Goal: Task Accomplishment & Management: Complete application form

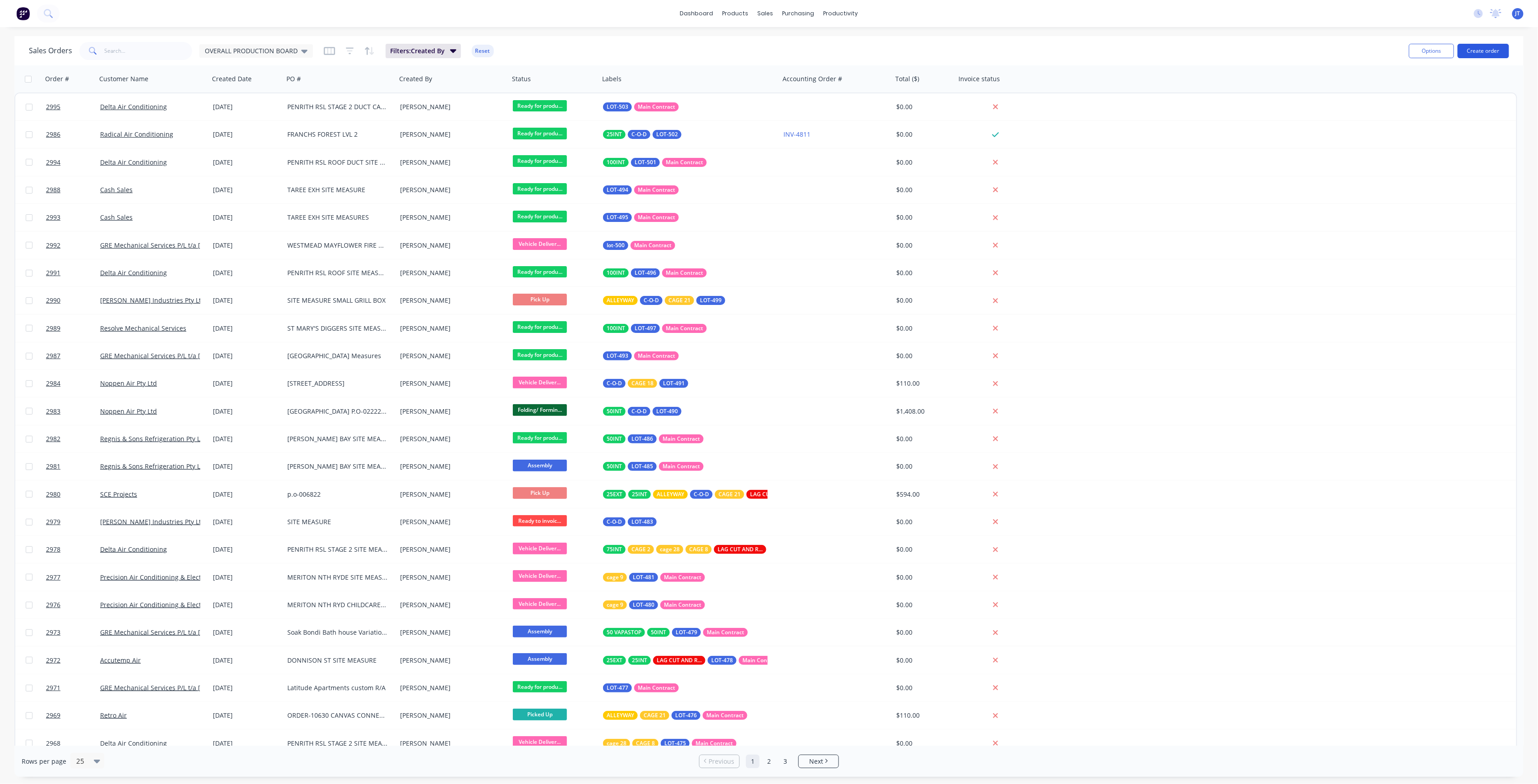
click at [1491, 54] on button "Create order" at bounding box center [1484, 51] width 52 height 14
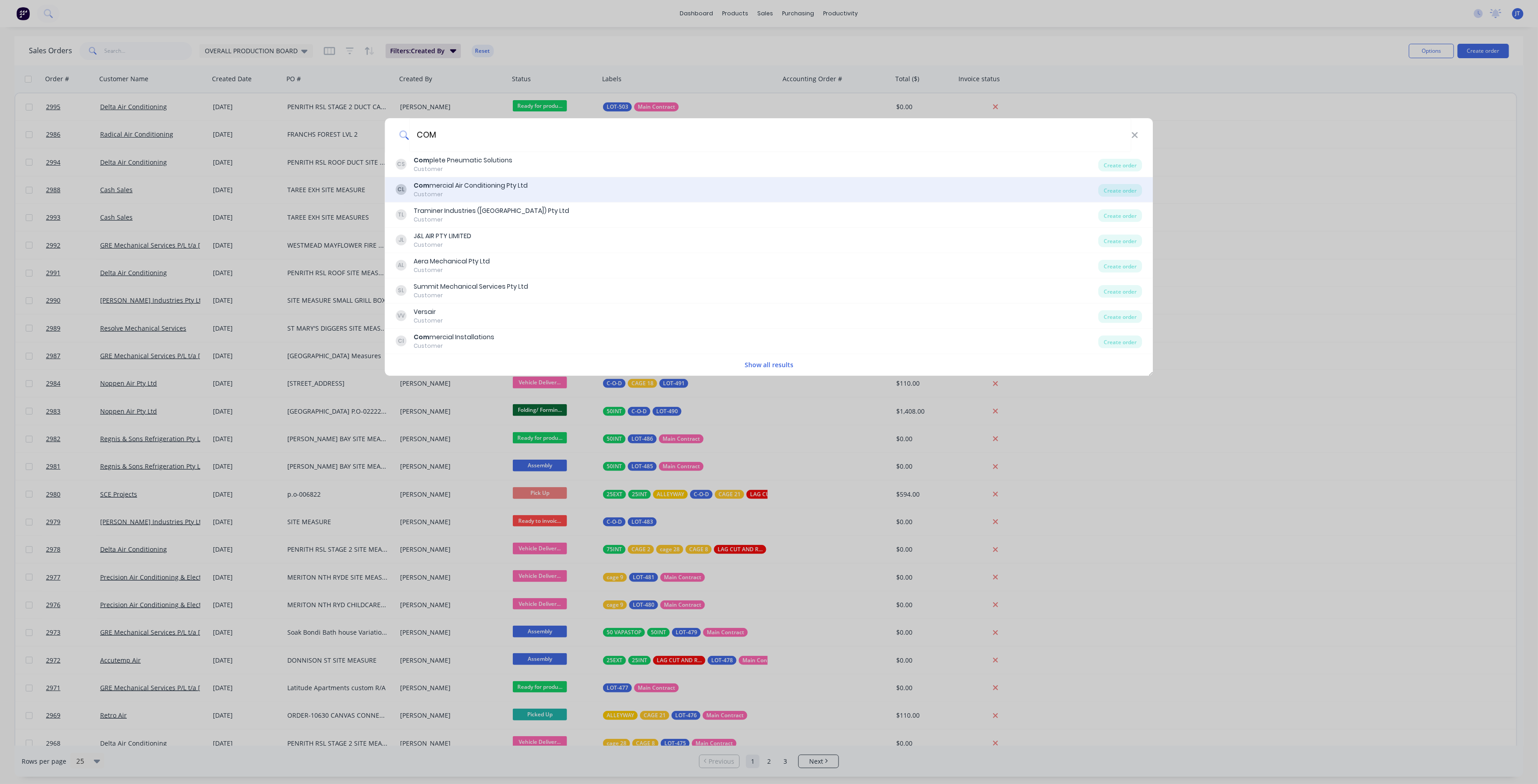
type input "COM"
click at [640, 183] on div "CL Com mercial Air Conditioning Pty Ltd Customer" at bounding box center [748, 189] width 703 height 18
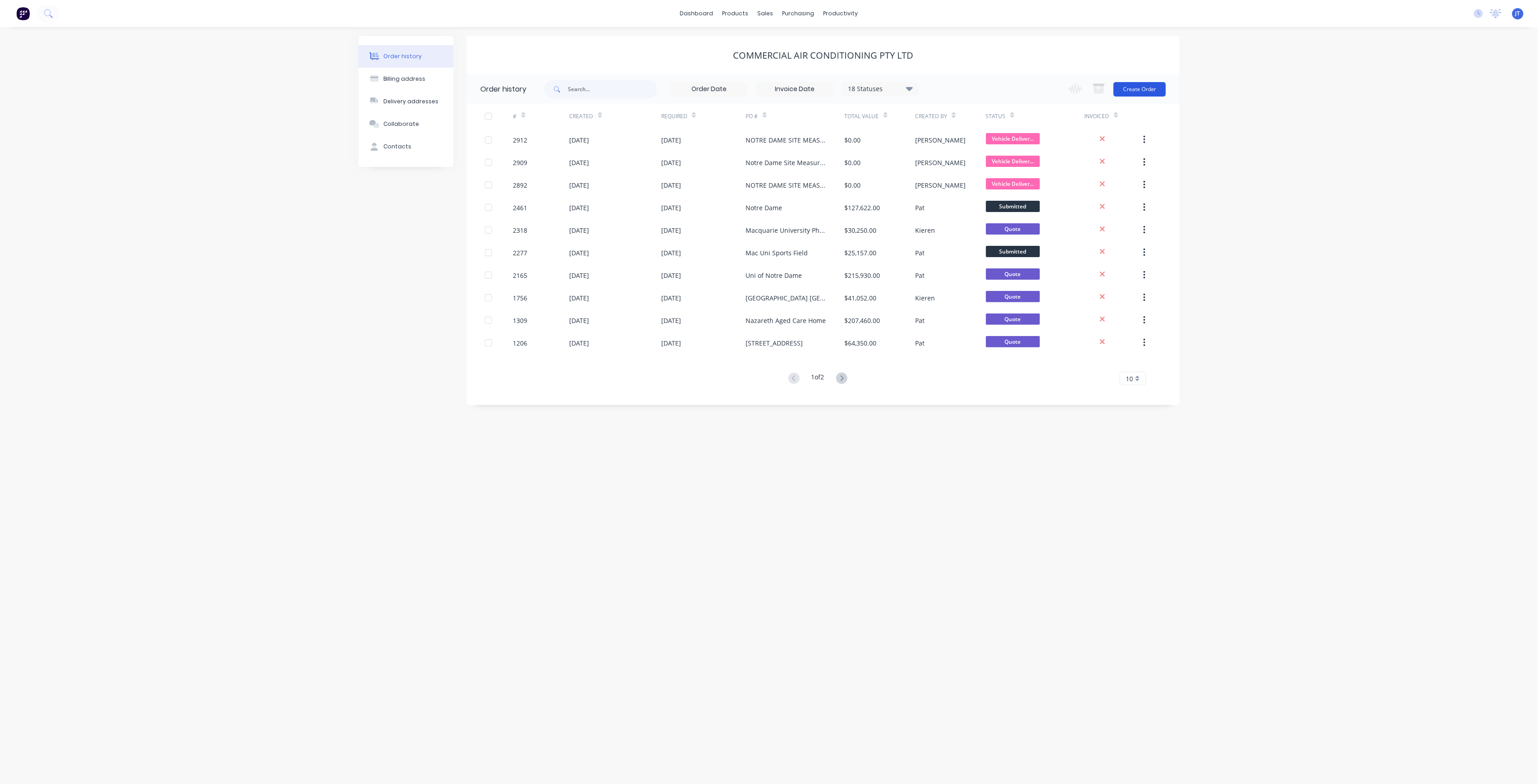
click at [1139, 89] on button "Create Order" at bounding box center [1140, 89] width 53 height 14
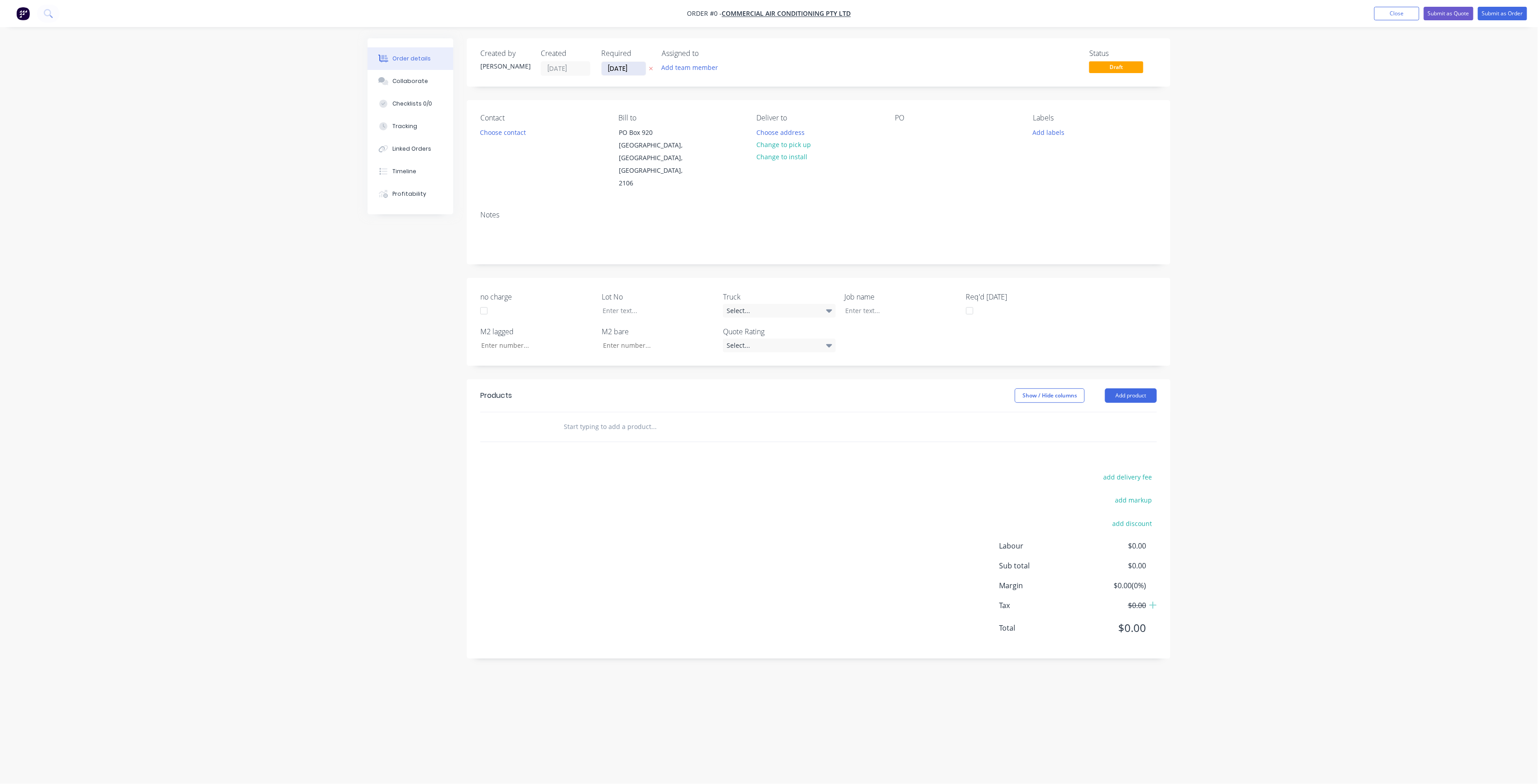
click at [638, 67] on input "[DATE]" at bounding box center [624, 68] width 44 height 13
click at [694, 133] on div "9" at bounding box center [686, 132] width 18 height 18
type input "[DATE]"
click at [703, 68] on button "Add team member" at bounding box center [691, 67] width 67 height 12
click at [708, 114] on div "[PERSON_NAME] (You)" at bounding box center [734, 117] width 90 height 10
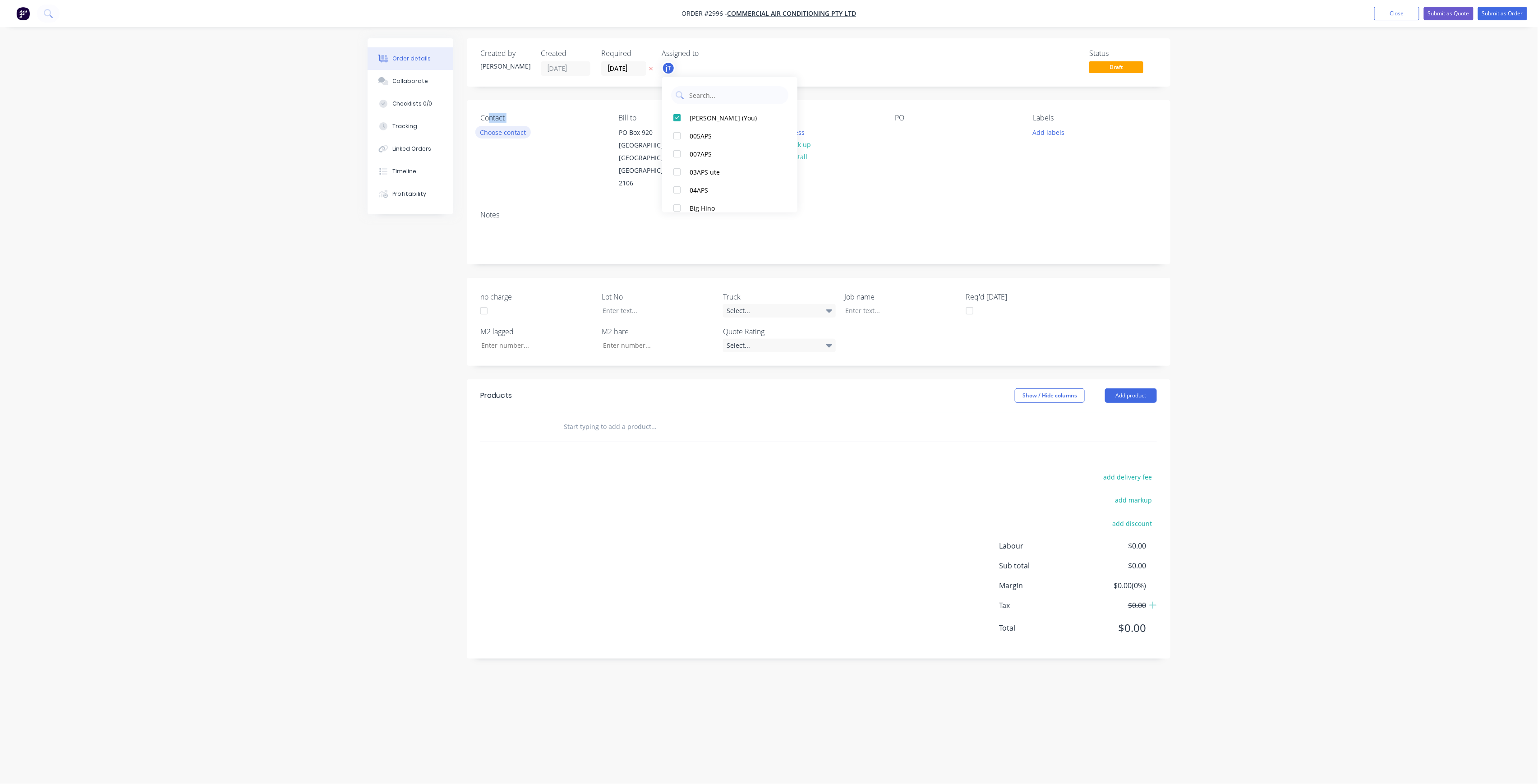
click at [492, 126] on div "Contact Choose contact" at bounding box center [542, 152] width 124 height 76
click at [495, 132] on button "Choose contact" at bounding box center [503, 132] width 55 height 12
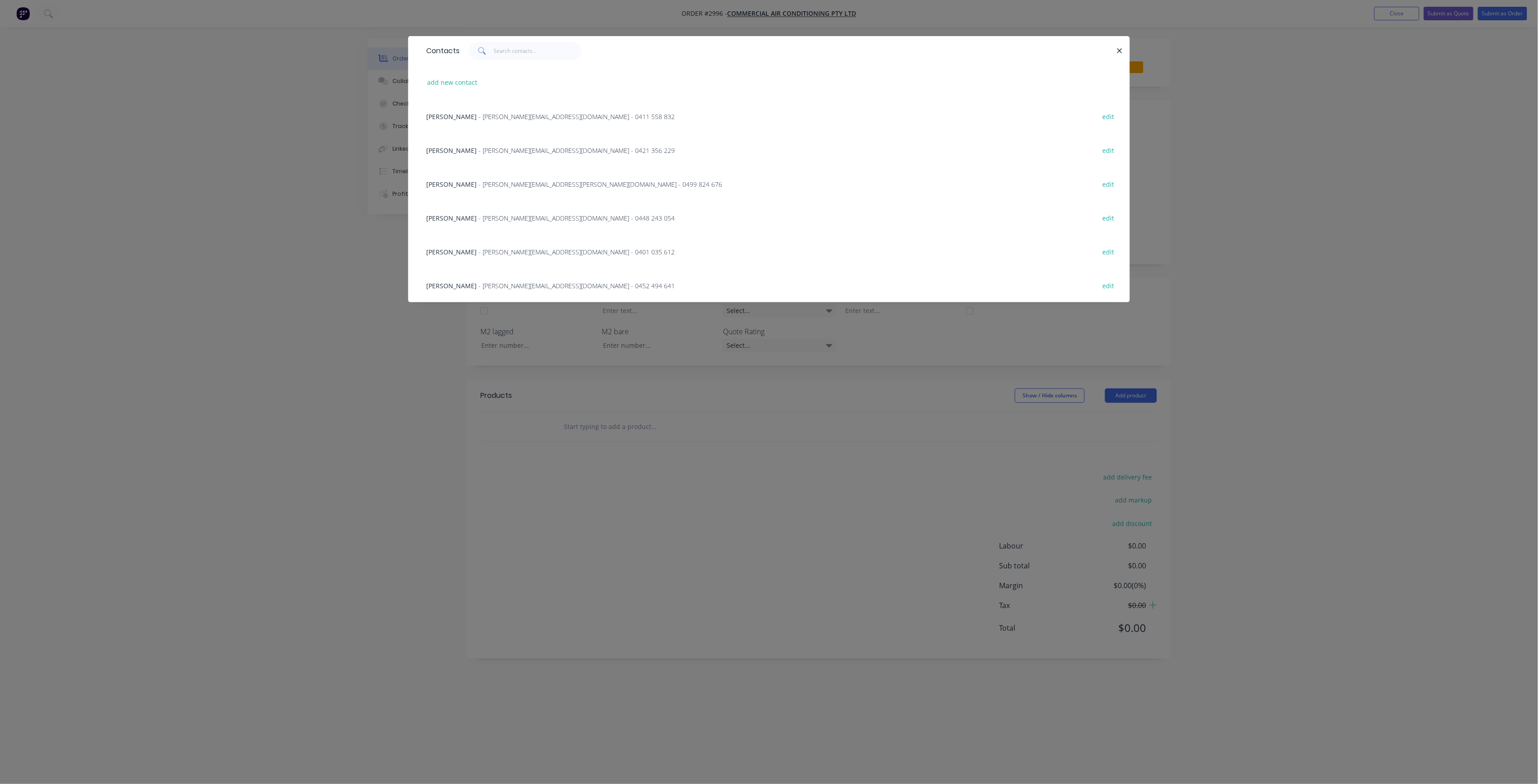
click at [493, 215] on span "- [PERSON_NAME][EMAIL_ADDRESS][DOMAIN_NAME] - 0448 243 054" at bounding box center [577, 218] width 196 height 9
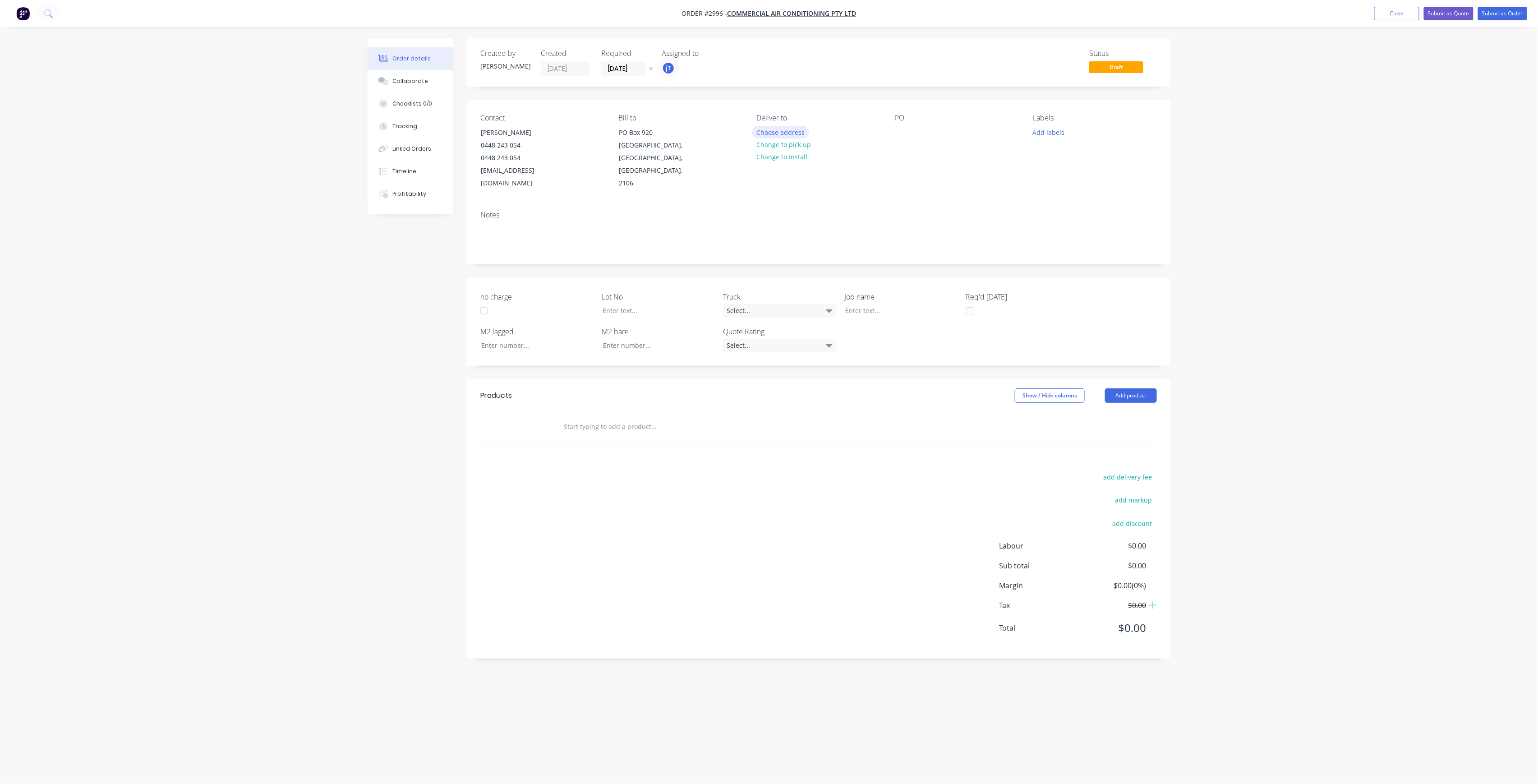
click at [793, 132] on button "Choose address" at bounding box center [781, 132] width 58 height 12
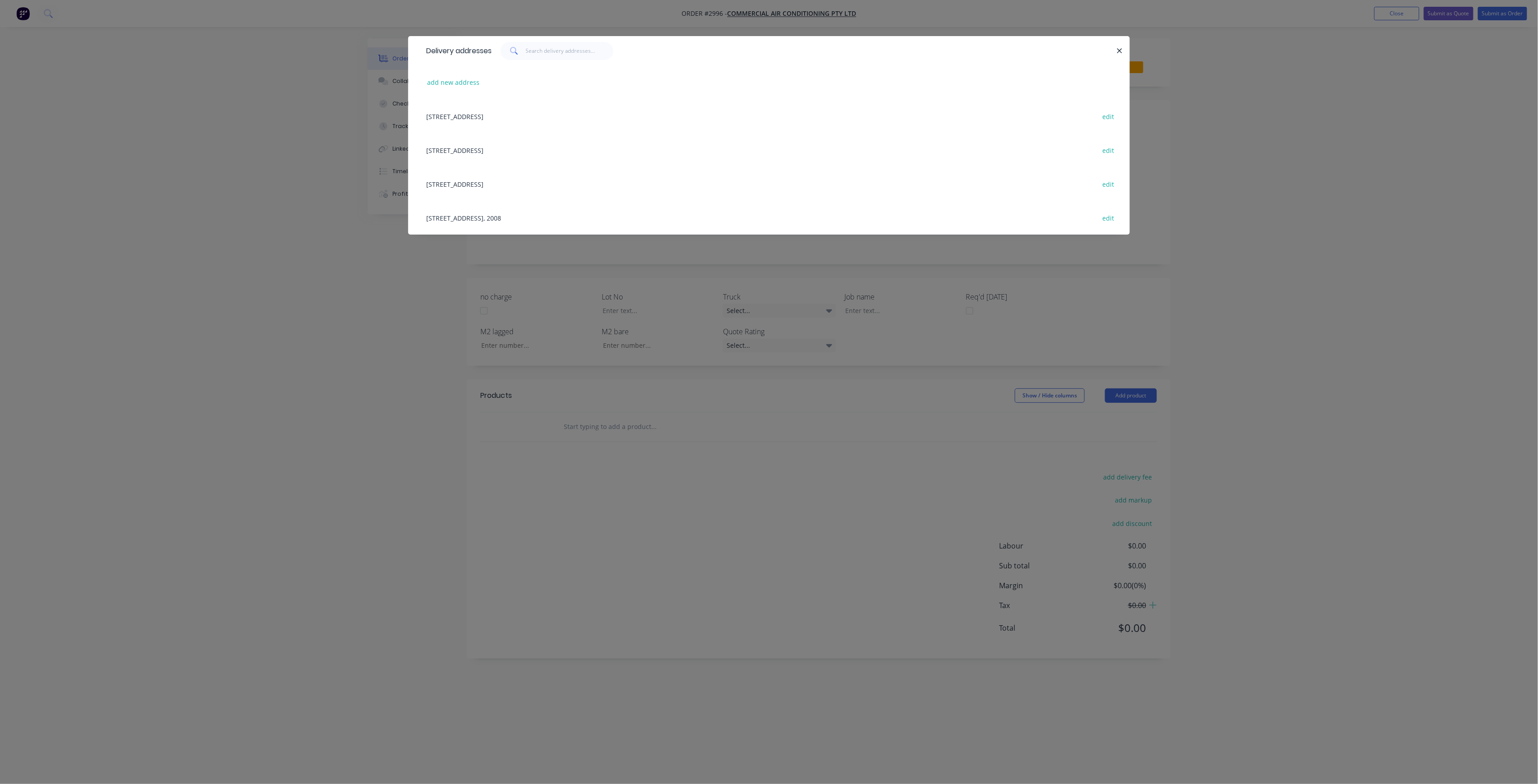
click at [1263, 302] on div "Delivery addresses add new address [GEOGRAPHIC_DATA] edit [STREET_ADDRESS][GEOG…" at bounding box center [769, 392] width 1538 height 784
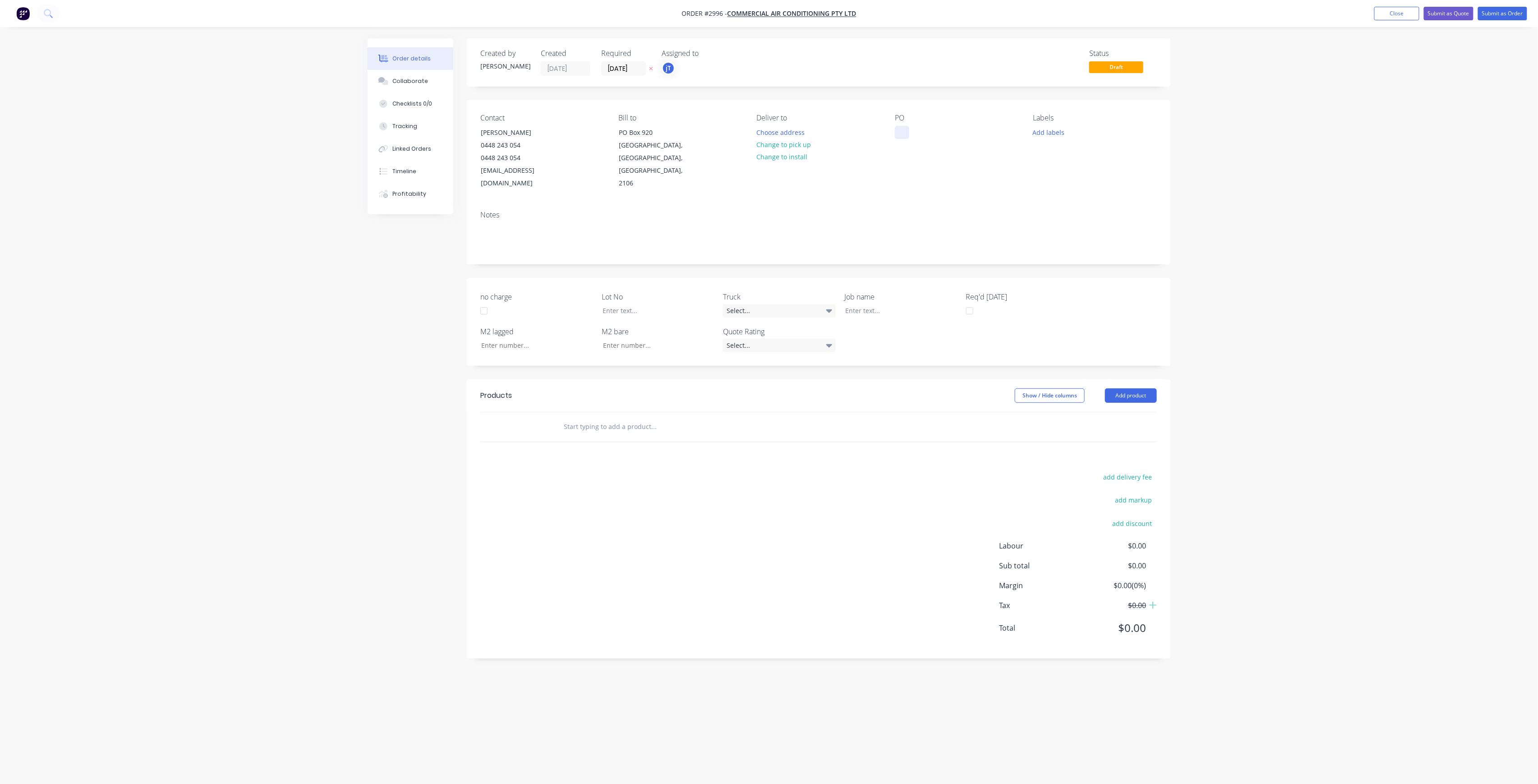
click at [896, 134] on div at bounding box center [902, 132] width 14 height 13
click at [1060, 133] on button "Add labels" at bounding box center [1048, 132] width 41 height 12
click at [1083, 156] on input "text" at bounding box center [1109, 159] width 95 height 18
drag, startPoint x: 1095, startPoint y: 163, endPoint x: 1063, endPoint y: 159, distance: 32.2
click at [1063, 159] on input "LOT-504" at bounding box center [1109, 159] width 95 height 18
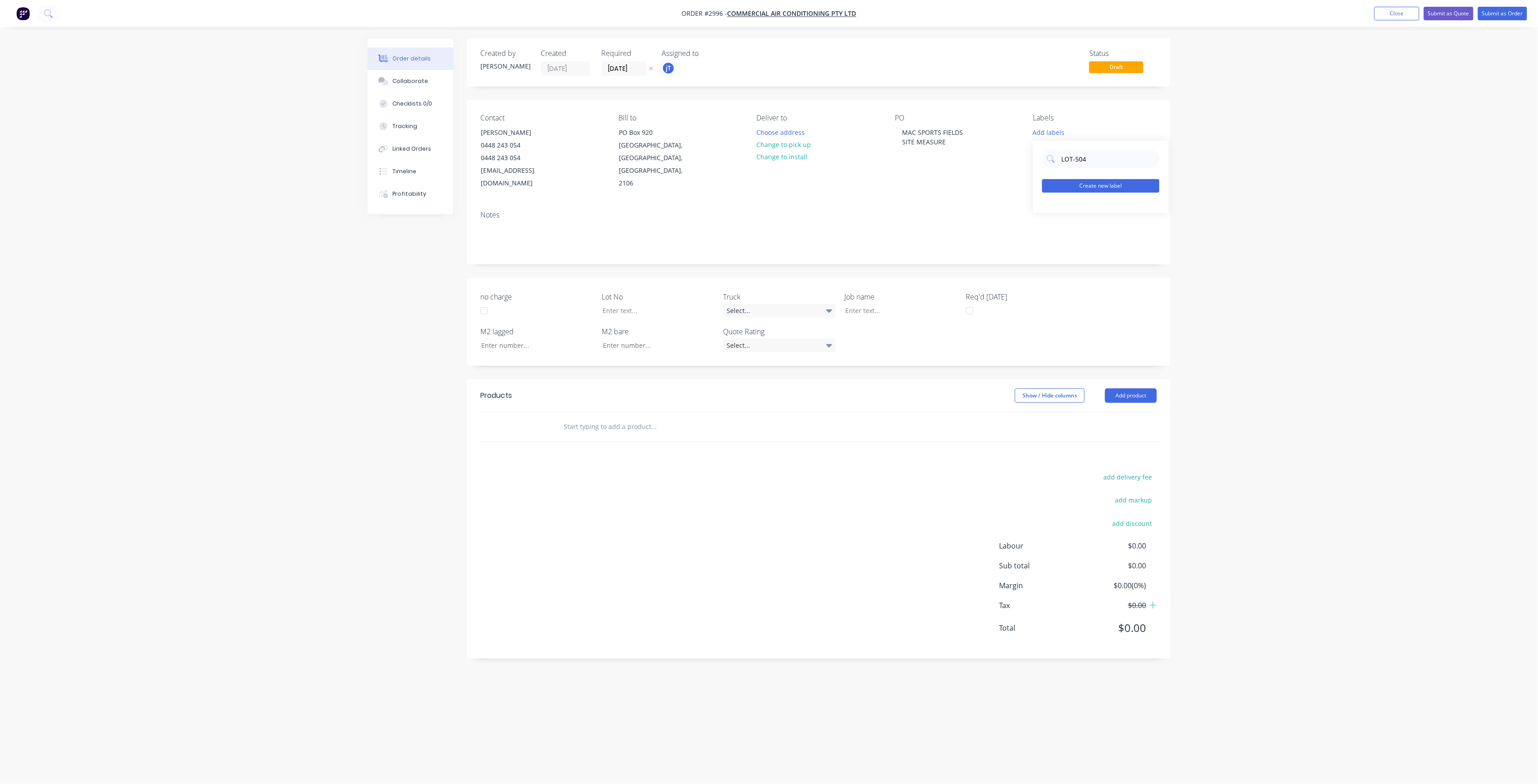
type input "LOT-504"
click at [1099, 182] on button "Create new label" at bounding box center [1102, 185] width 117 height 13
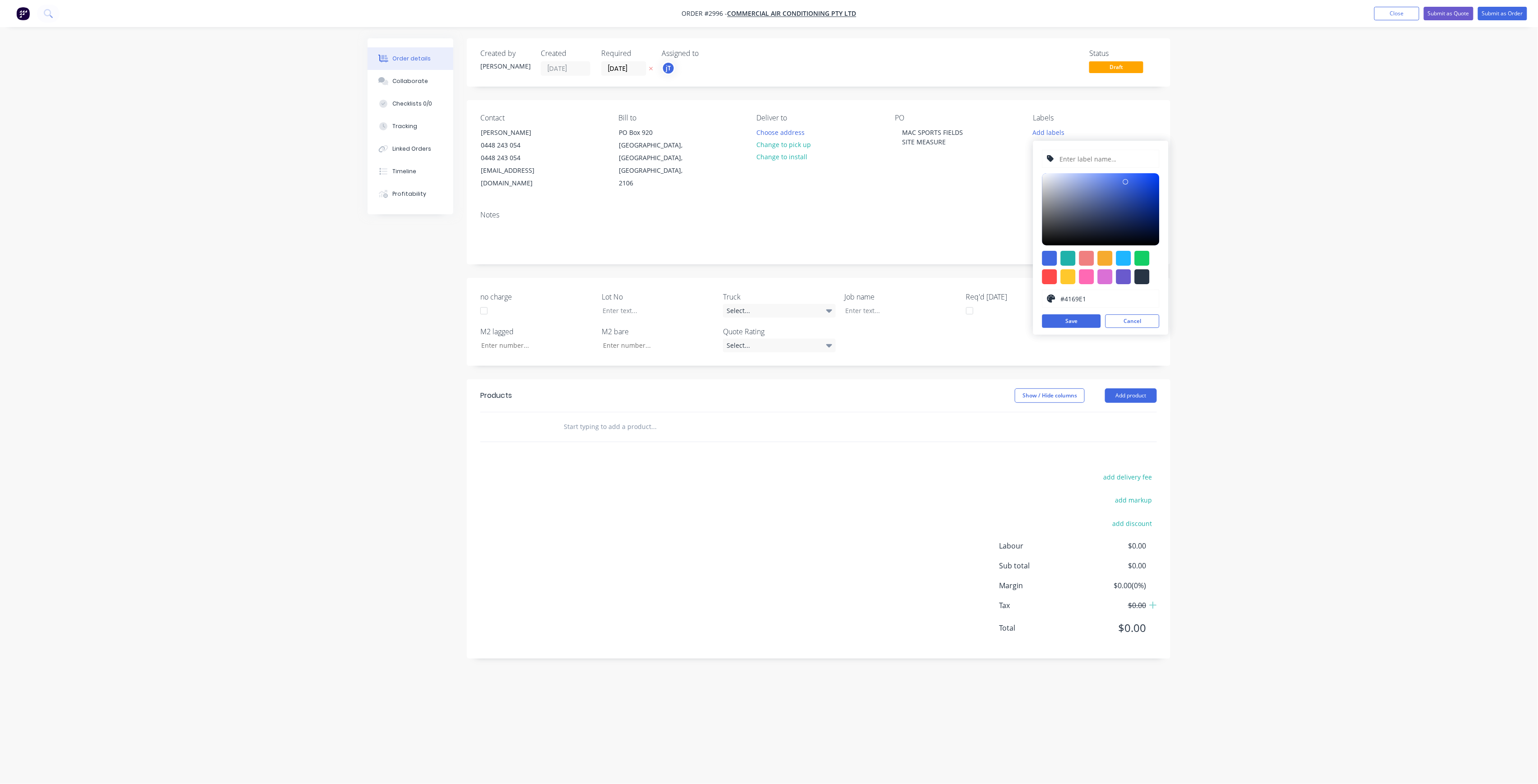
click at [1098, 166] on input "text" at bounding box center [1107, 159] width 96 height 18
paste input "LOT-504"
type input "LOT-504"
click at [1071, 318] on button "Save" at bounding box center [1072, 321] width 59 height 13
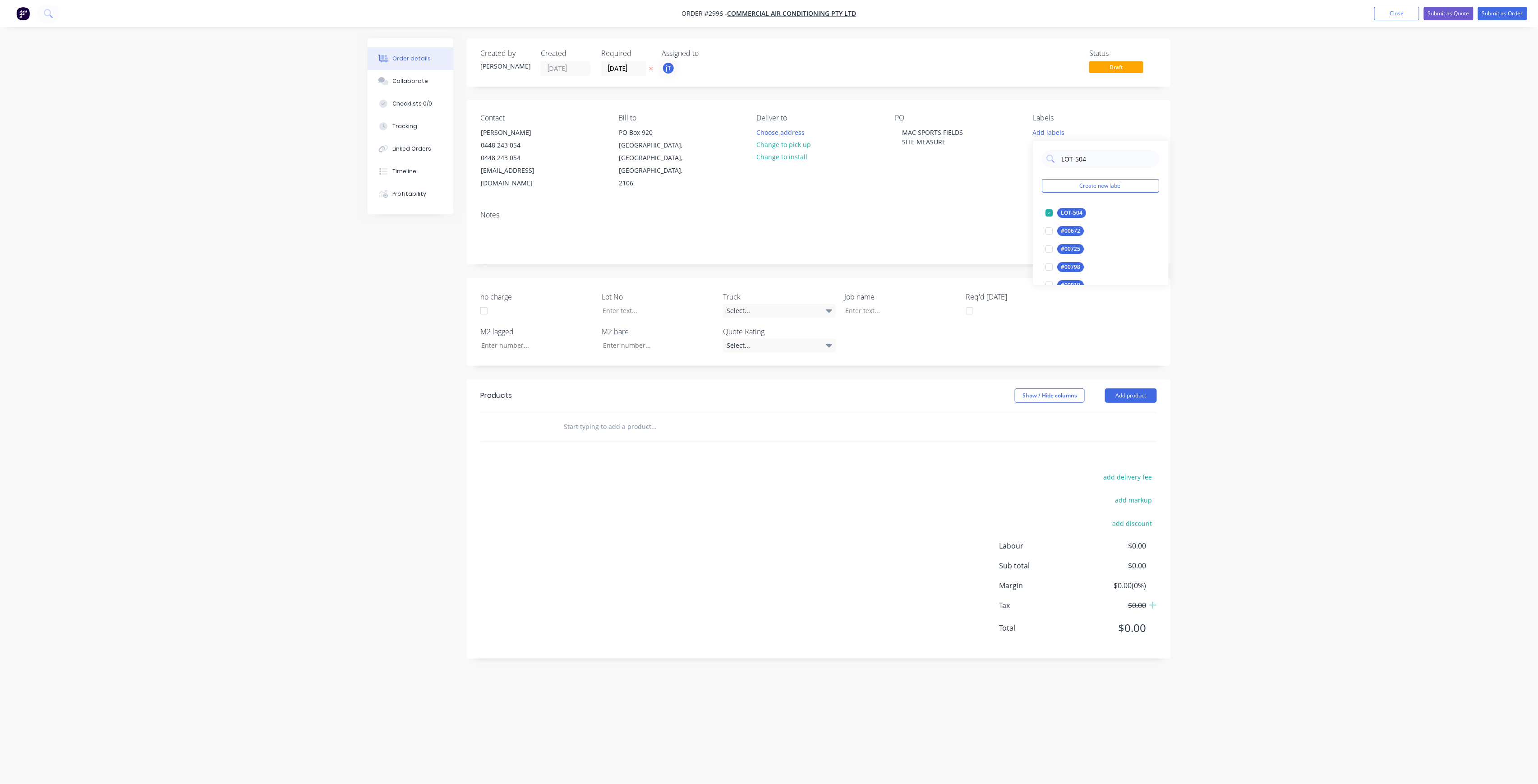
drag, startPoint x: 1017, startPoint y: 179, endPoint x: 1005, endPoint y: 180, distance: 12.0
click at [1005, 180] on body "Order #2996 - Commercial Air Conditioning Pty Ltd Add product Close Submit as Q…" at bounding box center [769, 392] width 1538 height 784
drag, startPoint x: 1069, startPoint y: 155, endPoint x: 1059, endPoint y: 158, distance: 10.4
click at [1059, 158] on div "LOT-504" at bounding box center [1102, 159] width 117 height 18
click at [1073, 265] on div "50INT" at bounding box center [1069, 266] width 23 height 10
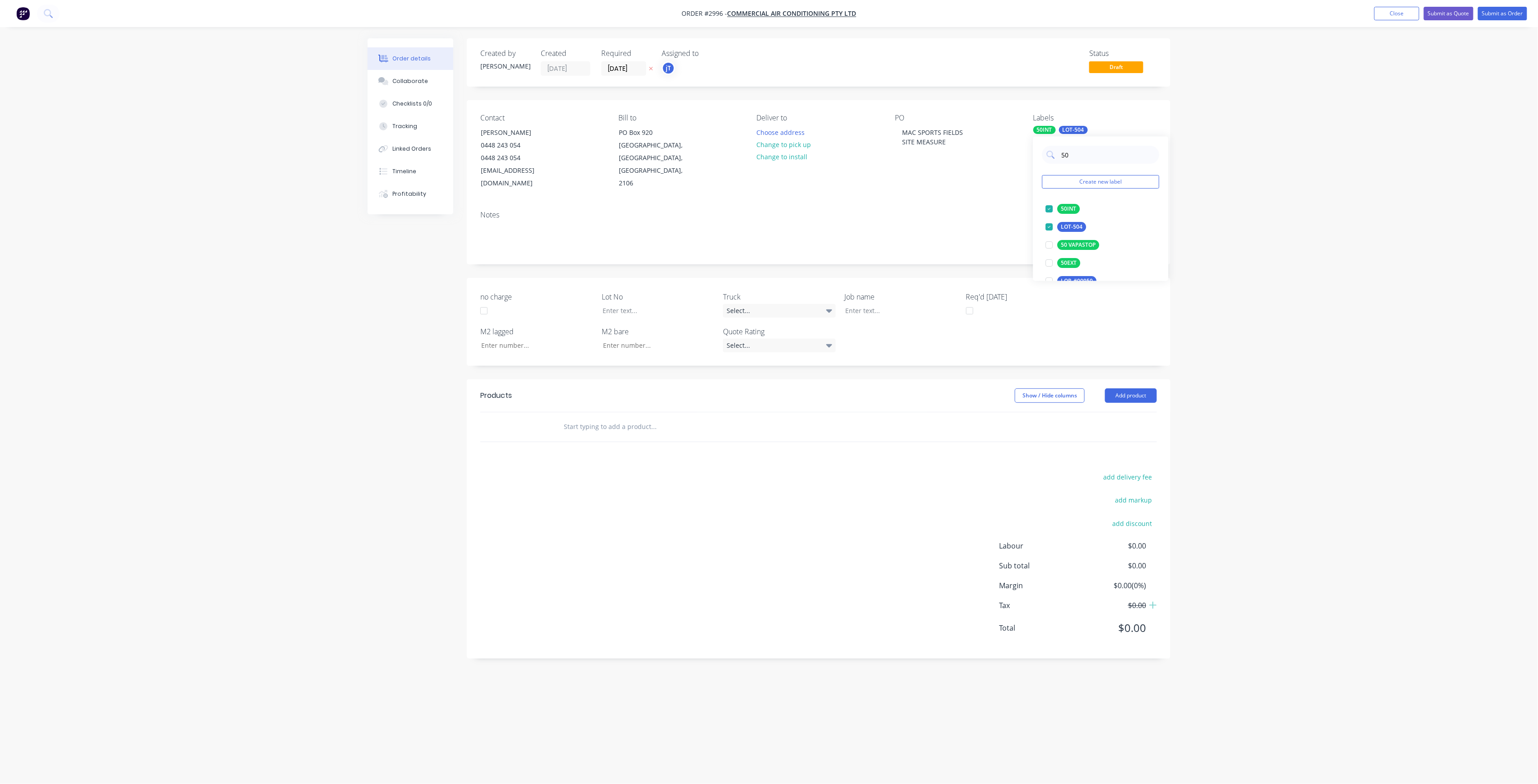
drag, startPoint x: 1074, startPoint y: 158, endPoint x: 1060, endPoint y: 166, distance: 16.1
click at [1060, 166] on div "50 Create new label 50INT edit LOT-504 edit 50 VAPASTOP edit 50EXT edit LOR-#00…" at bounding box center [1101, 208] width 135 height 145
click at [1075, 242] on div "75INT" at bounding box center [1069, 244] width 23 height 10
drag, startPoint x: 1069, startPoint y: 159, endPoint x: 1063, endPoint y: 161, distance: 6.3
click at [1063, 161] on input "75" at bounding box center [1109, 154] width 95 height 18
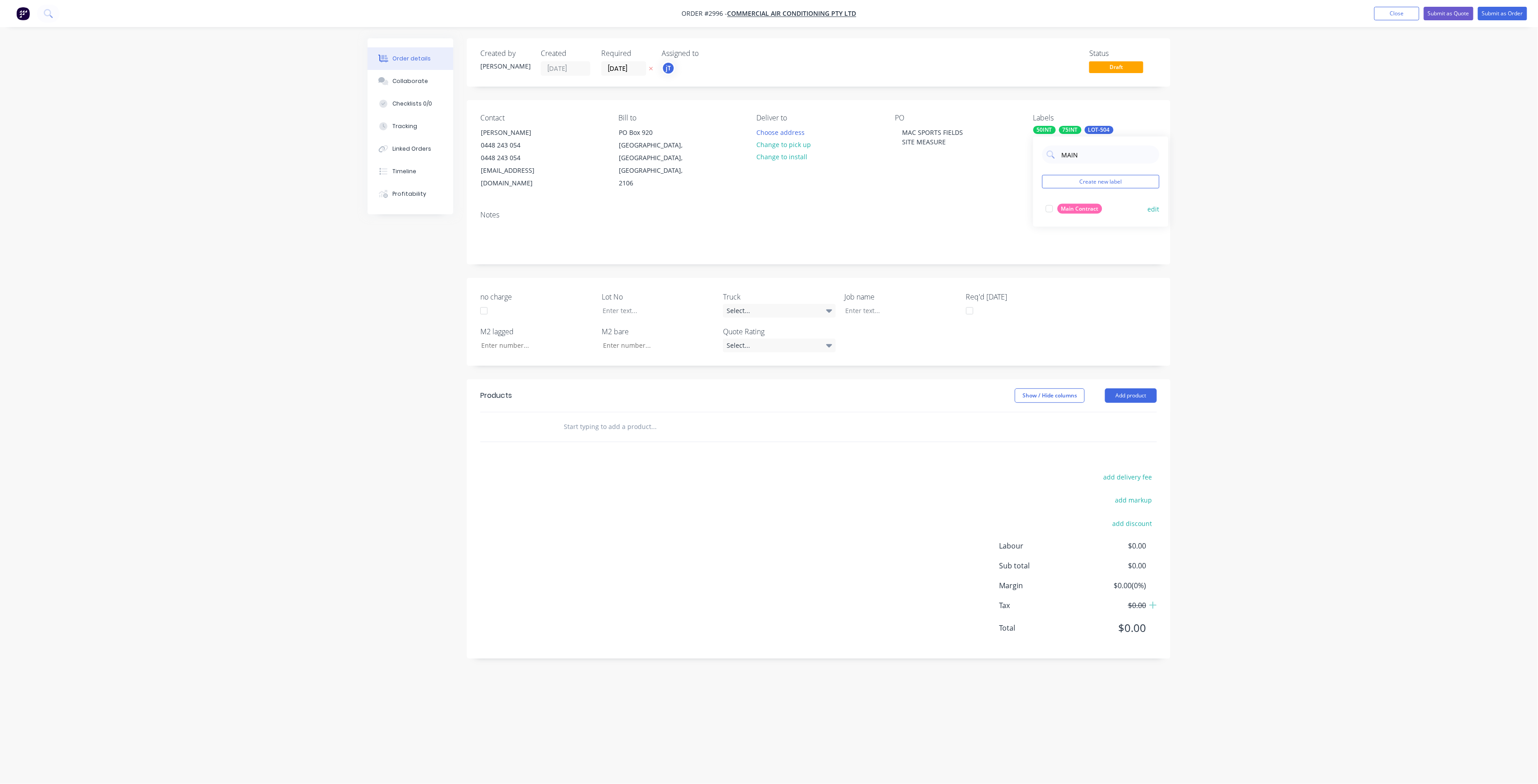
type input "MAIN"
click at [1087, 208] on div "Main Contract" at bounding box center [1080, 208] width 45 height 10
drag, startPoint x: 565, startPoint y: 428, endPoint x: 594, endPoint y: 412, distance: 33.1
click at [566, 428] on div at bounding box center [715, 427] width 325 height 29
click at [594, 418] on input "text" at bounding box center [654, 427] width 181 height 18
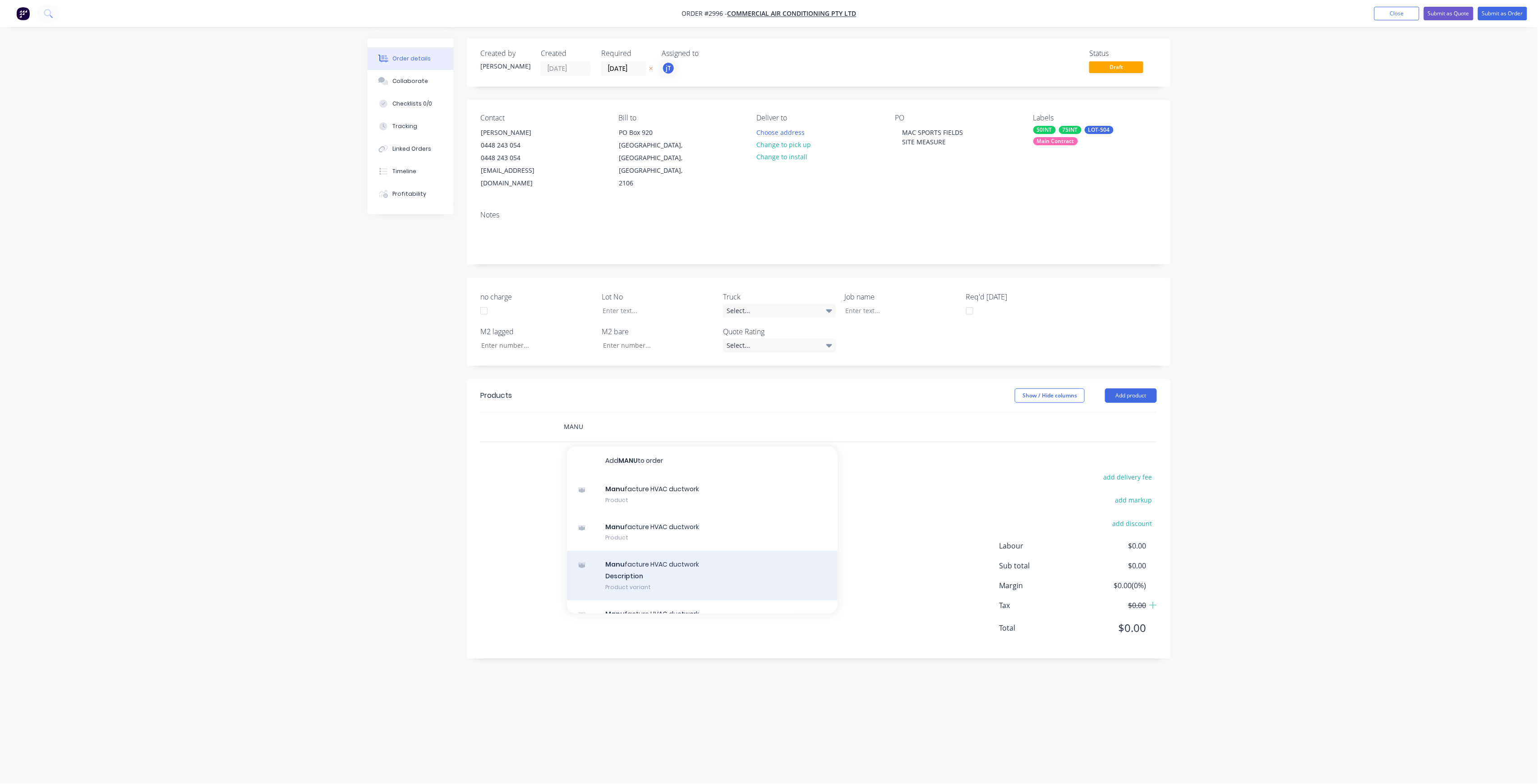
type input "MANU"
click at [606, 570] on div "Manu facture HVAC ductwork Description Product variant" at bounding box center [702, 576] width 271 height 50
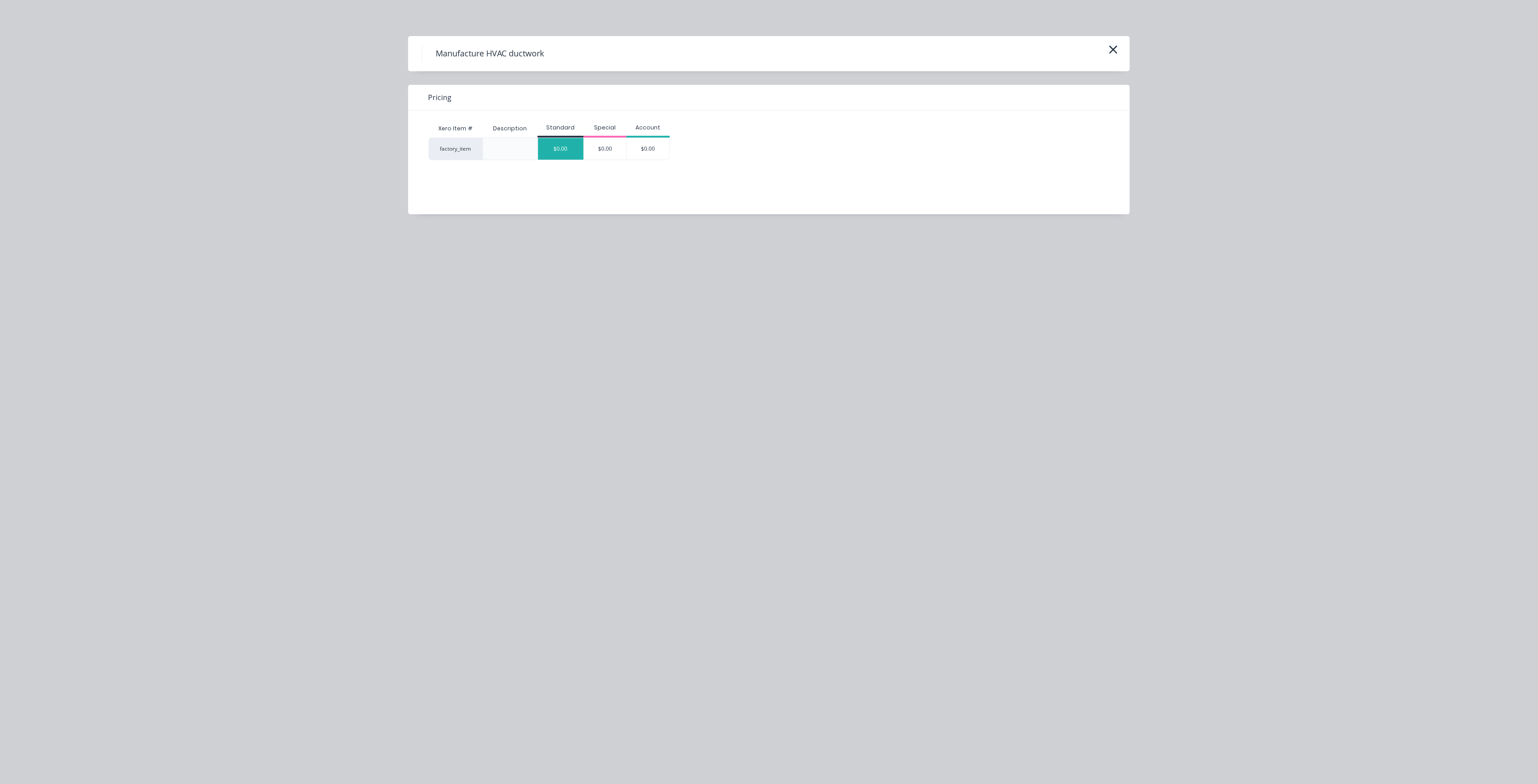
click at [565, 152] on div "$0.00" at bounding box center [561, 149] width 46 height 22
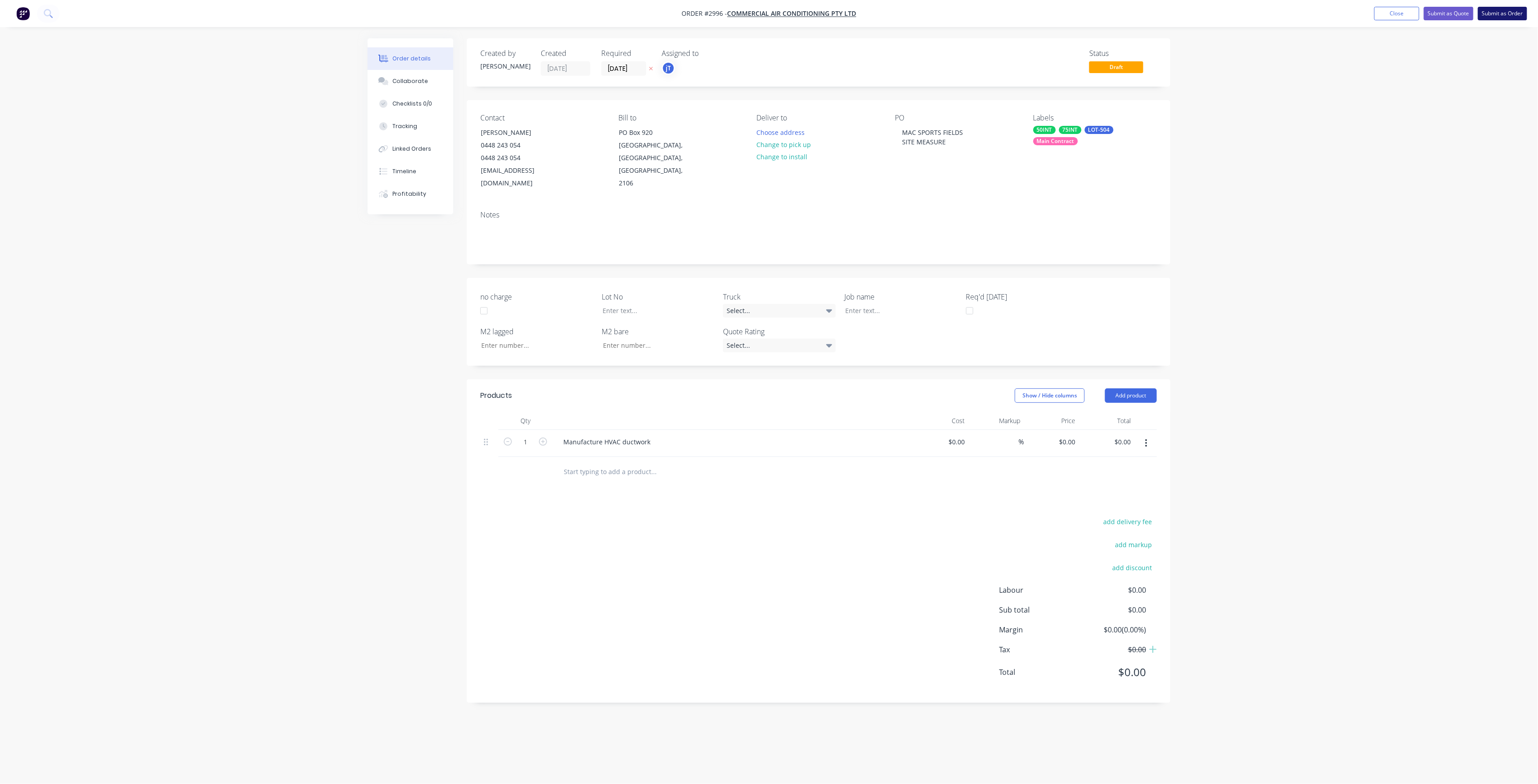
click at [1507, 16] on button "Submit as Order" at bounding box center [1503, 13] width 49 height 13
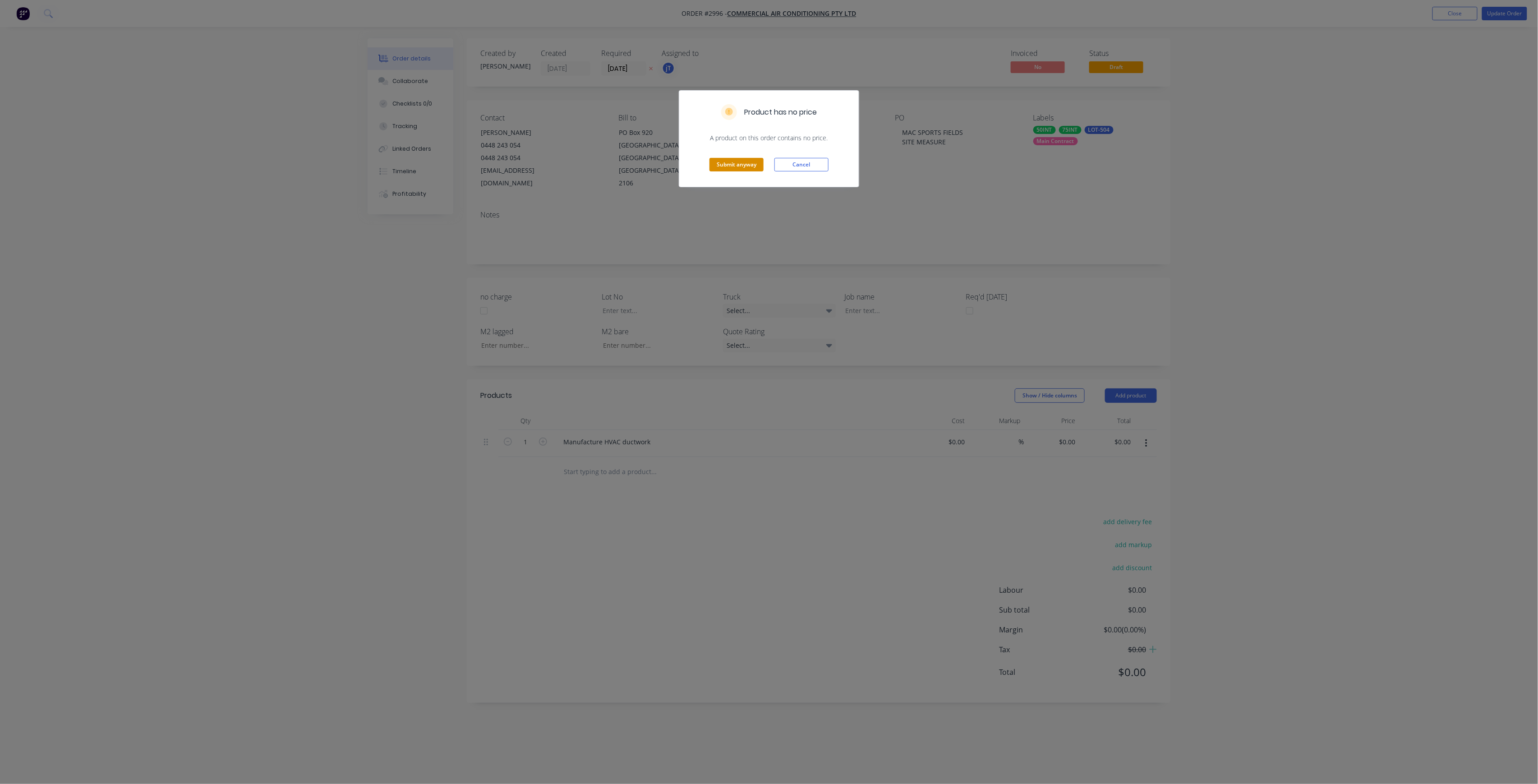
click at [753, 168] on button "Submit anyway" at bounding box center [737, 164] width 54 height 13
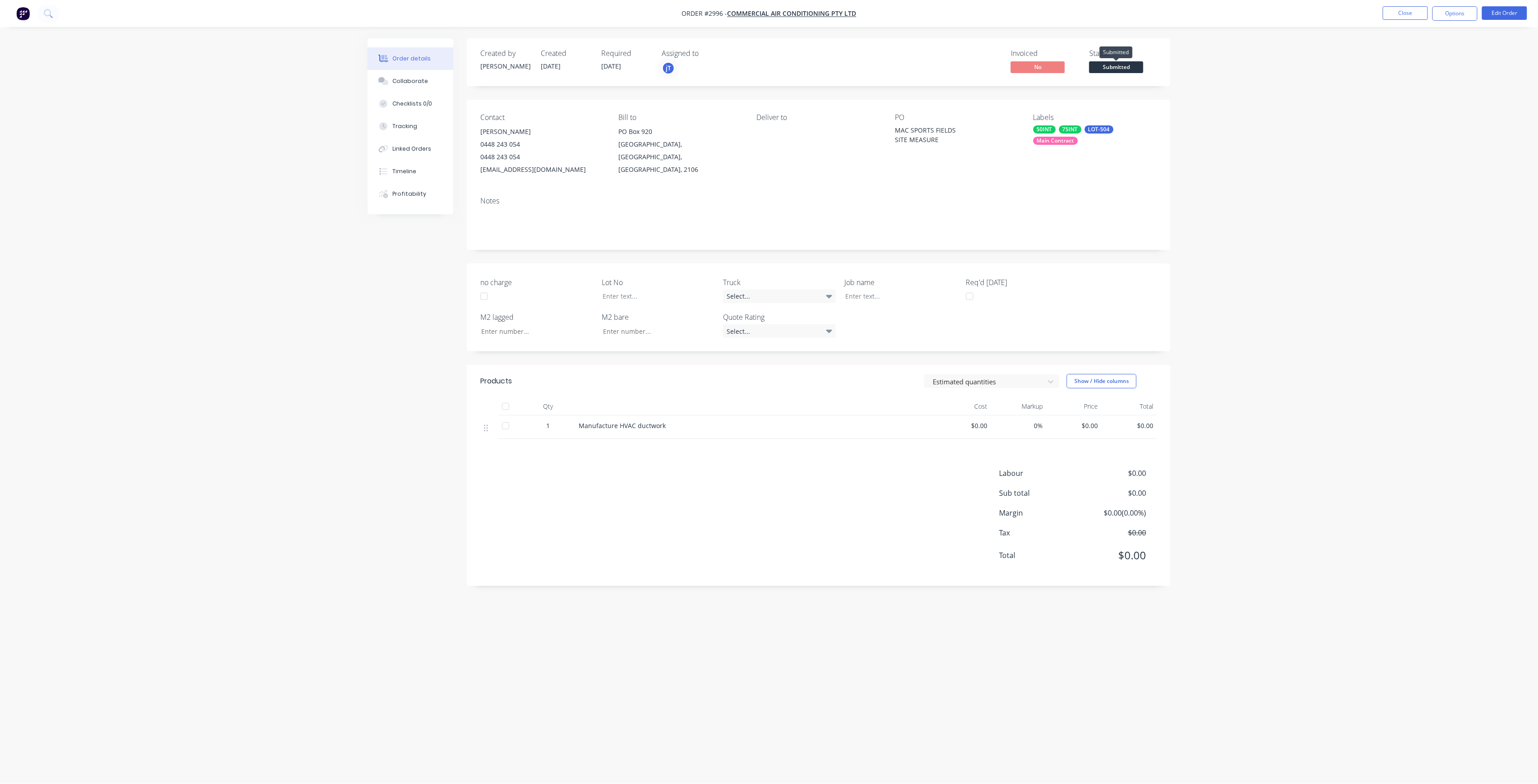
click at [1125, 68] on span "Submitted" at bounding box center [1116, 67] width 54 height 11
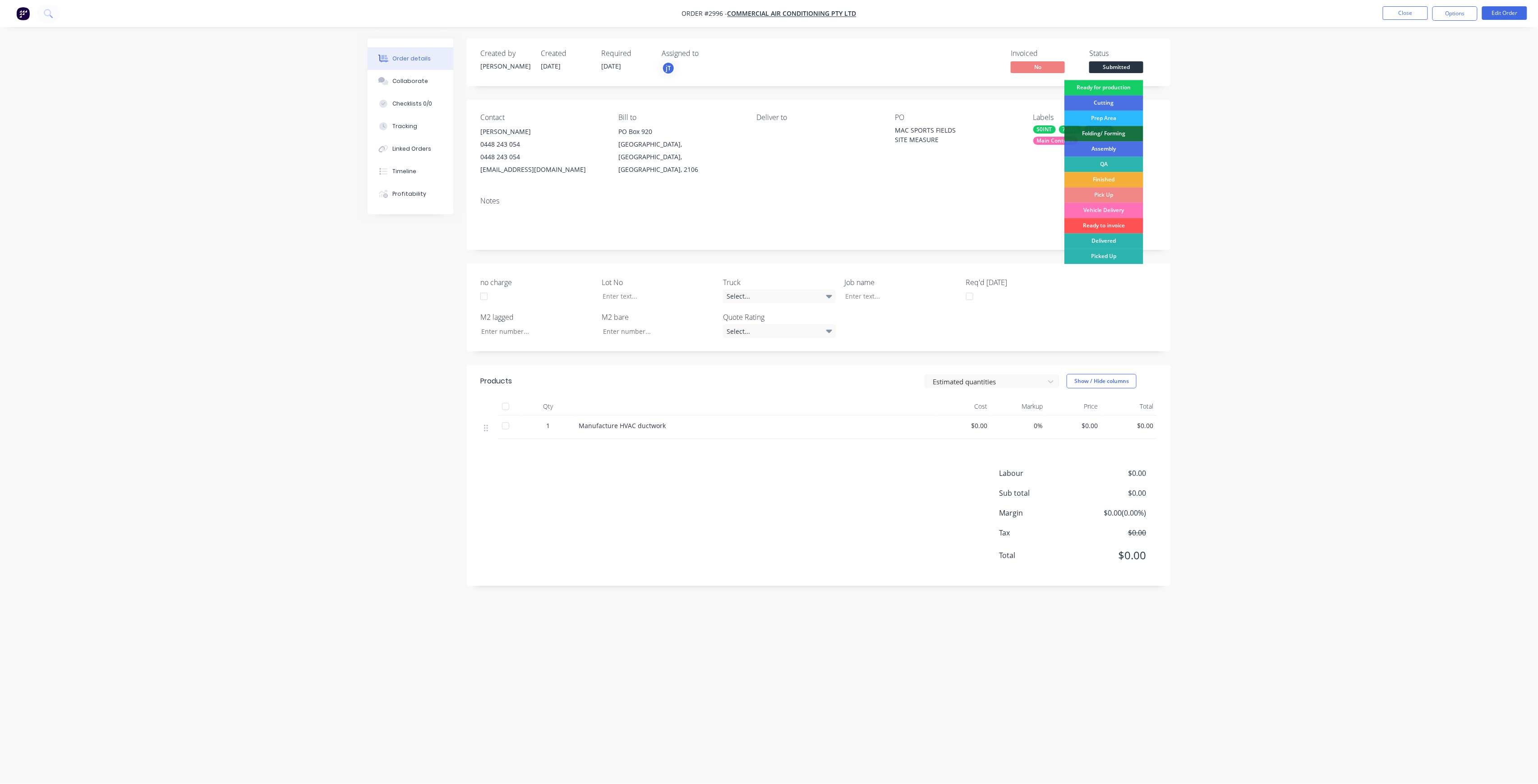
click at [1107, 86] on div "Ready for production" at bounding box center [1104, 88] width 79 height 16
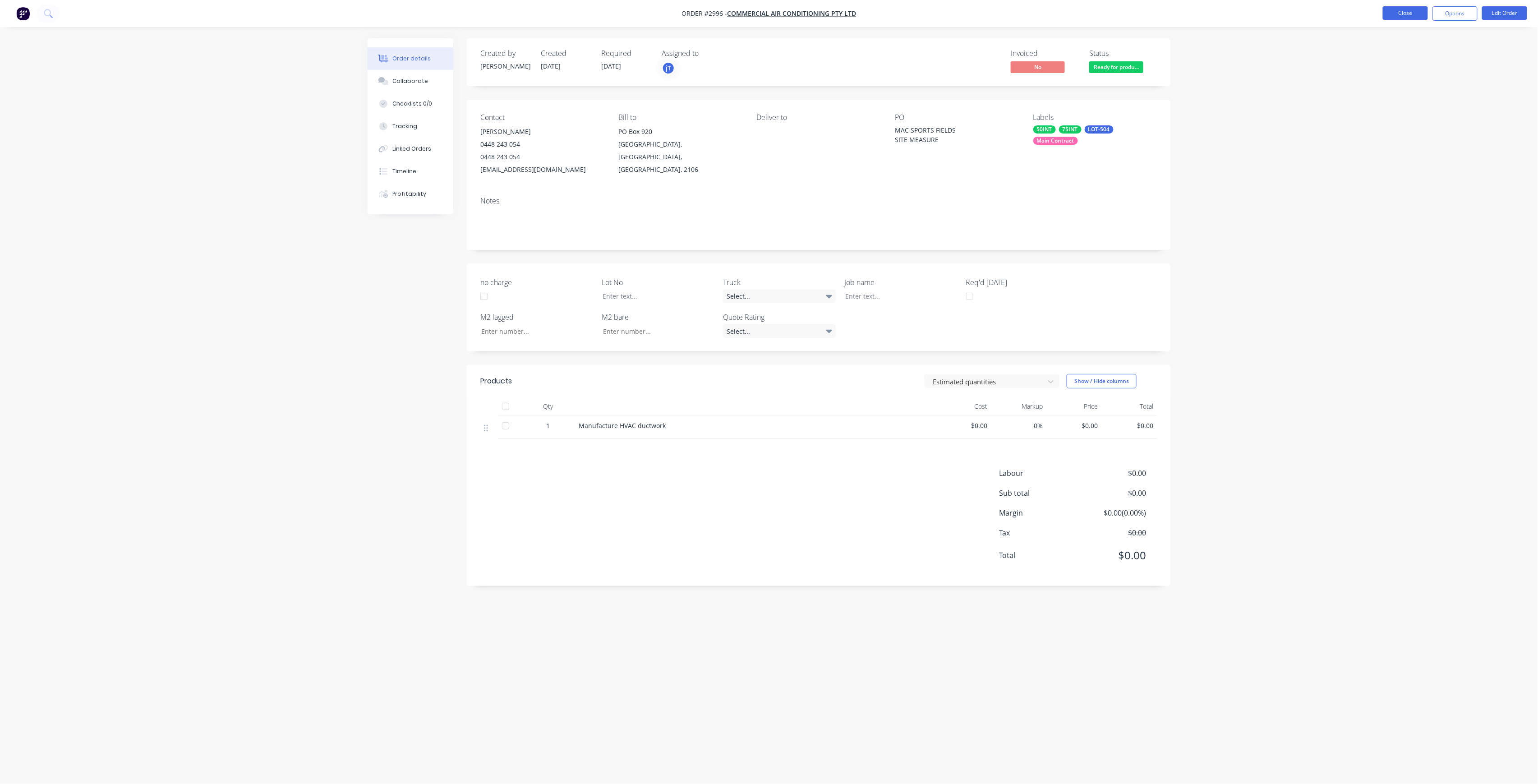
click at [1401, 16] on button "Close" at bounding box center [1405, 12] width 45 height 13
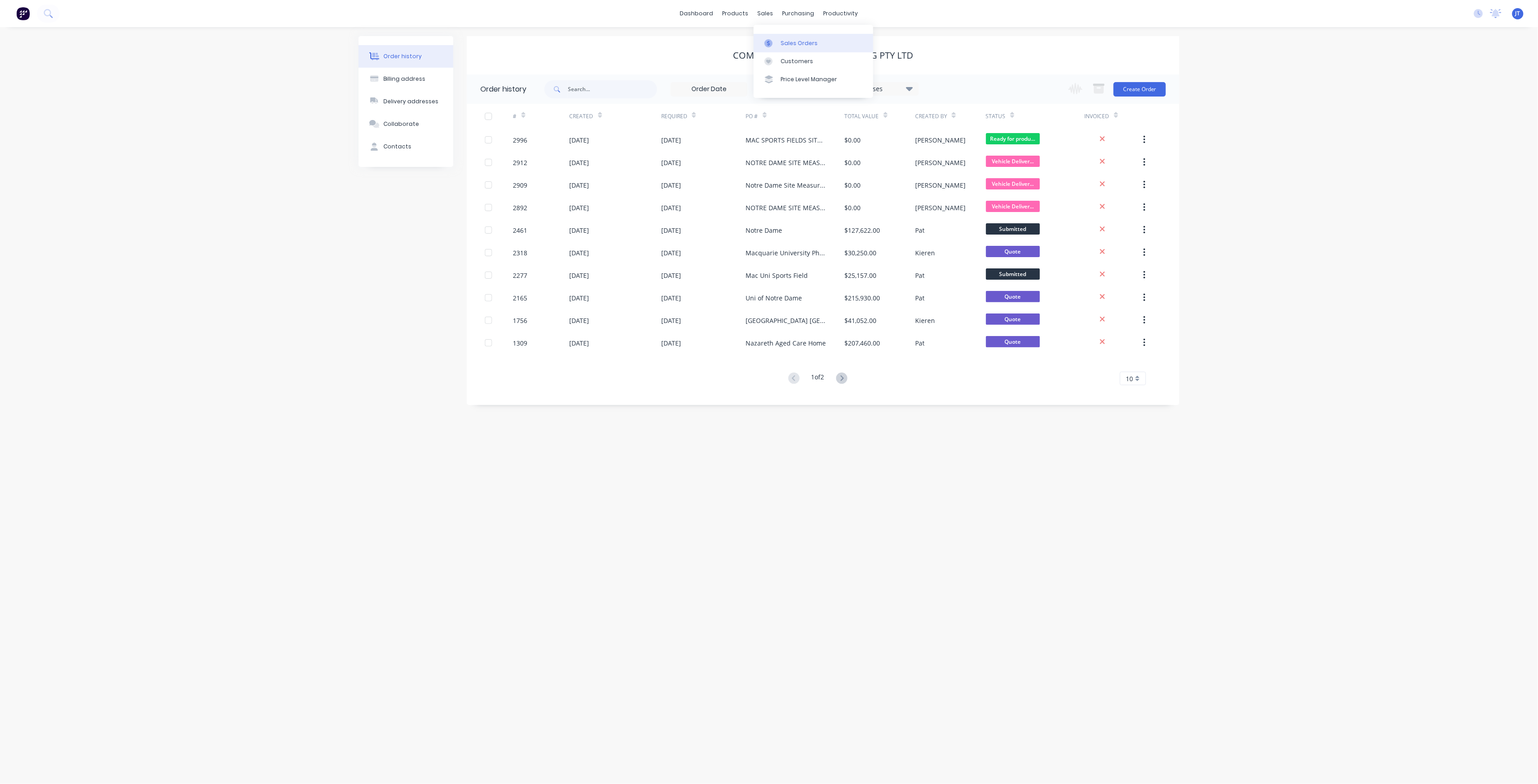
click at [806, 50] on link "Sales Orders" at bounding box center [813, 43] width 119 height 18
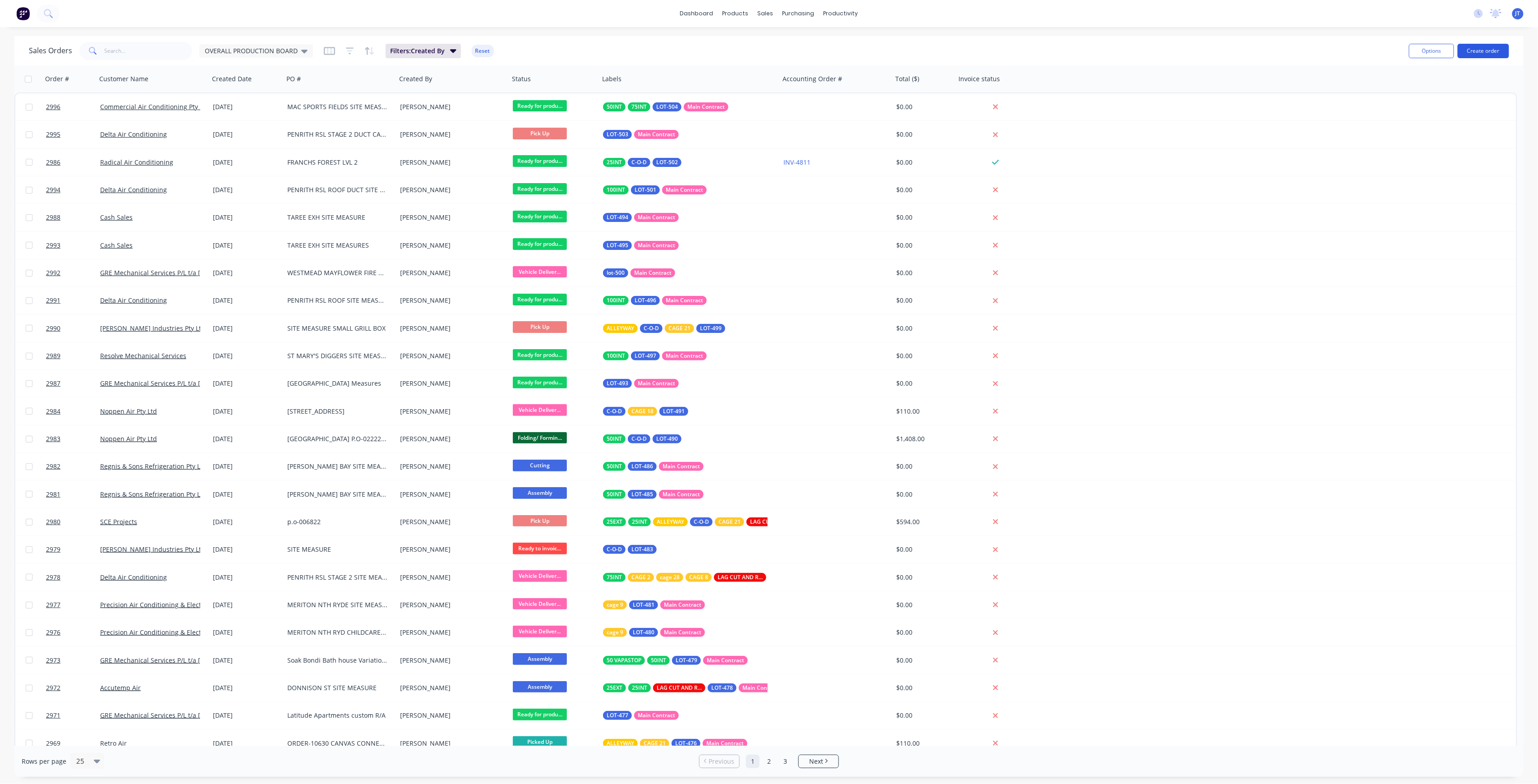
click at [1495, 51] on button "Create order" at bounding box center [1484, 51] width 52 height 14
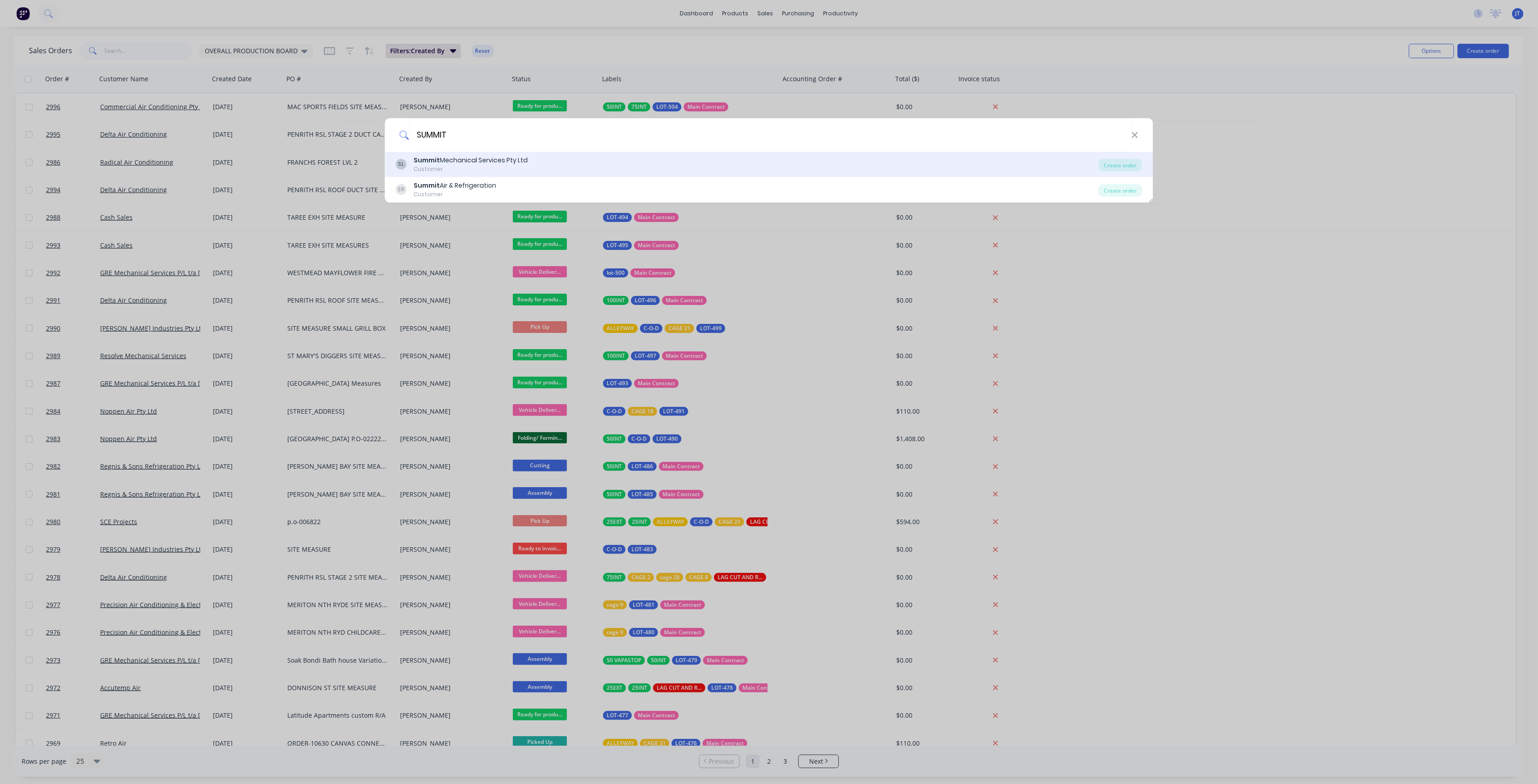
type input "SUMMIT"
click at [521, 164] on div "Summit Mechanical Services Pty Ltd" at bounding box center [471, 160] width 114 height 10
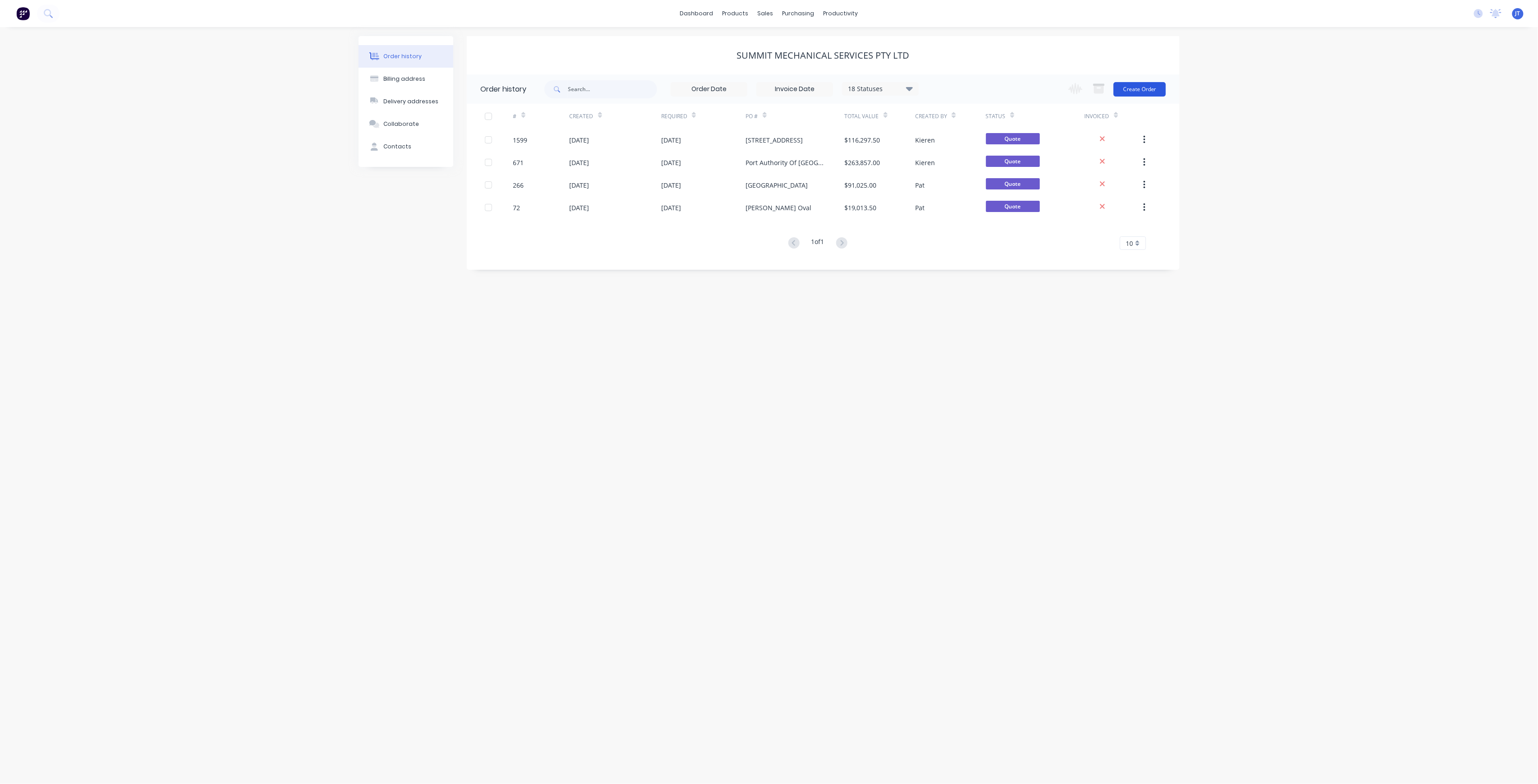
click at [1152, 95] on button "Create Order" at bounding box center [1140, 89] width 53 height 14
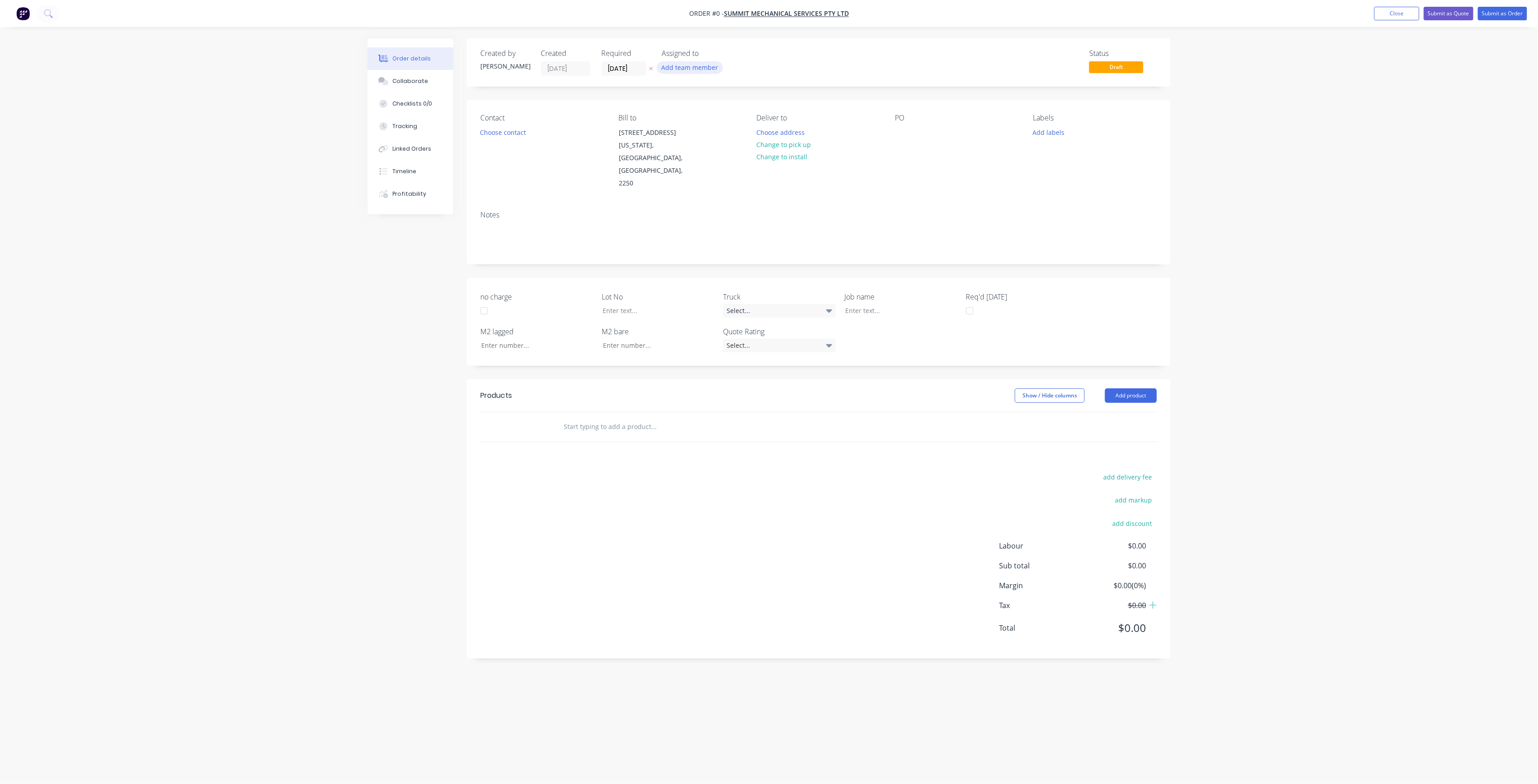
click at [706, 64] on button "Add team member" at bounding box center [691, 67] width 67 height 12
click at [701, 121] on div "[PERSON_NAME] (You)" at bounding box center [734, 117] width 90 height 10
click at [638, 67] on div "Creating draft order... Loading... Order details Collaborate Checklists 0/0 Tra…" at bounding box center [769, 375] width 821 height 673
click at [635, 66] on input "[DATE]" at bounding box center [624, 68] width 44 height 13
click at [706, 116] on div "3" at bounding box center [704, 114] width 13 height 13
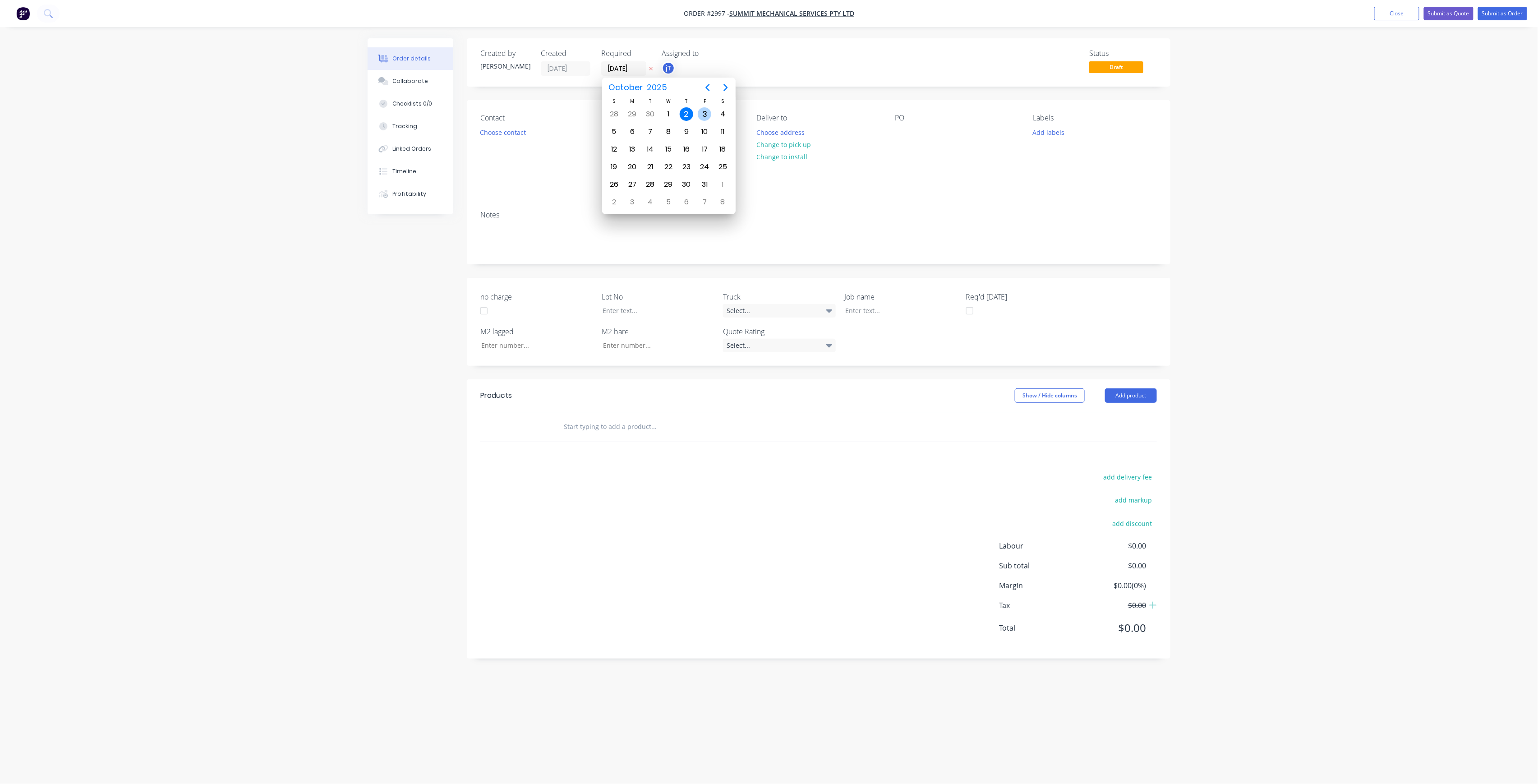
type input "[DATE]"
click at [513, 131] on button "Choose contact" at bounding box center [503, 132] width 55 height 12
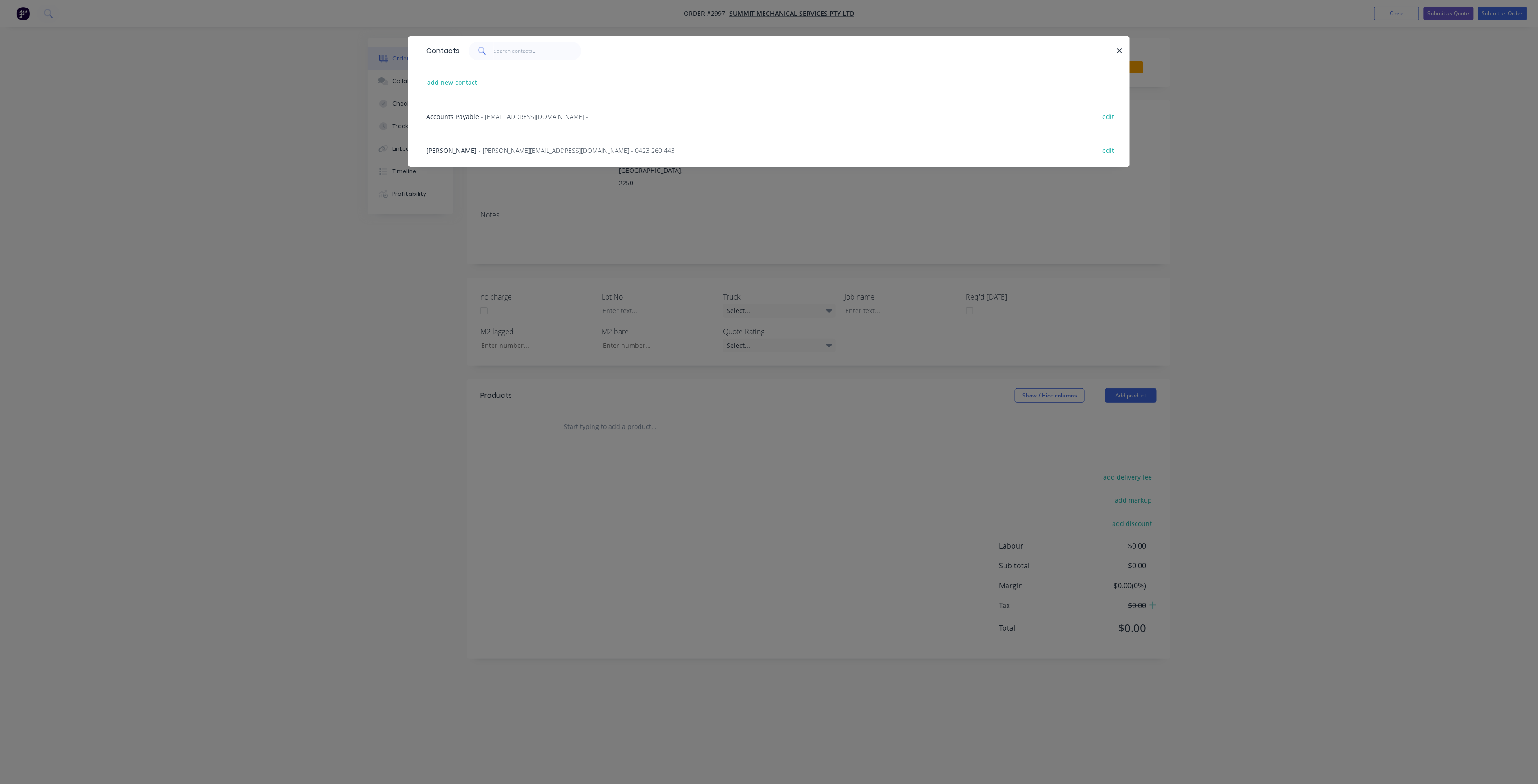
click at [530, 147] on span "- [PERSON_NAME][EMAIL_ADDRESS][DOMAIN_NAME] - 0423 260 443" at bounding box center [577, 151] width 196 height 9
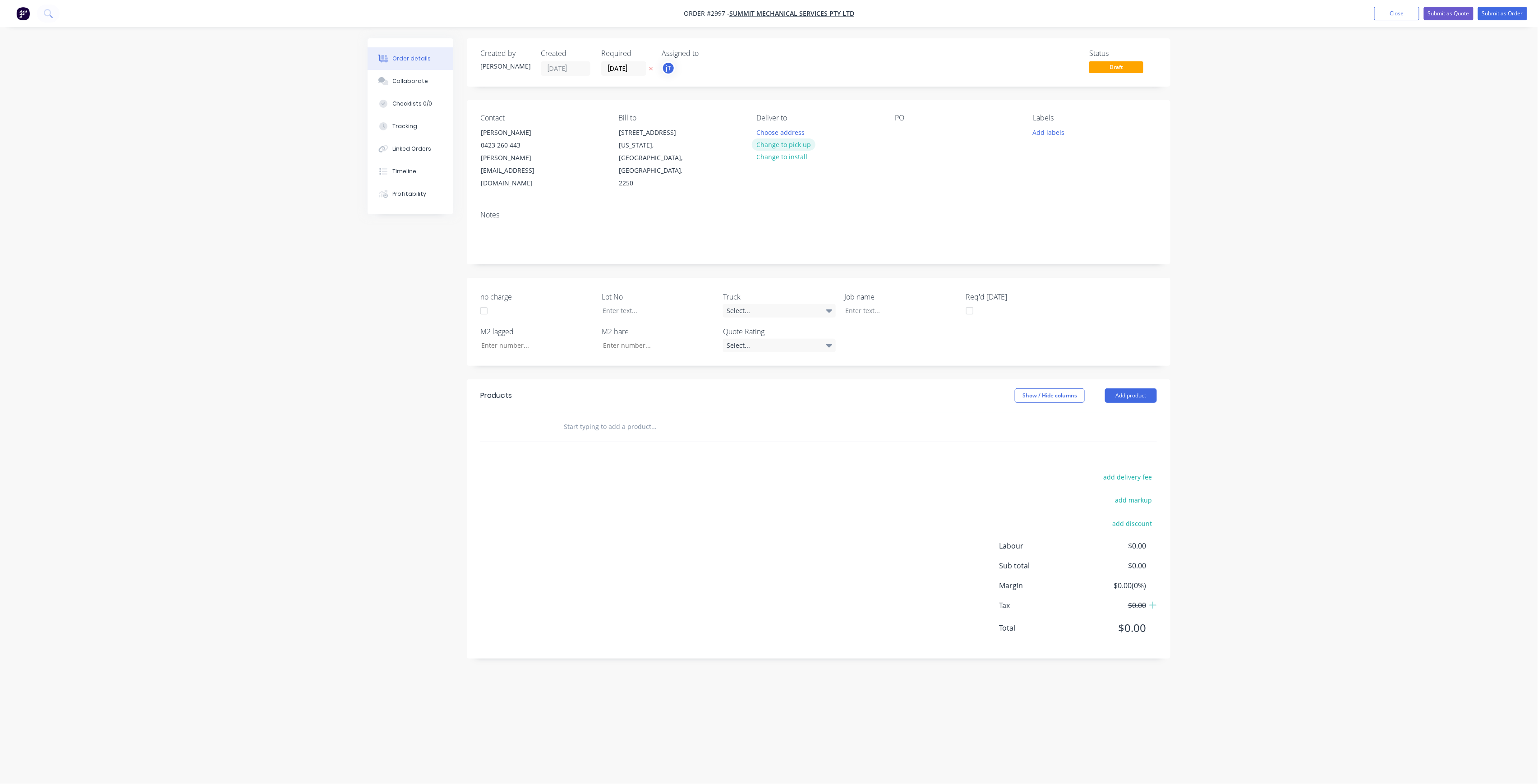
drag, startPoint x: 802, startPoint y: 146, endPoint x: 861, endPoint y: 138, distance: 59.5
click at [802, 146] on button "Change to pick up" at bounding box center [783, 145] width 64 height 12
click at [908, 132] on div at bounding box center [902, 132] width 14 height 13
click at [1053, 131] on button "Add labels" at bounding box center [1048, 132] width 41 height 12
click at [1073, 163] on input "text" at bounding box center [1109, 159] width 95 height 18
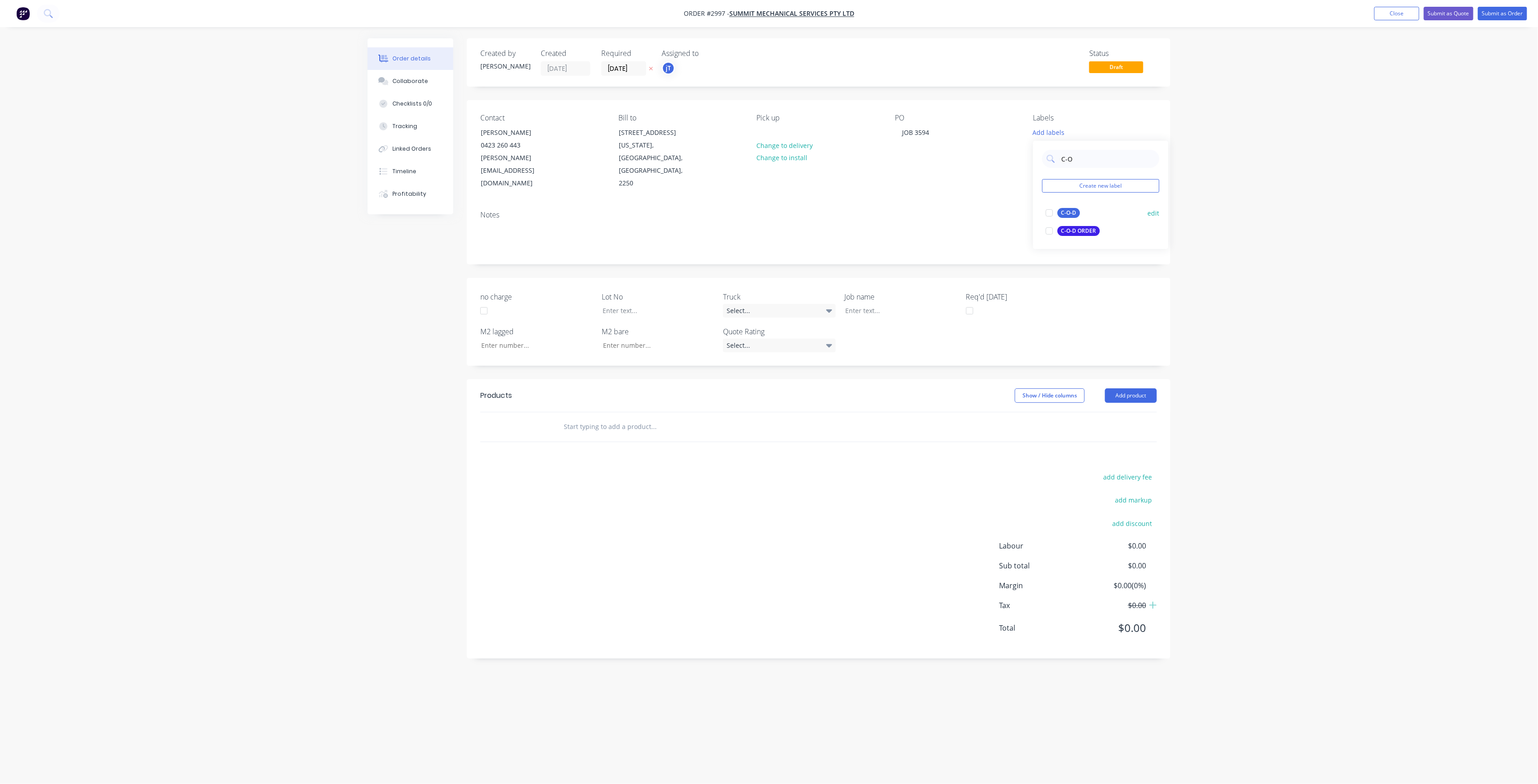
type input "C-O"
click at [1067, 213] on div "C-O-D" at bounding box center [1069, 212] width 23 height 10
click at [1047, 209] on div at bounding box center [1050, 208] width 18 height 18
click at [1048, 209] on div at bounding box center [1050, 213] width 18 height 18
click at [1098, 163] on div "C-O Create new label C-O-D edit C-O-D ORDER edit" at bounding box center [1101, 191] width 135 height 109
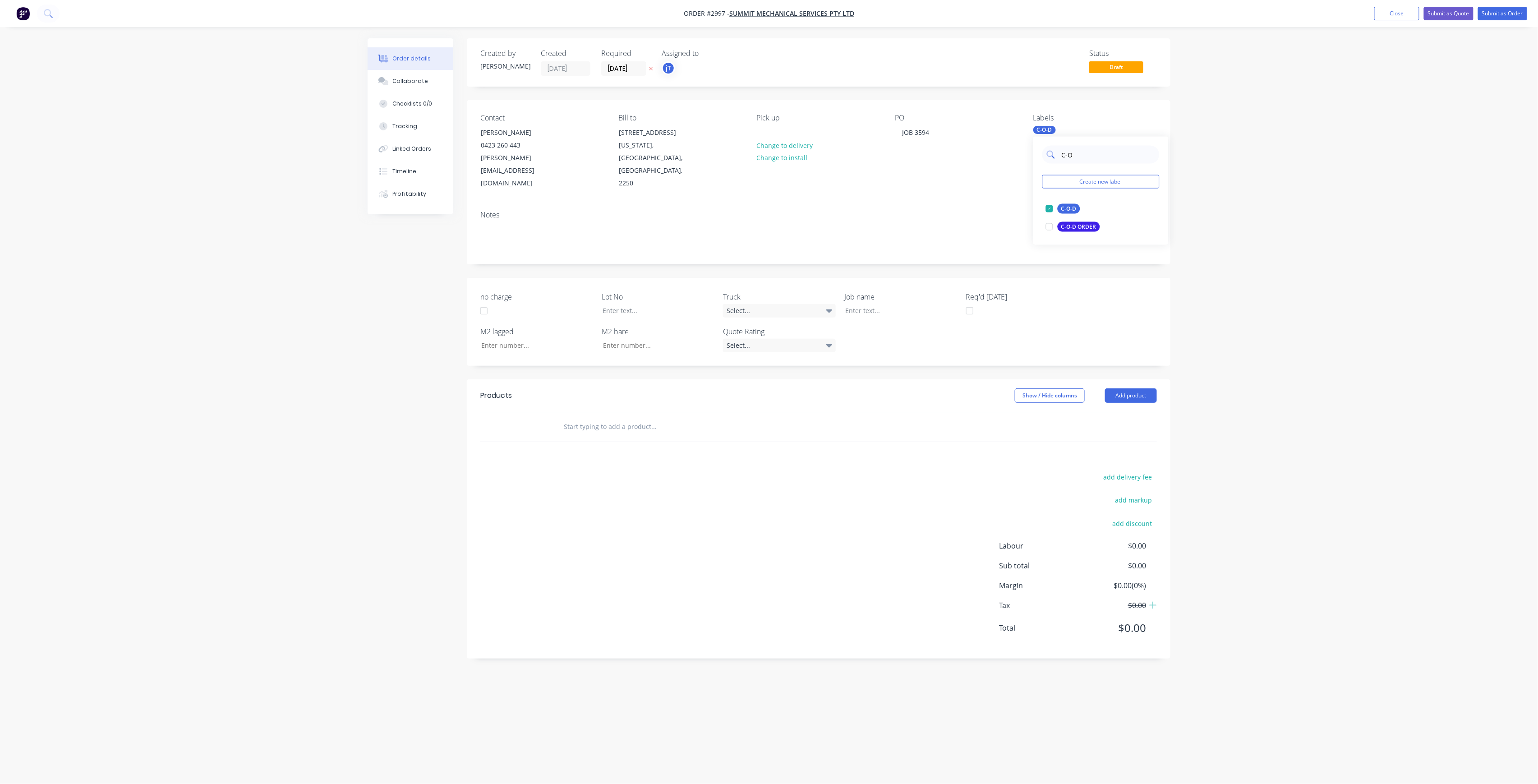
drag, startPoint x: 1069, startPoint y: 157, endPoint x: 1060, endPoint y: 160, distance: 9.5
click at [1060, 160] on div "C-O" at bounding box center [1102, 154] width 117 height 18
drag, startPoint x: 1095, startPoint y: 161, endPoint x: 1056, endPoint y: 160, distance: 39.0
click at [1056, 160] on div "LOT-505" at bounding box center [1102, 154] width 117 height 18
type input "LOT-505"
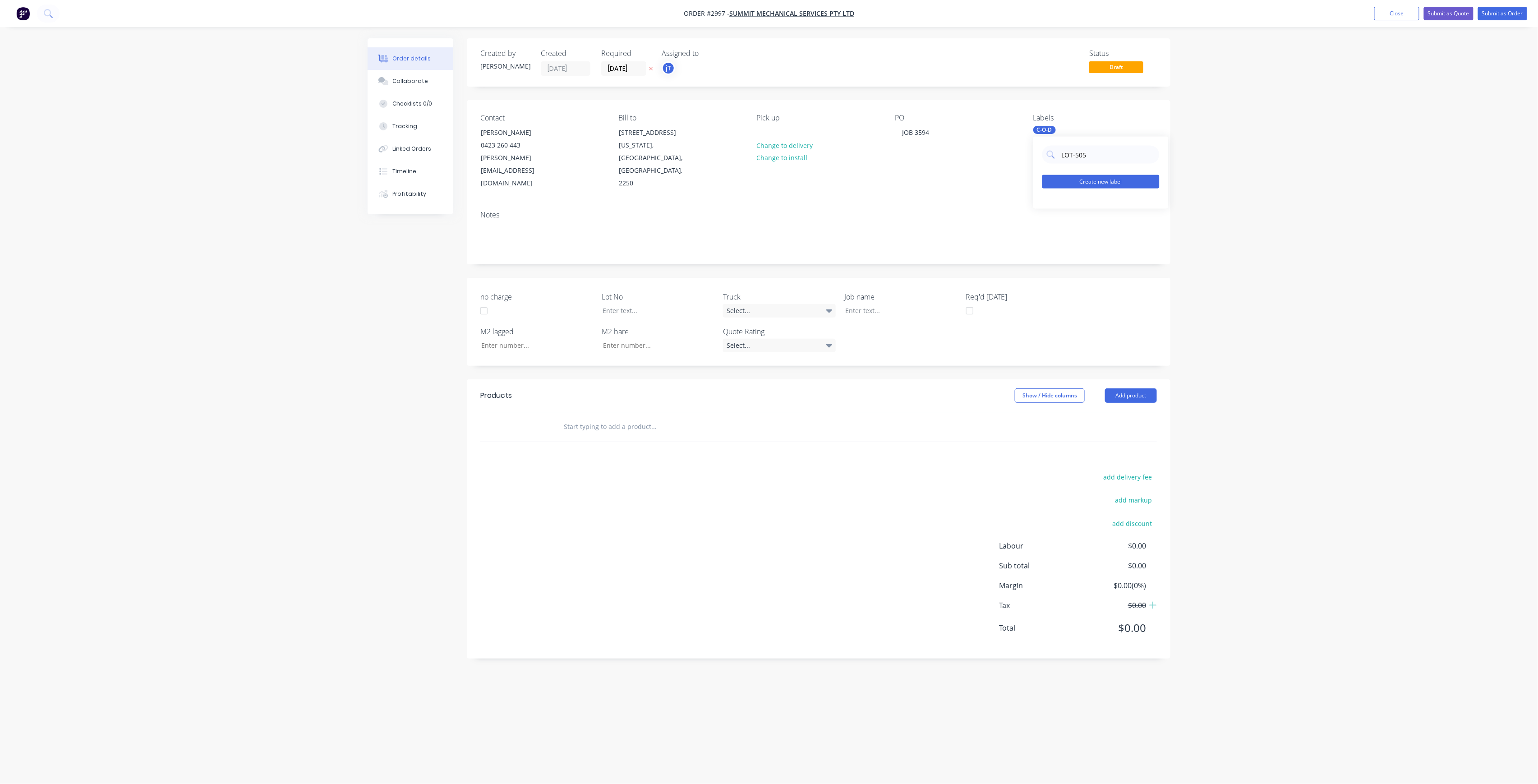
click at [1120, 178] on button "Create new label" at bounding box center [1102, 181] width 117 height 13
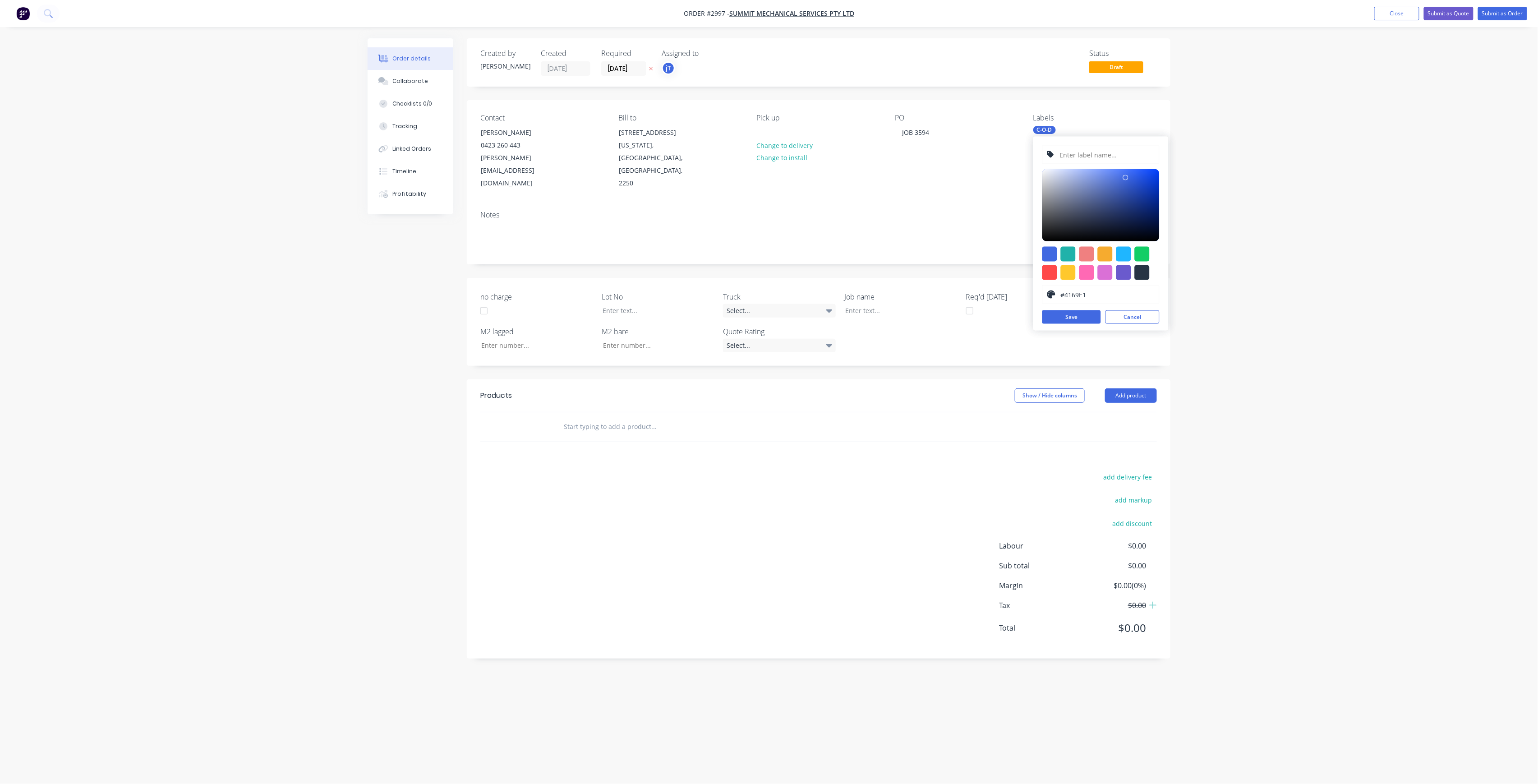
click at [1112, 153] on input "text" at bounding box center [1107, 155] width 96 height 18
paste input "LOT-505"
type input "LOT-505"
click at [1053, 316] on button "Save" at bounding box center [1072, 316] width 59 height 13
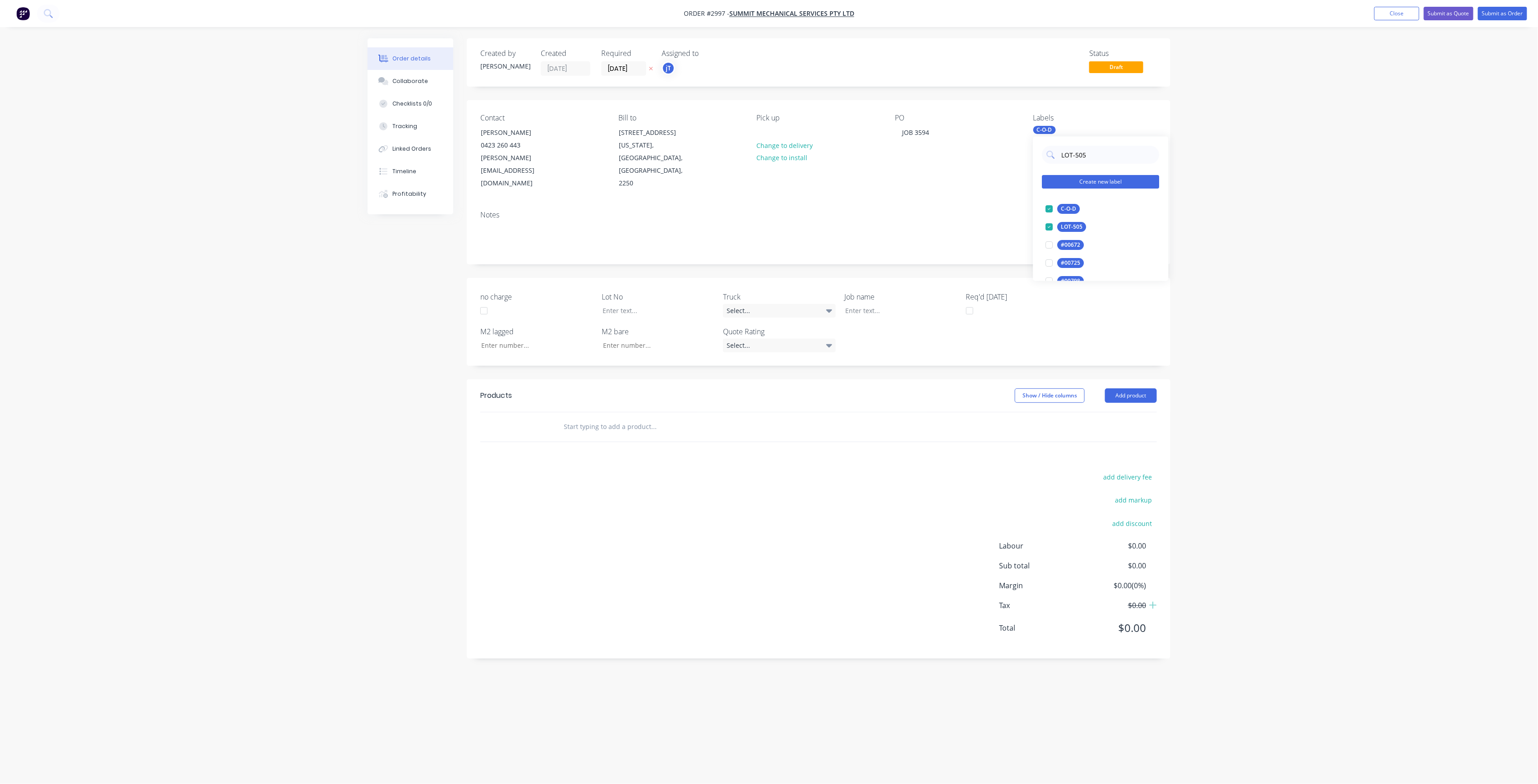
drag, startPoint x: 1086, startPoint y: 156, endPoint x: 1045, endPoint y: 174, distance: 44.8
click at [1045, 174] on div "LOT-505 Create new label C-O-D edit LOT-505 edit #00672 edit #00725 edit #00798…" at bounding box center [1101, 208] width 135 height 145
type input "5MM"
click at [1073, 208] on div "5MM BI" at bounding box center [1071, 208] width 27 height 10
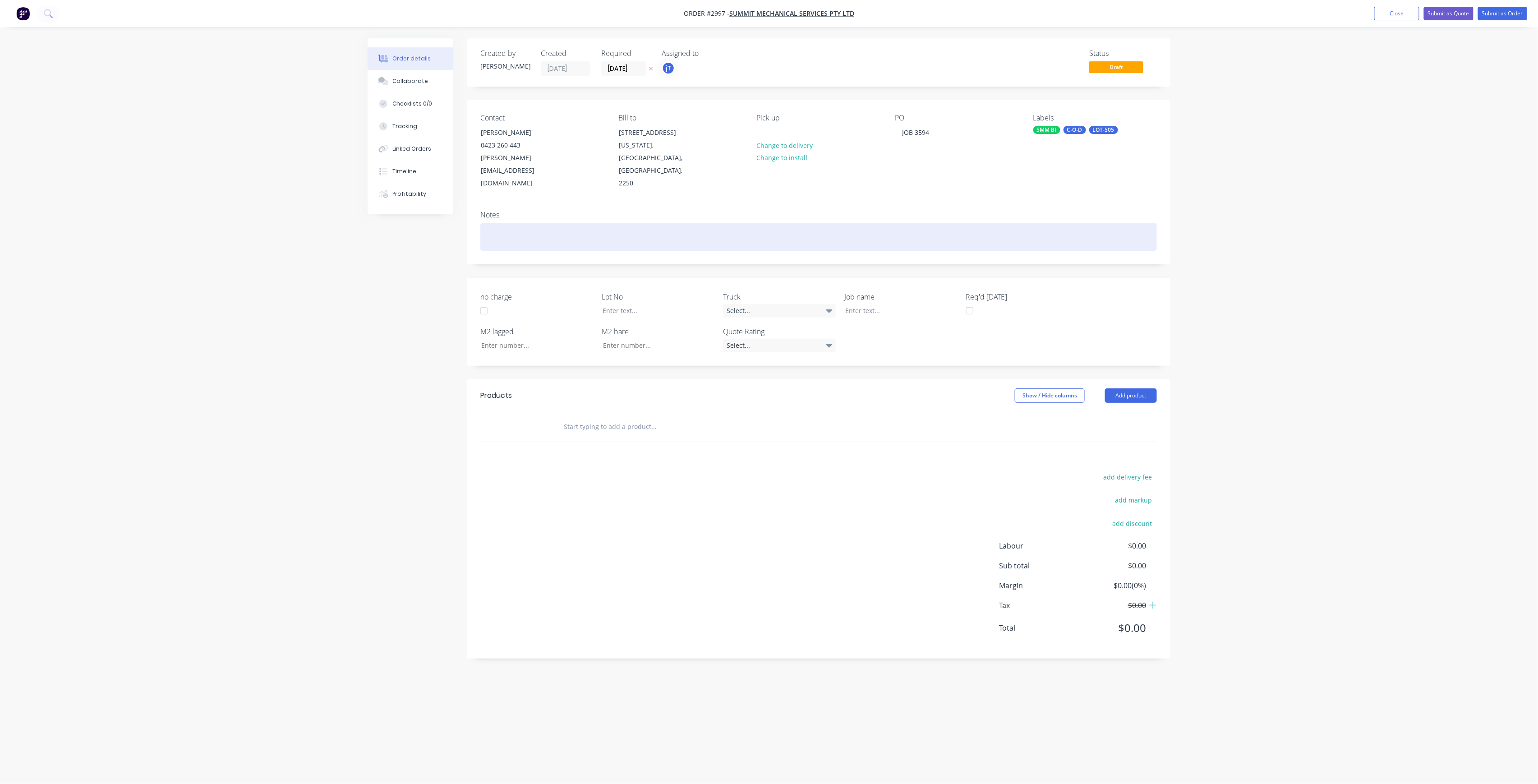
click at [967, 223] on div at bounding box center [819, 237] width 677 height 27
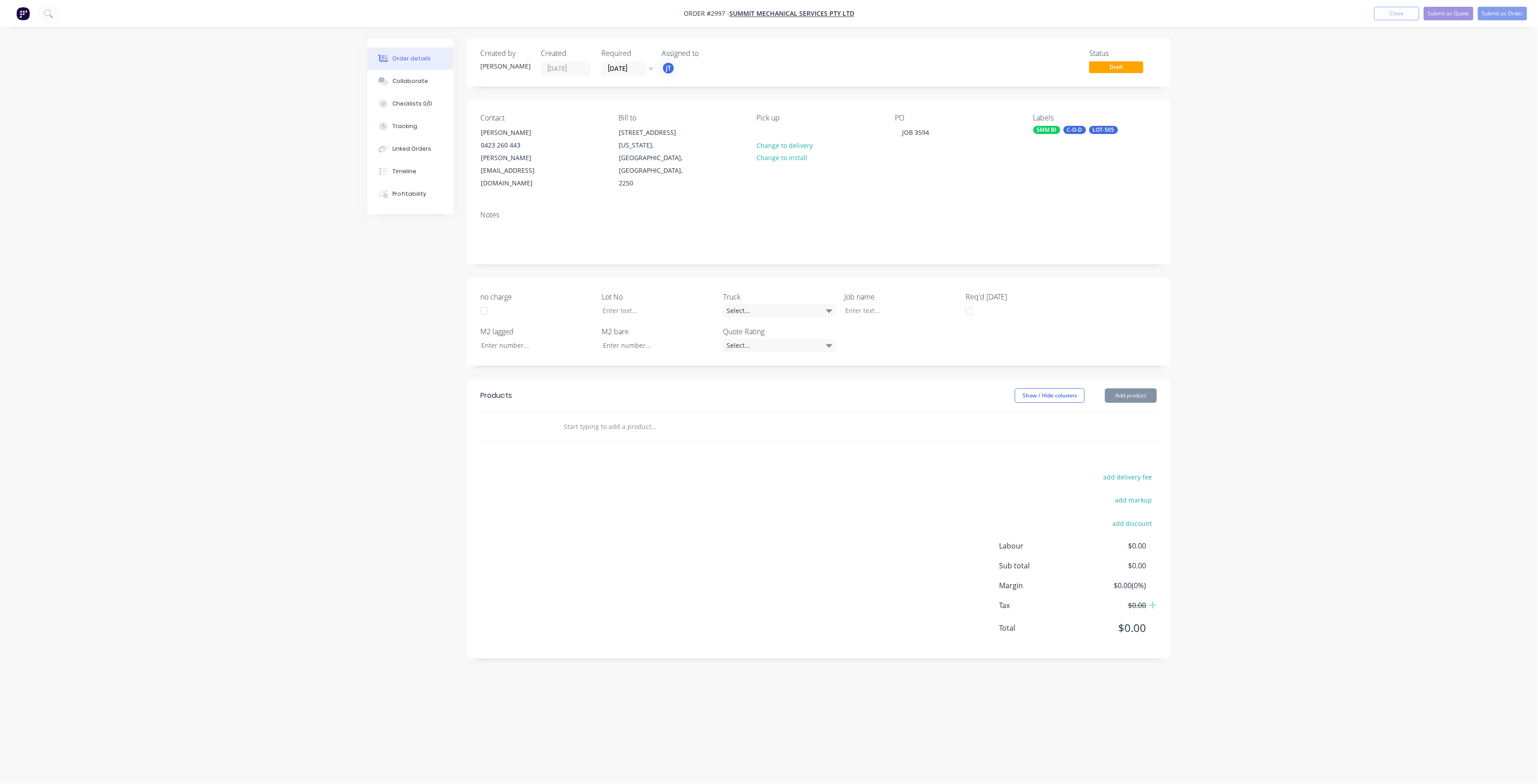
drag, startPoint x: 638, startPoint y: 401, endPoint x: 634, endPoint y: 396, distance: 6.4
click at [637, 418] on input "text" at bounding box center [654, 427] width 181 height 18
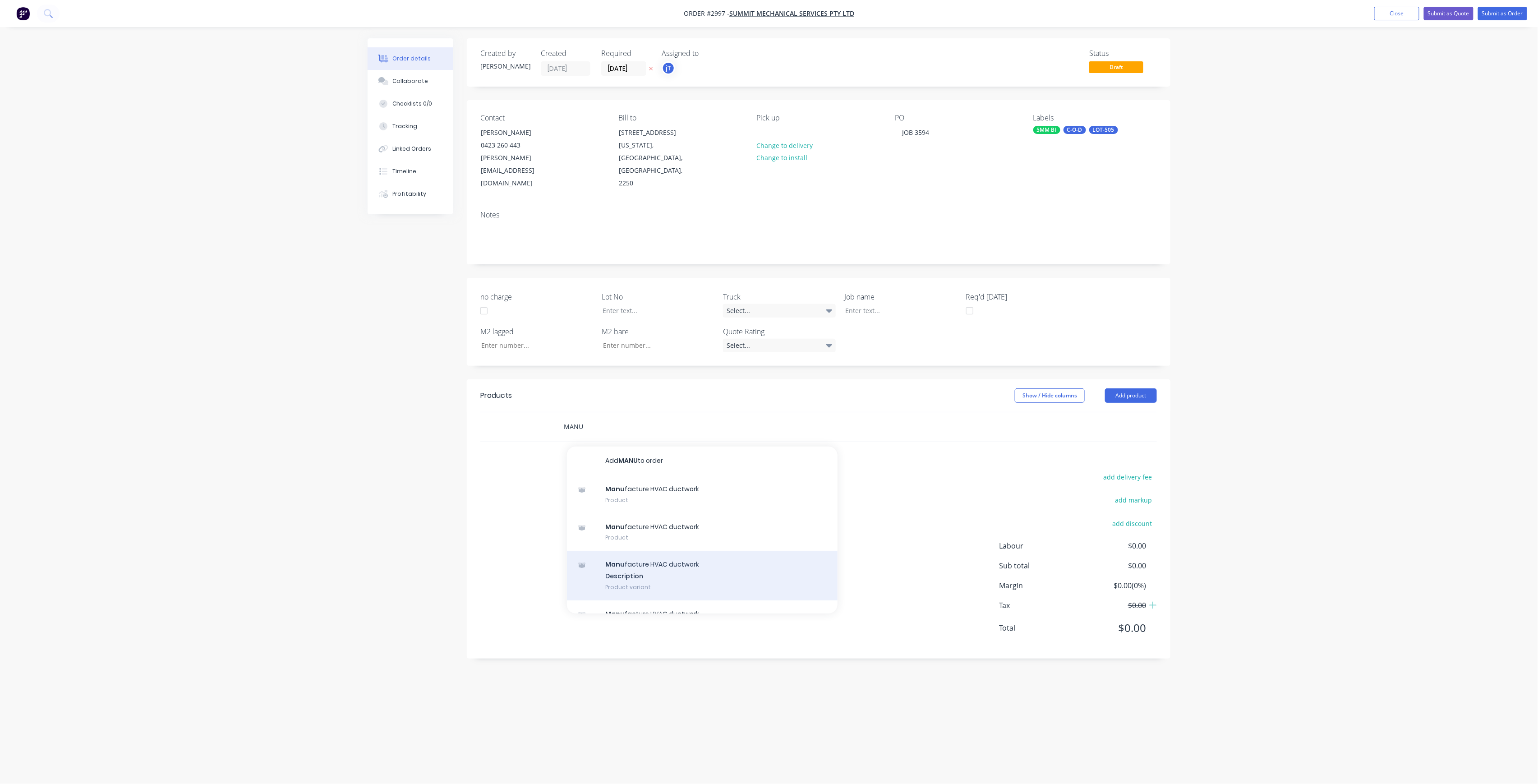
type input "MANU"
click at [653, 551] on div "Manu facture HVAC ductwork Description Product variant" at bounding box center [702, 576] width 271 height 50
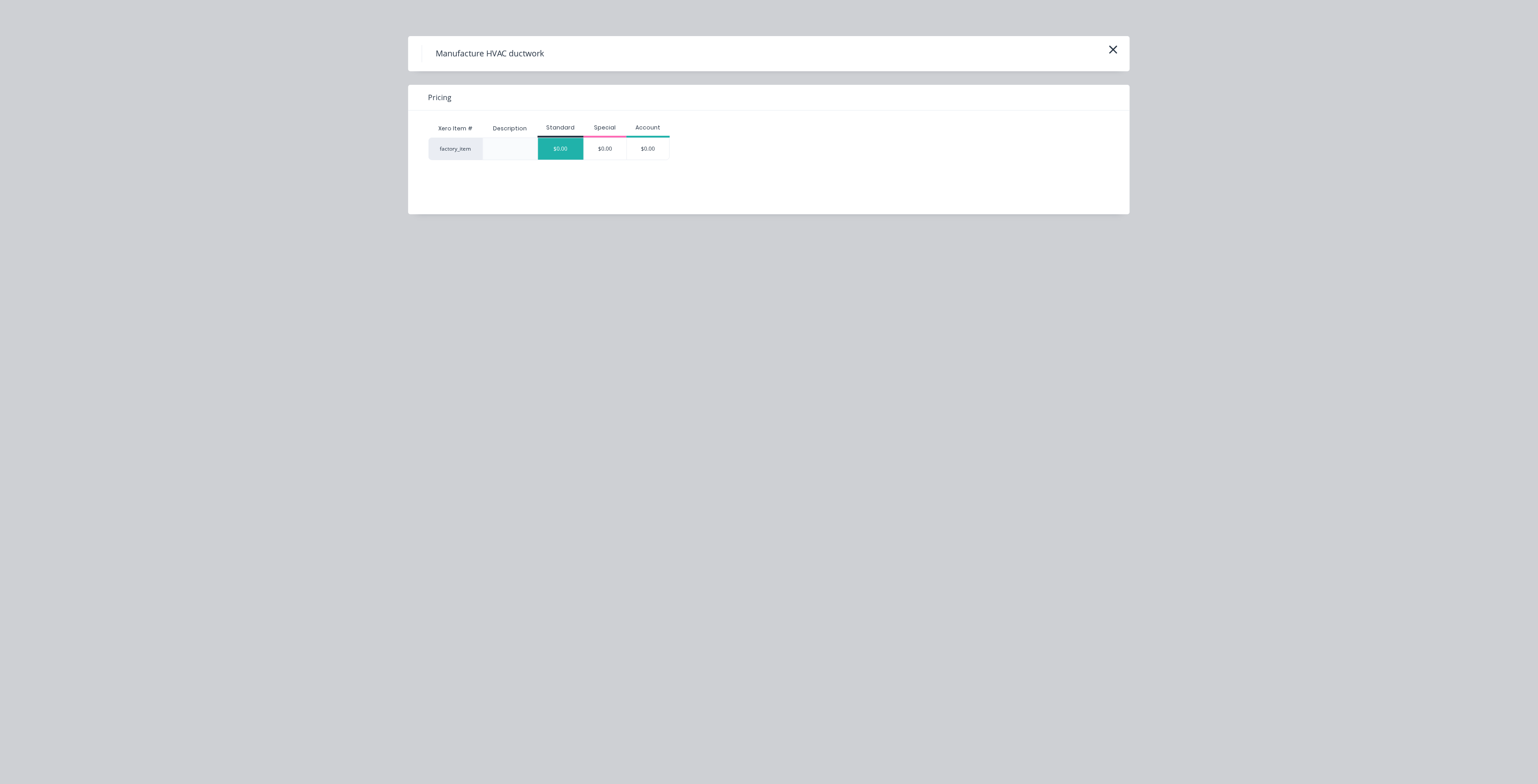
click at [566, 150] on div "$0.00" at bounding box center [561, 149] width 46 height 22
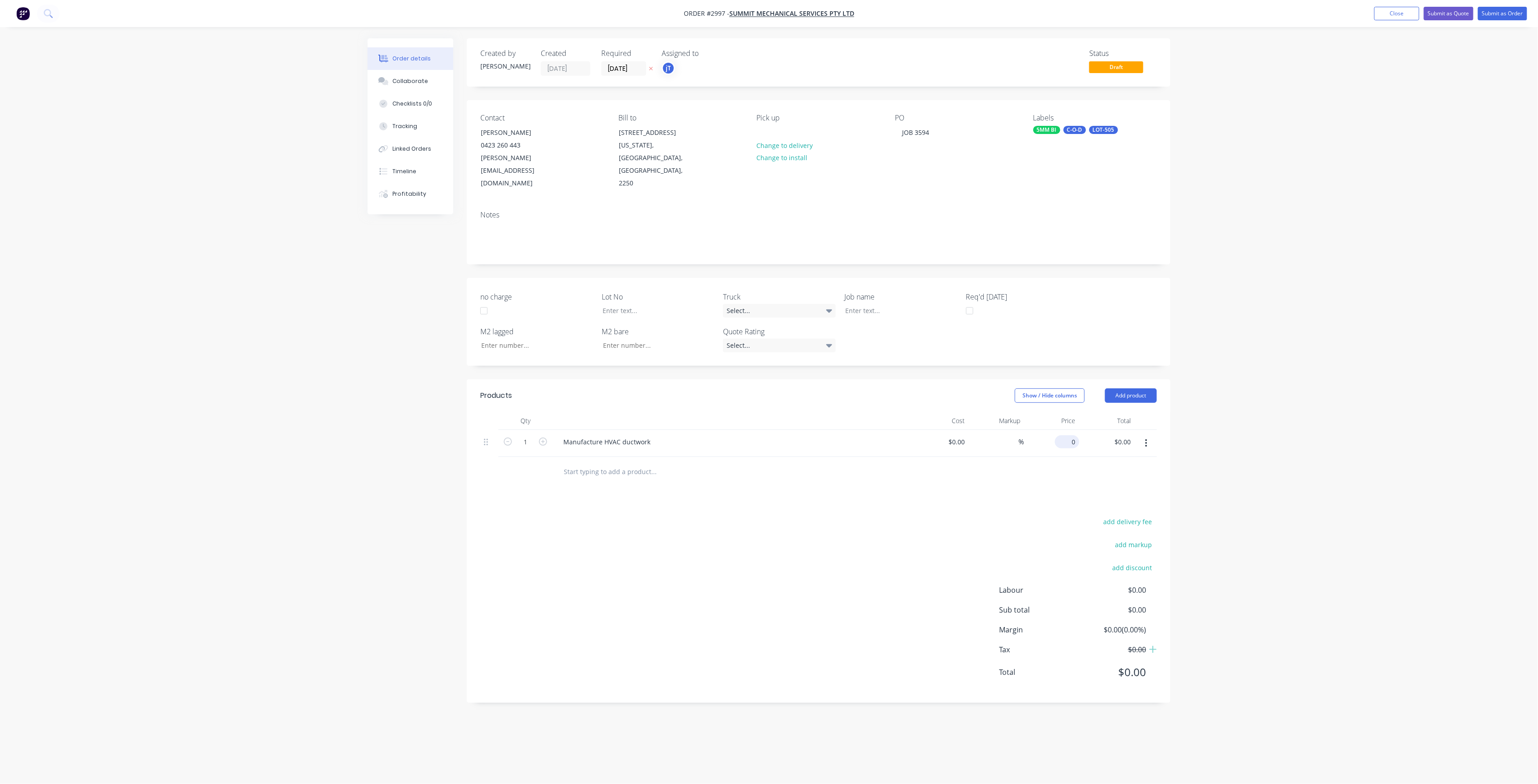
click at [1067, 435] on div "0 $0.00" at bounding box center [1067, 441] width 25 height 13
type input "$0.00"
click at [941, 430] on div "$0.00 $0.00" at bounding box center [940, 443] width 55 height 27
click at [953, 430] on div at bounding box center [940, 443] width 55 height 27
type input "$50.00"
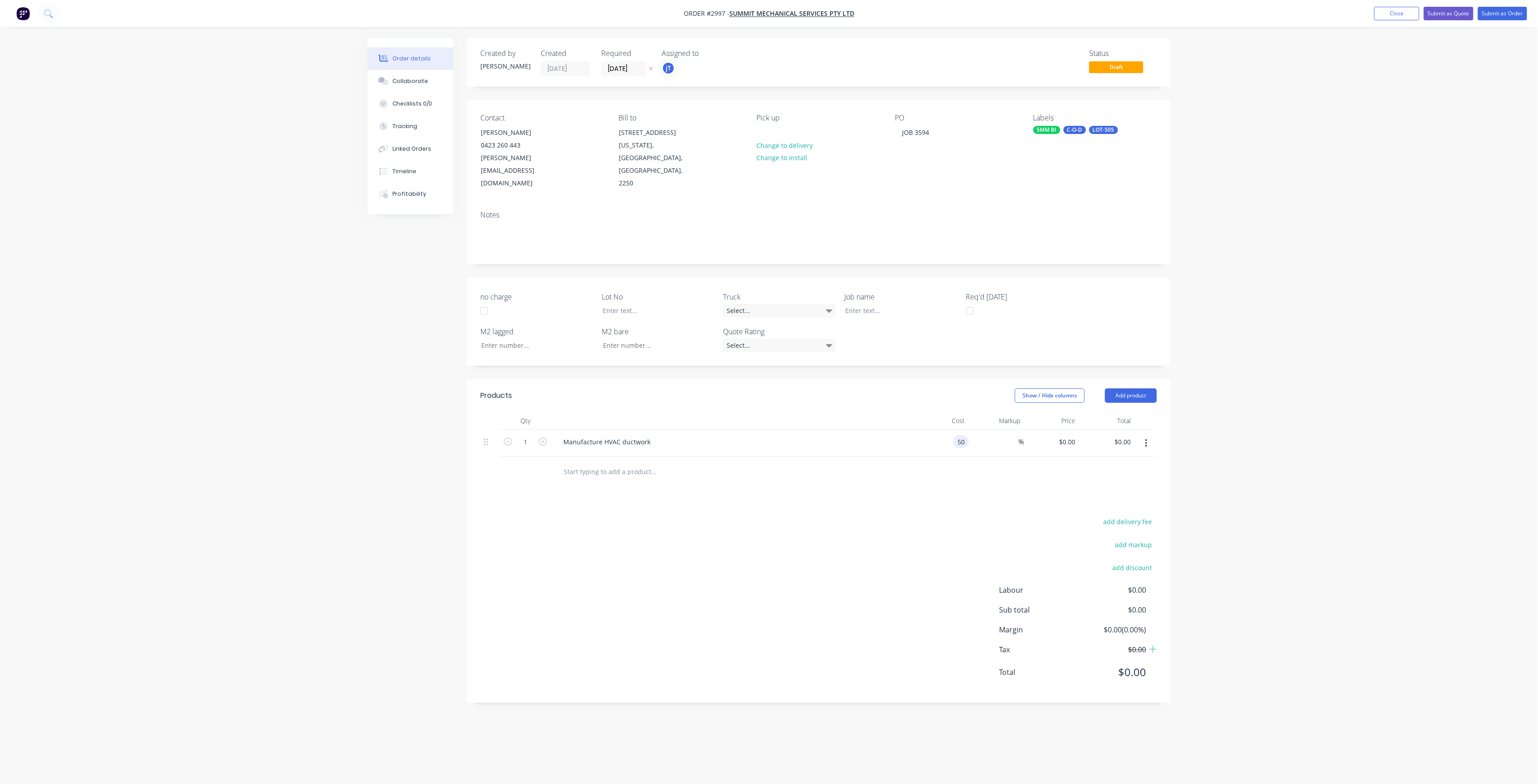
type input "$50.00"
click at [830, 477] on div "Products Show / Hide columns Add product Qty Cost Markup Price Total 1 Manufact…" at bounding box center [819, 541] width 704 height 324
click at [1526, 17] on button "Submit as Order" at bounding box center [1503, 13] width 49 height 13
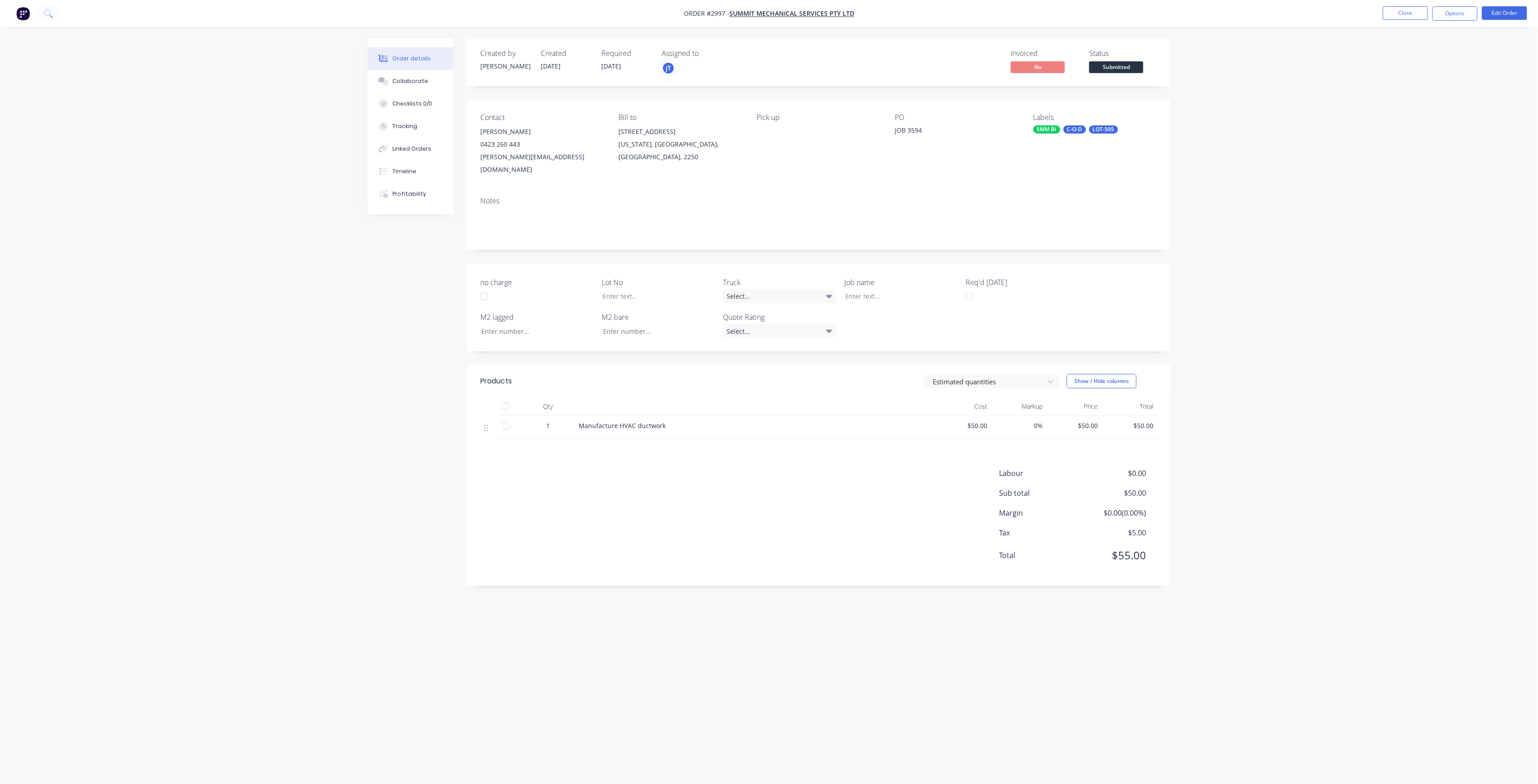
click at [1126, 73] on button "Submitted" at bounding box center [1116, 67] width 54 height 13
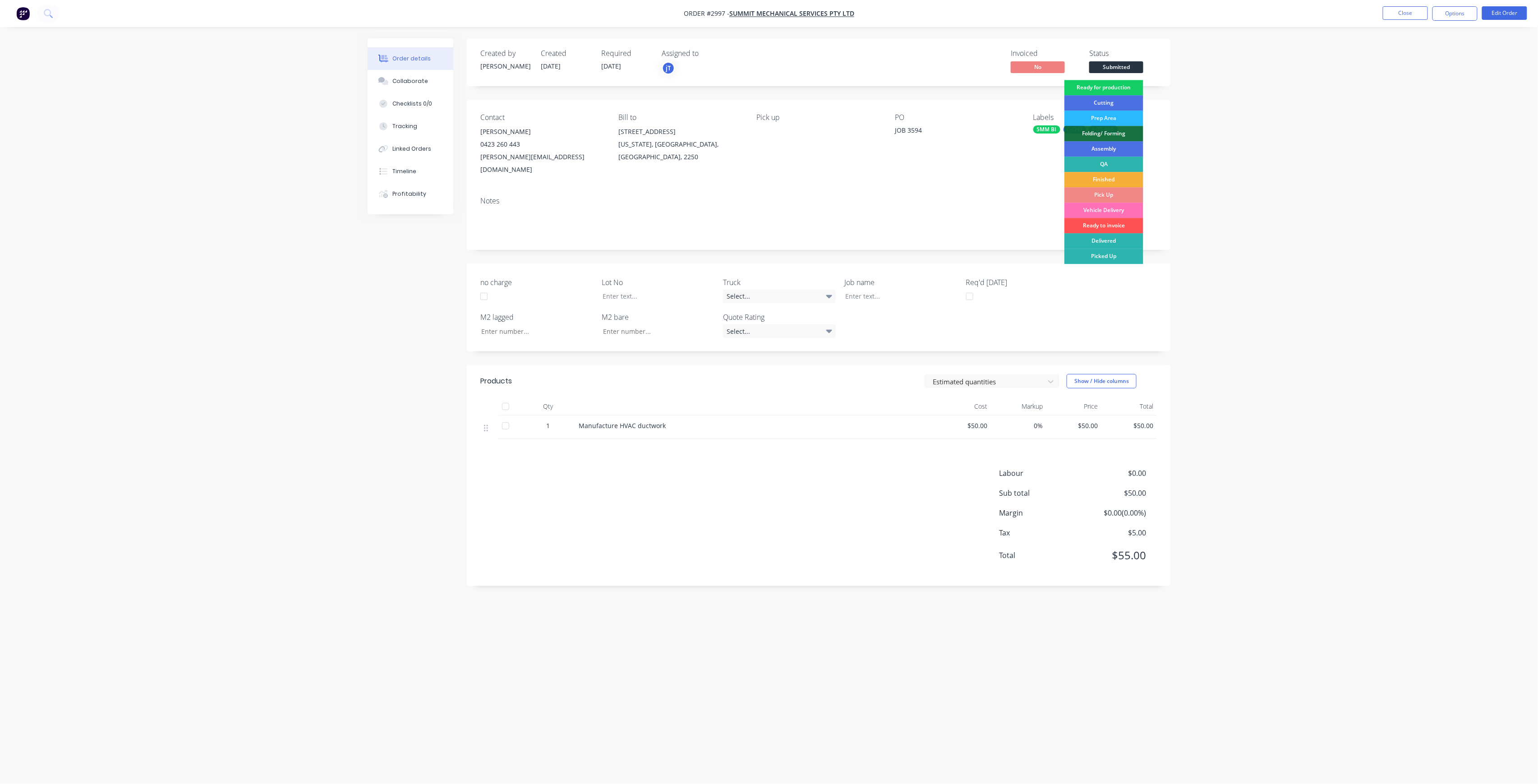
click at [1117, 81] on div "Ready for production" at bounding box center [1104, 88] width 79 height 16
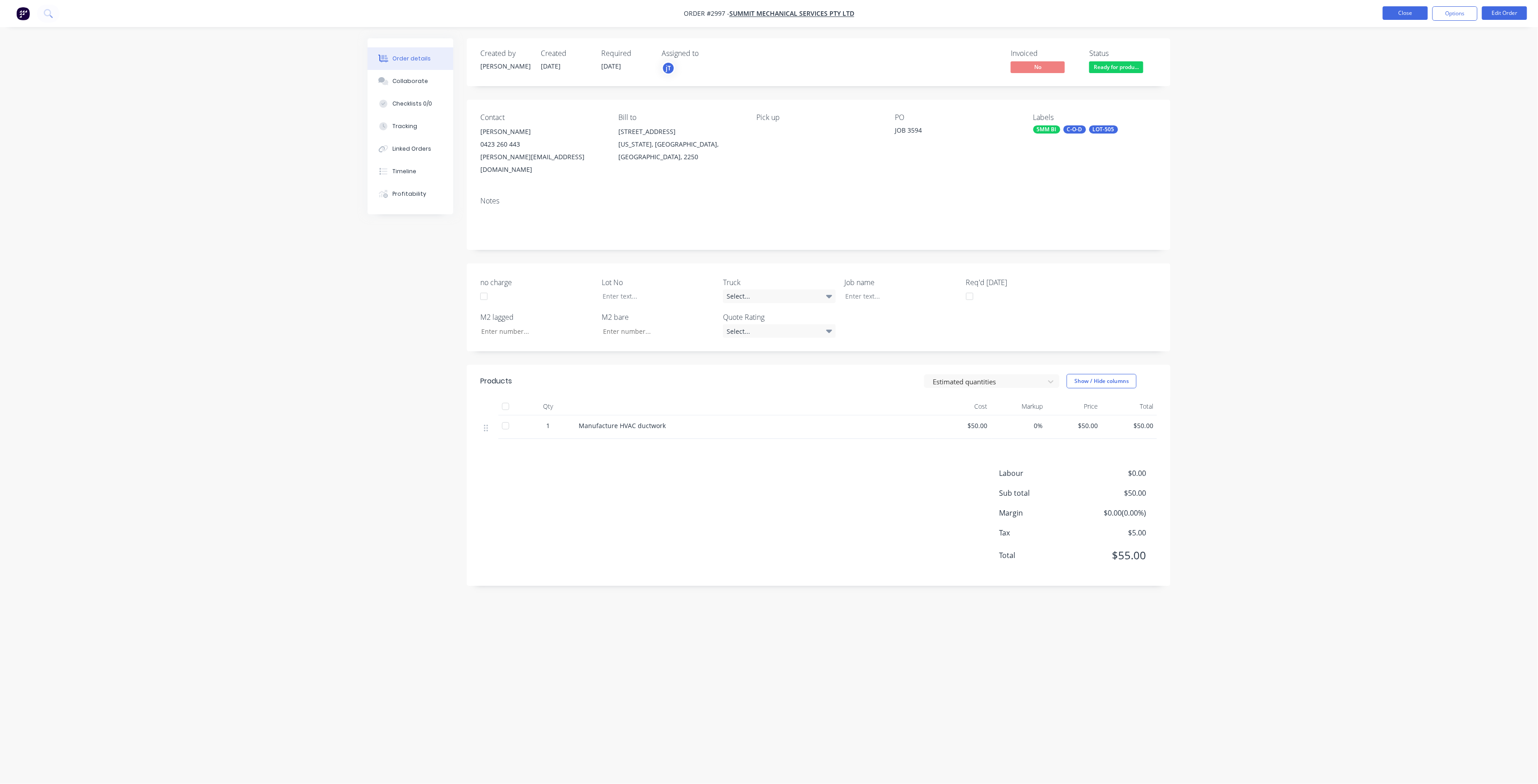
click at [1393, 10] on button "Close" at bounding box center [1405, 12] width 45 height 13
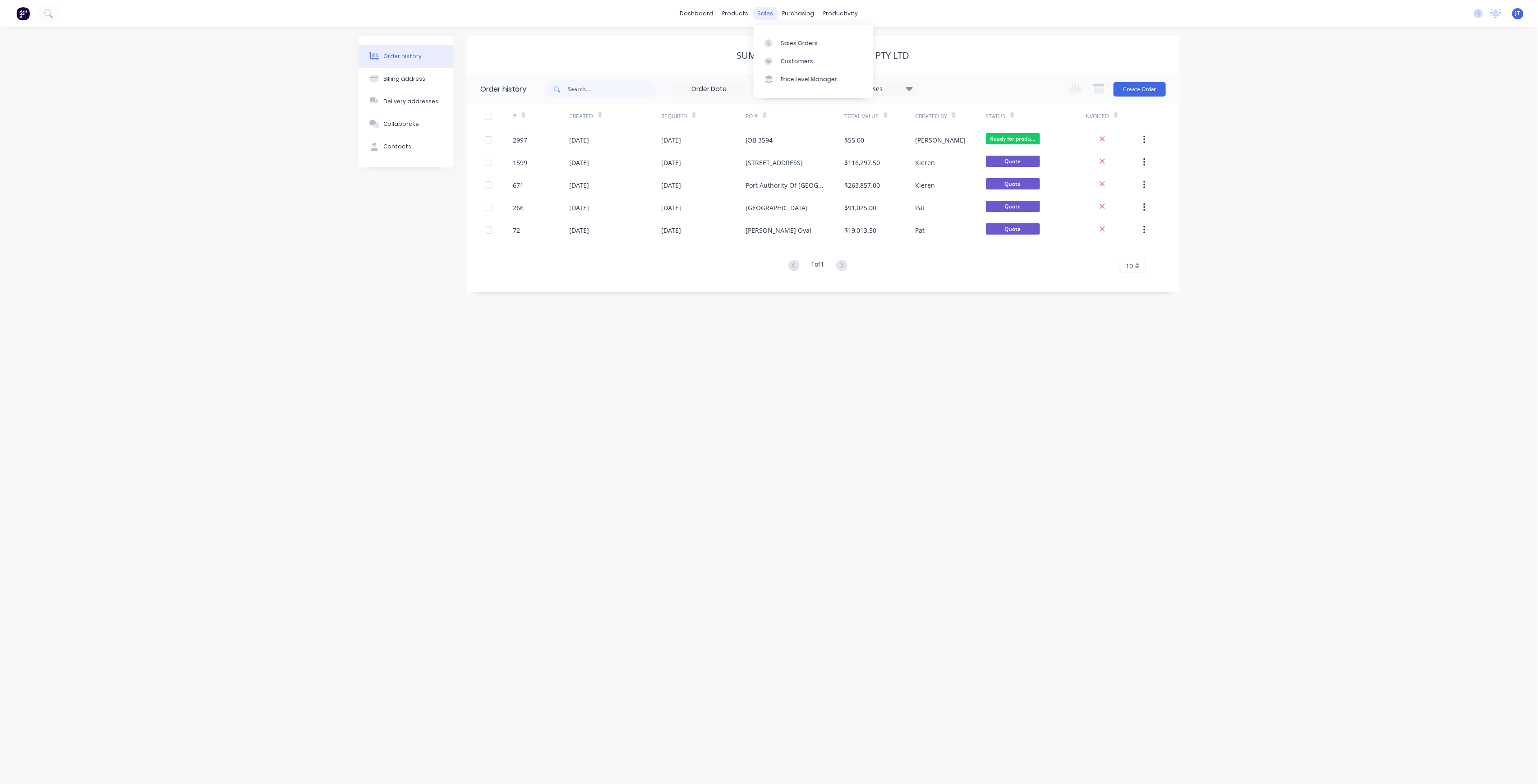
click at [773, 18] on div "sales" at bounding box center [766, 13] width 25 height 13
click at [799, 47] on div "Sales Orders" at bounding box center [799, 43] width 37 height 8
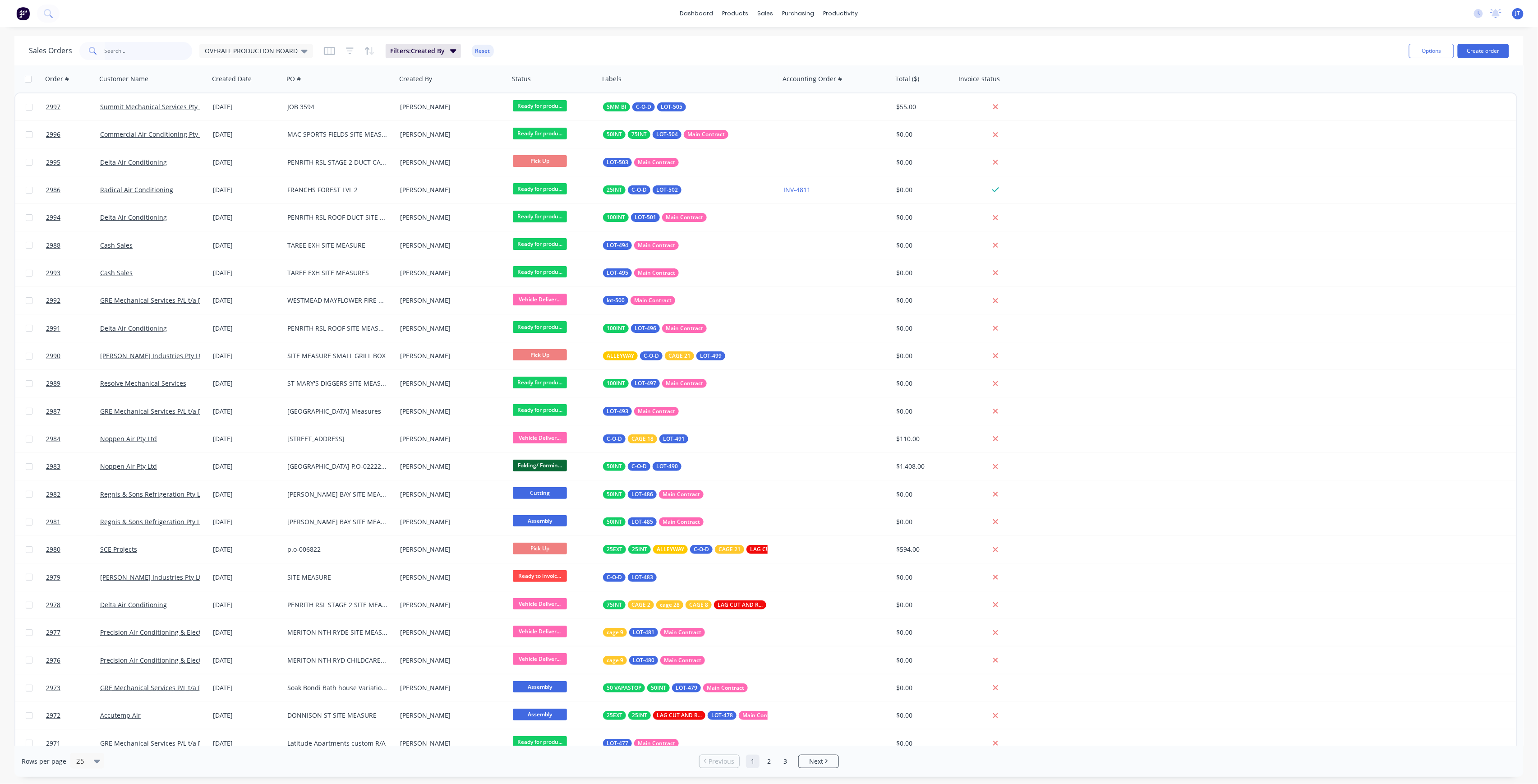
click at [157, 48] on input "text" at bounding box center [148, 51] width 88 height 18
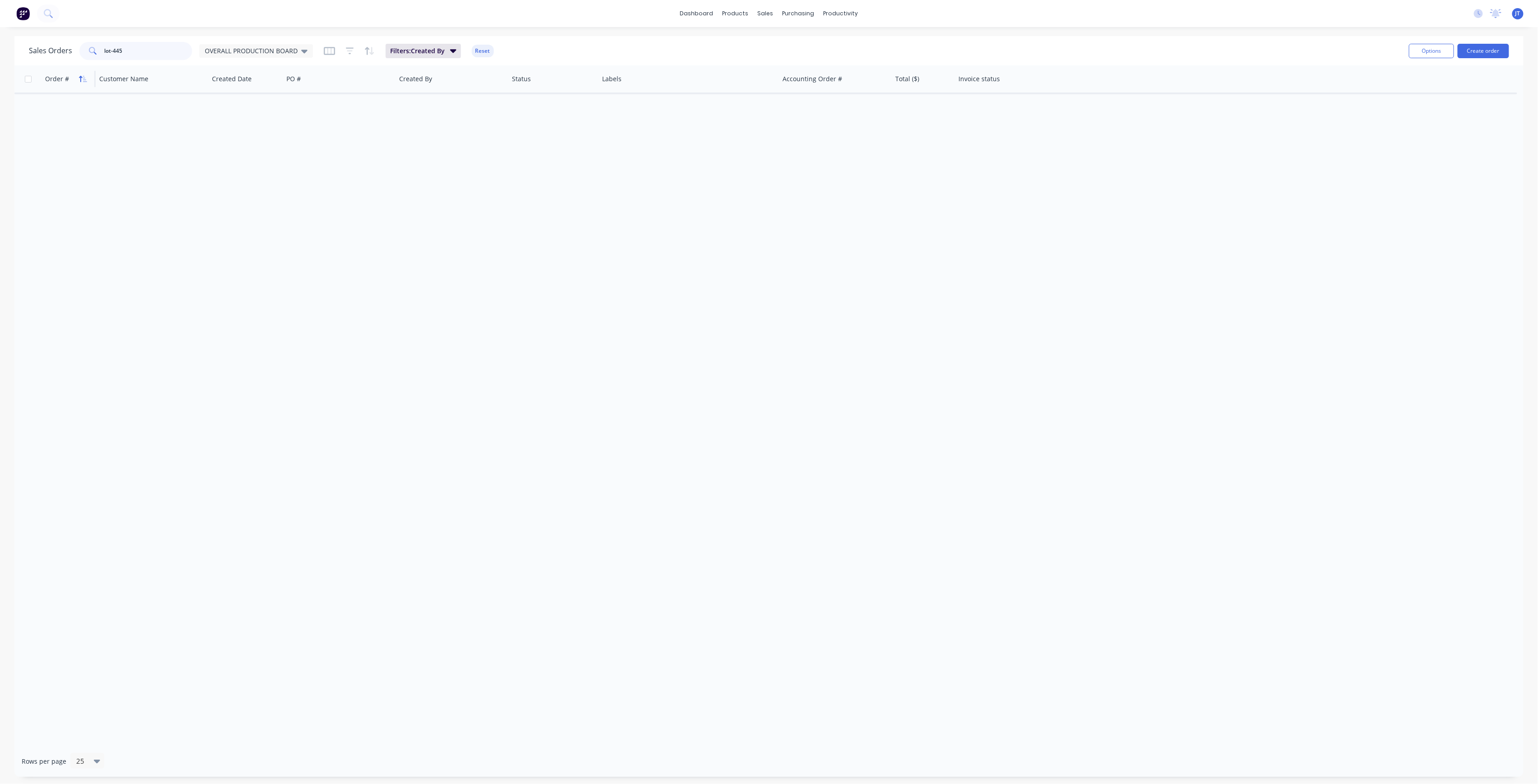
drag, startPoint x: 156, startPoint y: 49, endPoint x: 82, endPoint y: 72, distance: 77.5
click at [82, 72] on div "Sales Orders lot-445 OVERALL PRODUCTION BOARD Filters: Created By Reset Options…" at bounding box center [769, 406] width 1510 height 740
type input "400 georg"
drag, startPoint x: 156, startPoint y: 52, endPoint x: 89, endPoint y: 48, distance: 67.1
click at [89, 48] on div "400 georg" at bounding box center [136, 51] width 113 height 18
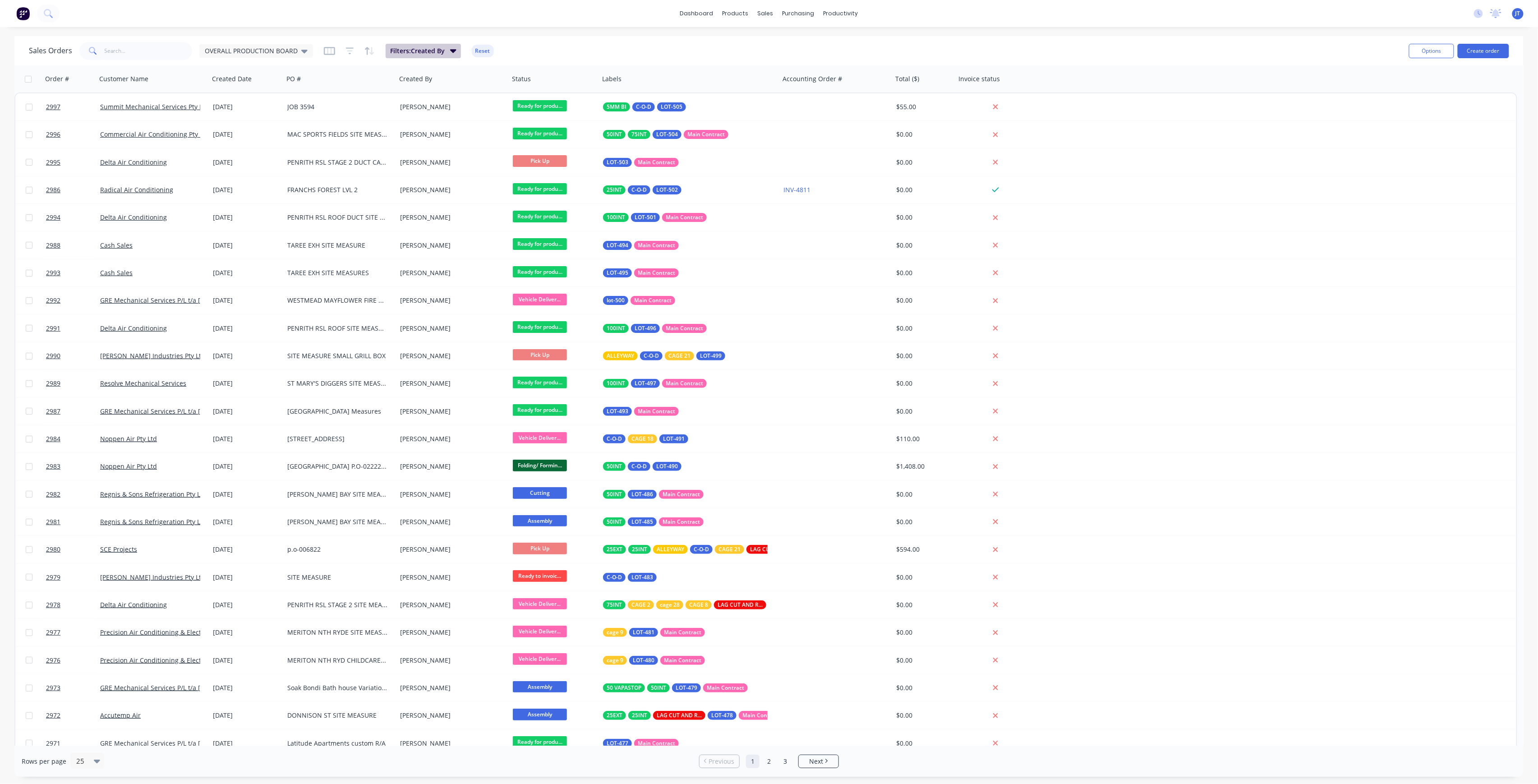
click at [406, 54] on span "Filters: Created By" at bounding box center [417, 51] width 54 height 9
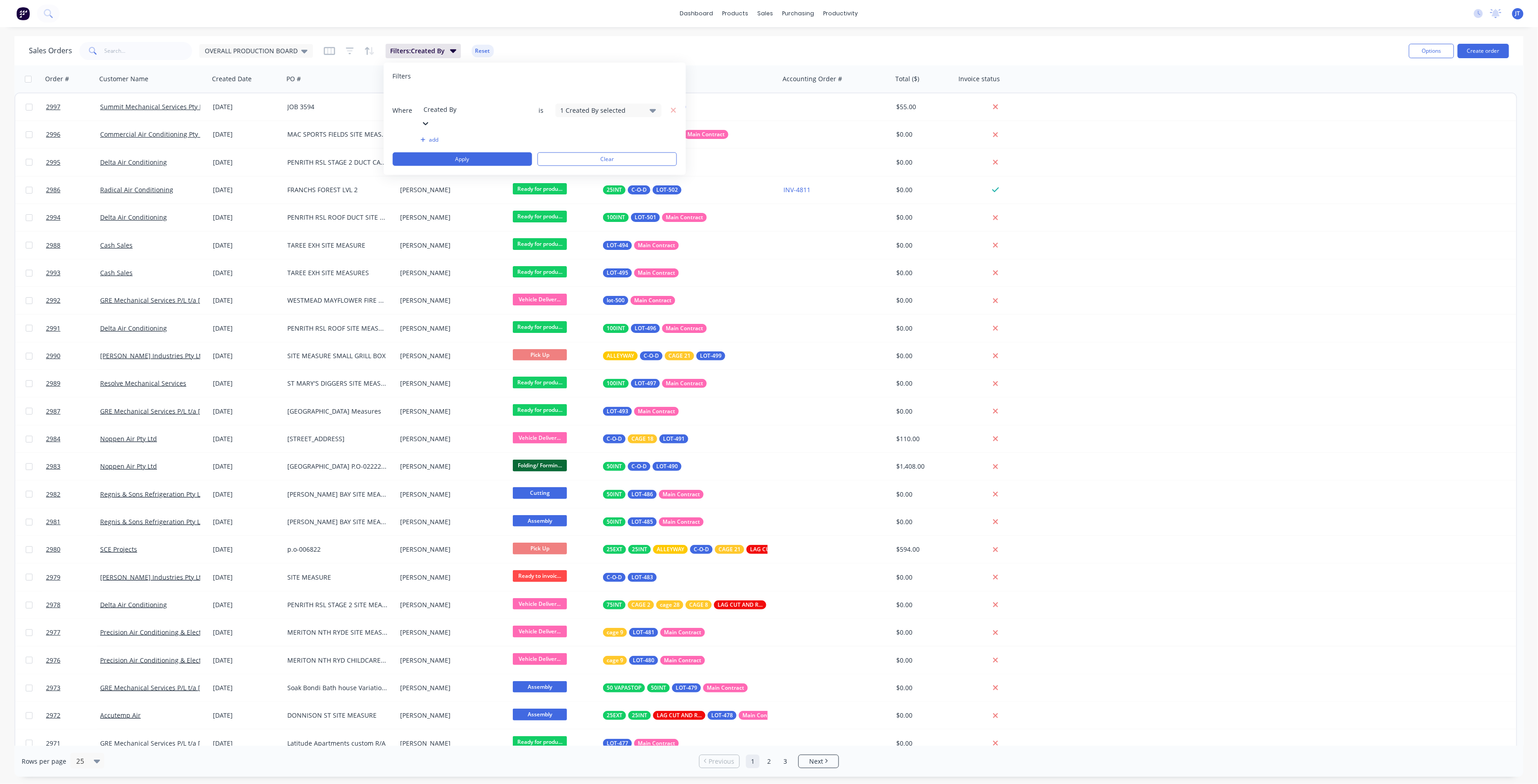
click at [430, 117] on div at bounding box center [426, 122] width 9 height 10
click at [637, 105] on div "1 Status selected" at bounding box center [601, 109] width 82 height 10
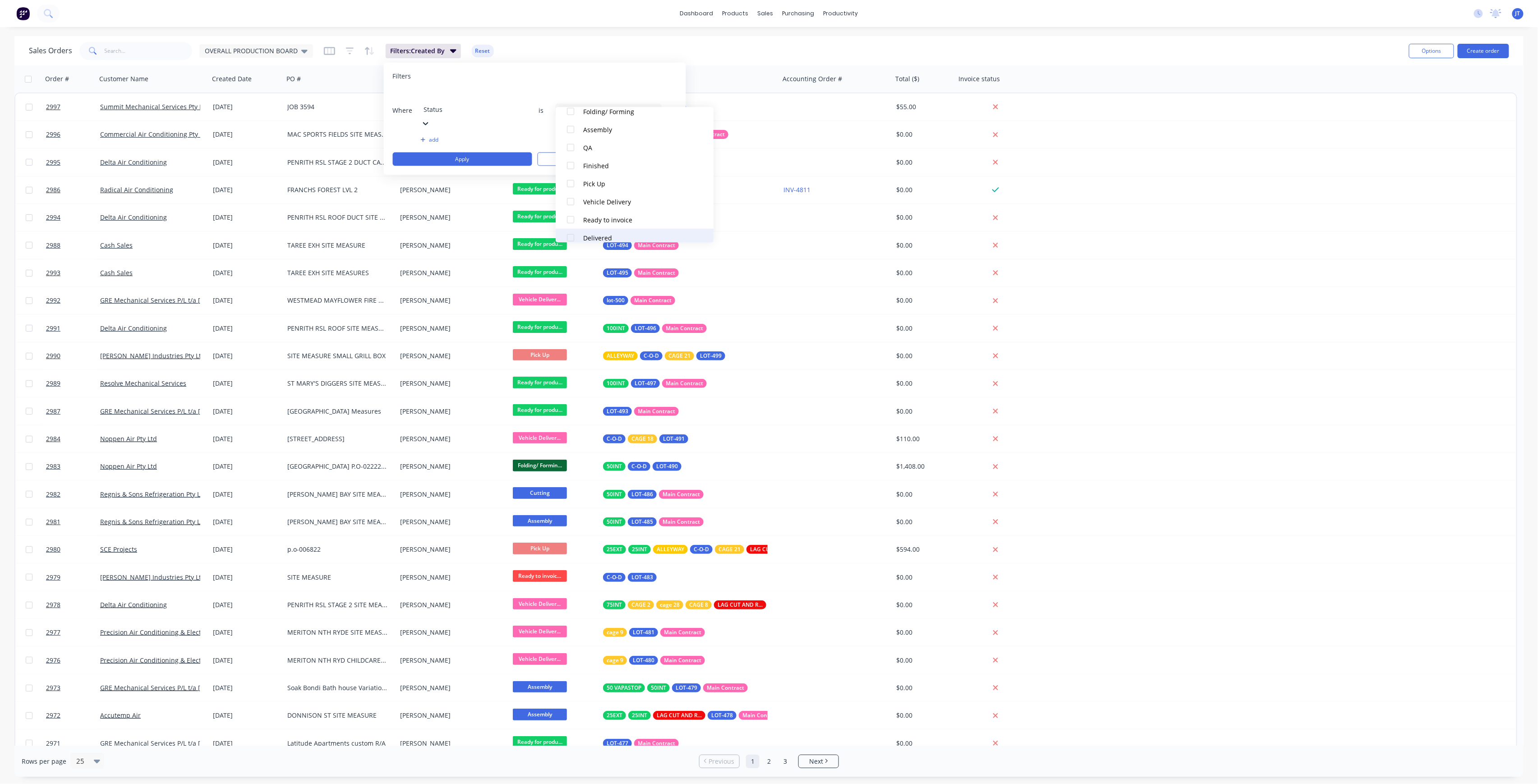
click at [620, 233] on div "Delivered" at bounding box center [638, 237] width 109 height 10
click at [542, 120] on div "Where Status is 2 Status selected add Apply Clear" at bounding box center [535, 127] width 284 height 76
click at [475, 152] on button "Apply" at bounding box center [462, 159] width 139 height 13
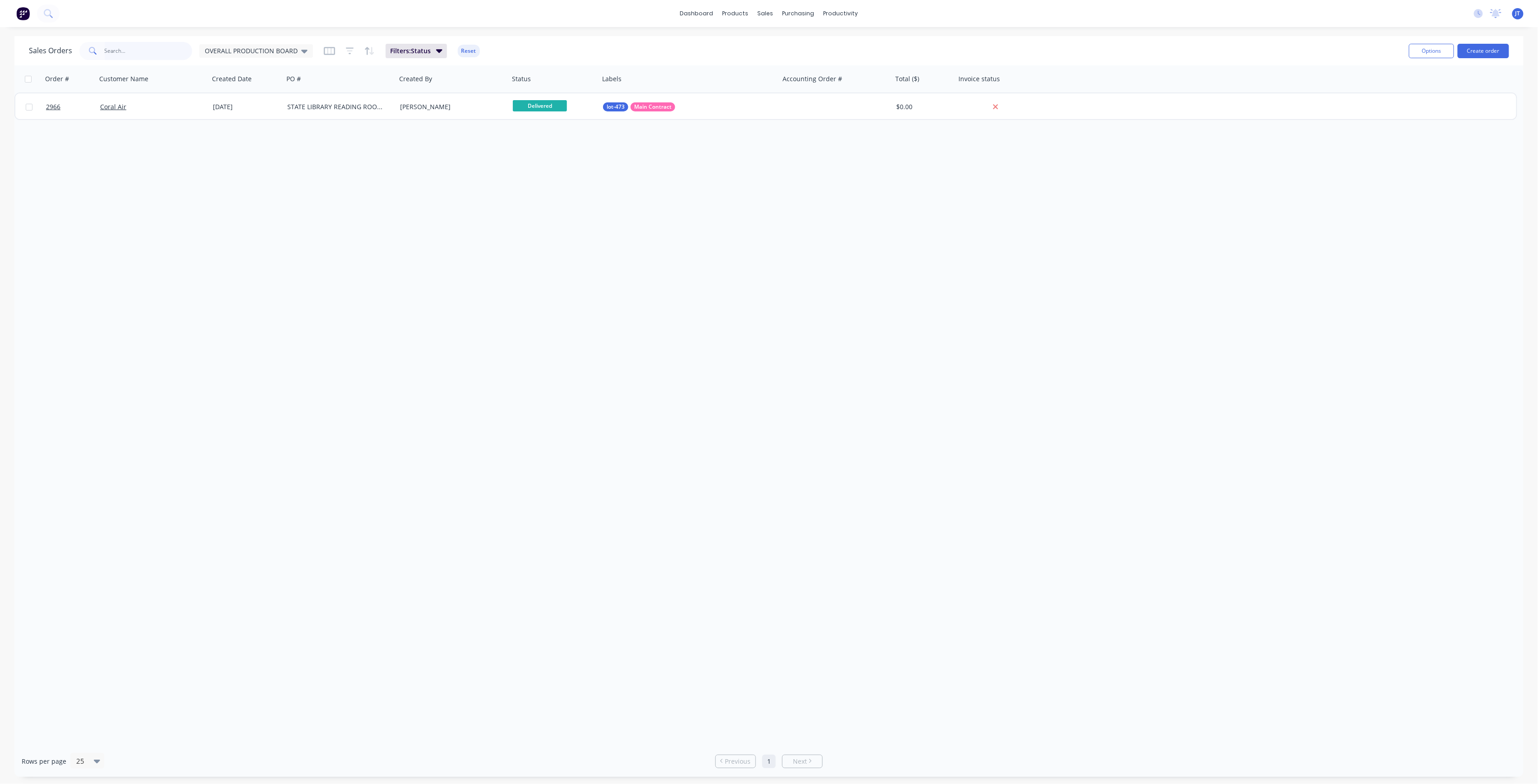
click at [163, 54] on input "text" at bounding box center [148, 51] width 88 height 18
type input "400"
click at [421, 58] on div "Sales Orders 400 OVERALL PRODUCTION BOARD Filters: Status Reset" at bounding box center [715, 50] width 1373 height 22
click at [434, 54] on button "Filters: Status" at bounding box center [416, 51] width 61 height 14
click at [583, 105] on div "2 Status selected" at bounding box center [601, 109] width 82 height 10
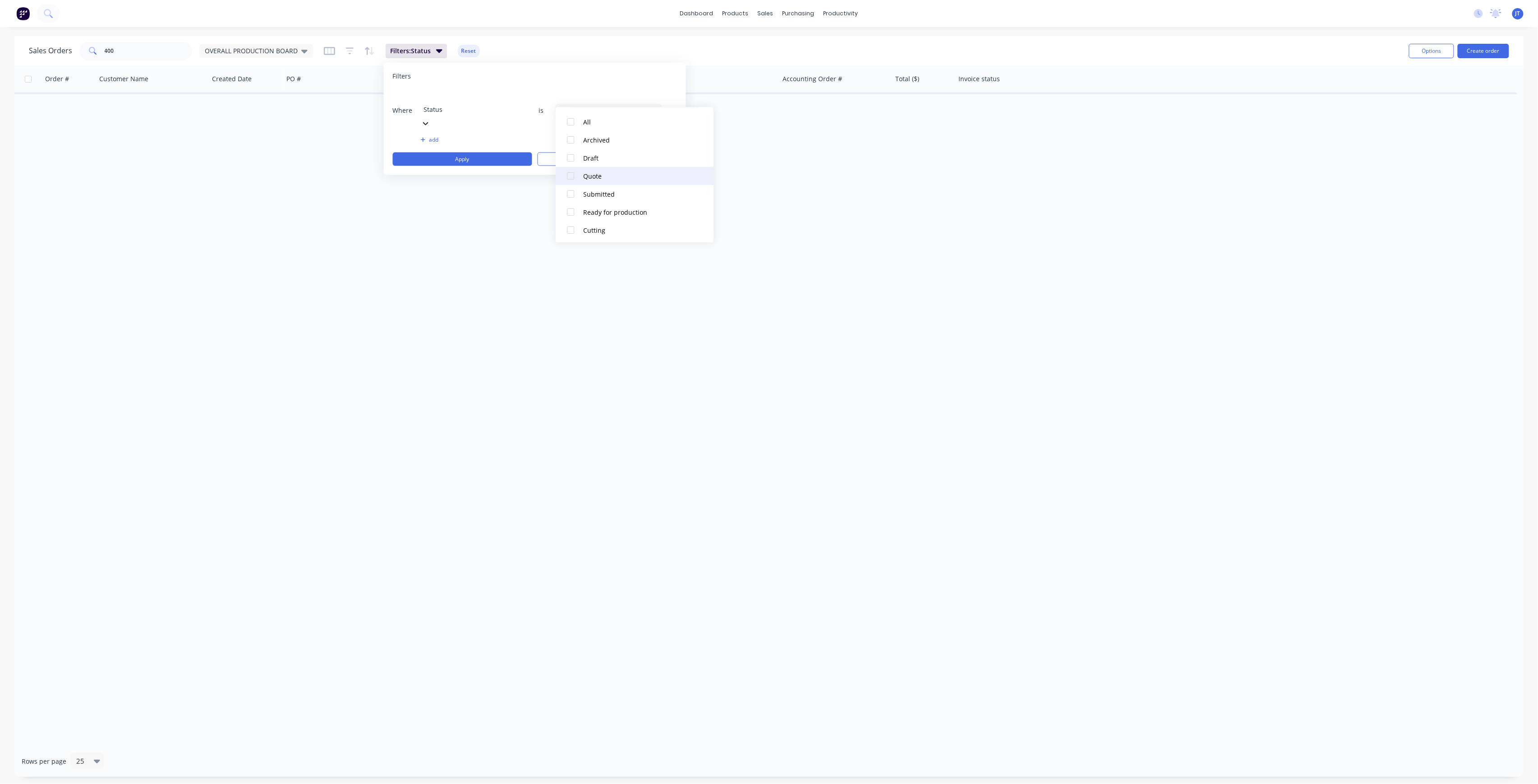
scroll to position [0, 0]
click at [504, 185] on div "Order # Customer Name Created Date PO # Created By Status Labels Accounting Ord…" at bounding box center [769, 406] width 1510 height 680
drag, startPoint x: 139, startPoint y: 41, endPoint x: 60, endPoint y: 60, distance: 81.3
click at [60, 60] on div "Sales Orders 400 OVERALL PRODUCTION BOARD Filters: Status Reset" at bounding box center [715, 50] width 1373 height 22
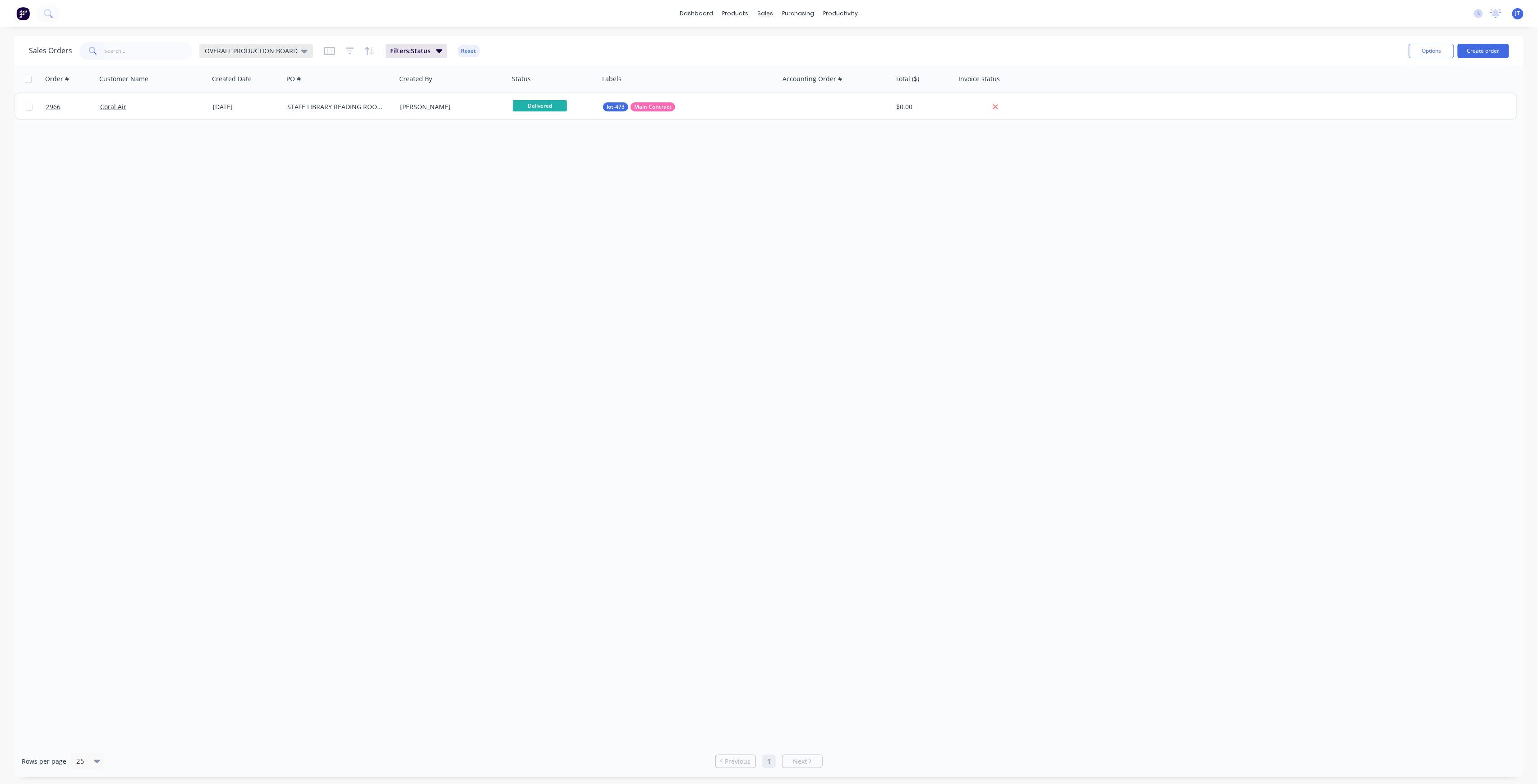
drag, startPoint x: 295, startPoint y: 48, endPoint x: 290, endPoint y: 53, distance: 7.1
click at [294, 49] on span "OVERALL PRODUCTION BOARD" at bounding box center [252, 51] width 93 height 10
click at [232, 138] on div "OVERALL PRODUCTION BOARD (Default) edit" at bounding box center [263, 145] width 121 height 18
click at [415, 53] on span "Filters: Status" at bounding box center [410, 51] width 40 height 9
click at [572, 105] on div "2 Status selected" at bounding box center [601, 109] width 82 height 10
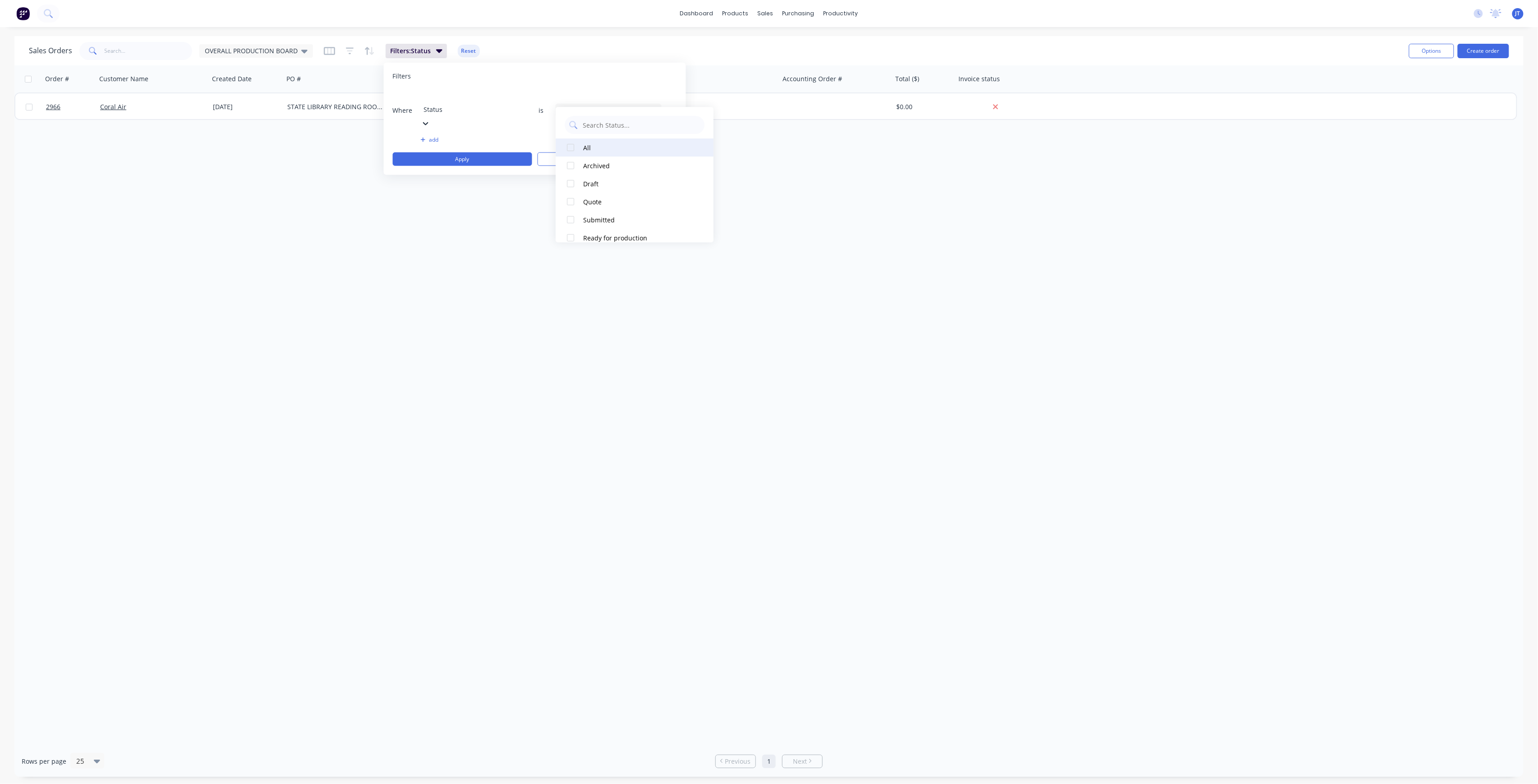
click at [576, 152] on div at bounding box center [571, 147] width 18 height 18
click at [570, 169] on div at bounding box center [571, 166] width 18 height 18
click at [571, 187] on div at bounding box center [571, 183] width 18 height 18
click at [571, 205] on div at bounding box center [571, 201] width 18 height 18
click at [567, 226] on div at bounding box center [571, 219] width 18 height 18
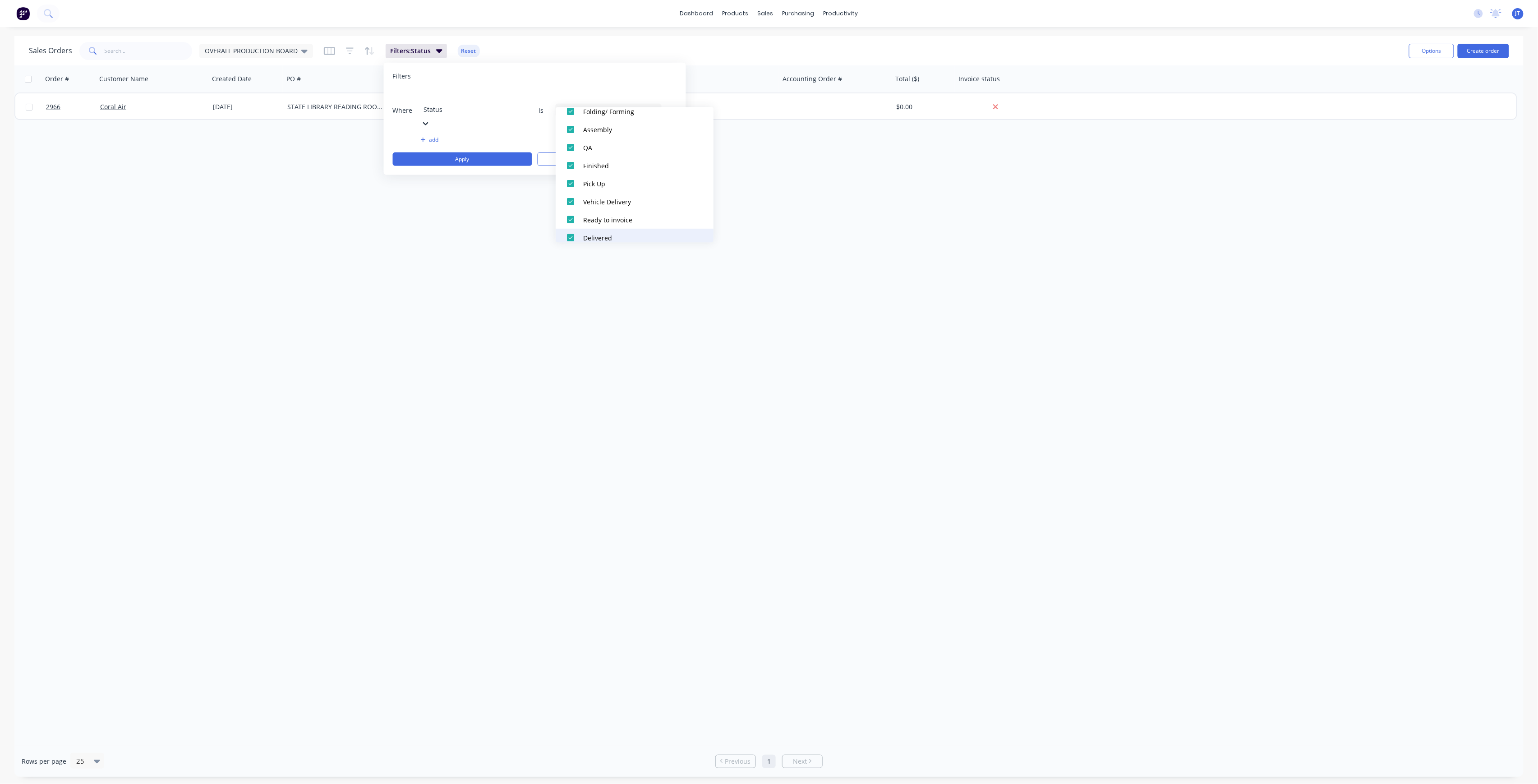
scroll to position [208, 0]
click at [443, 272] on div "Order # Customer Name Created Date PO # Created By Status Labels Accounting Ord…" at bounding box center [769, 406] width 1510 height 680
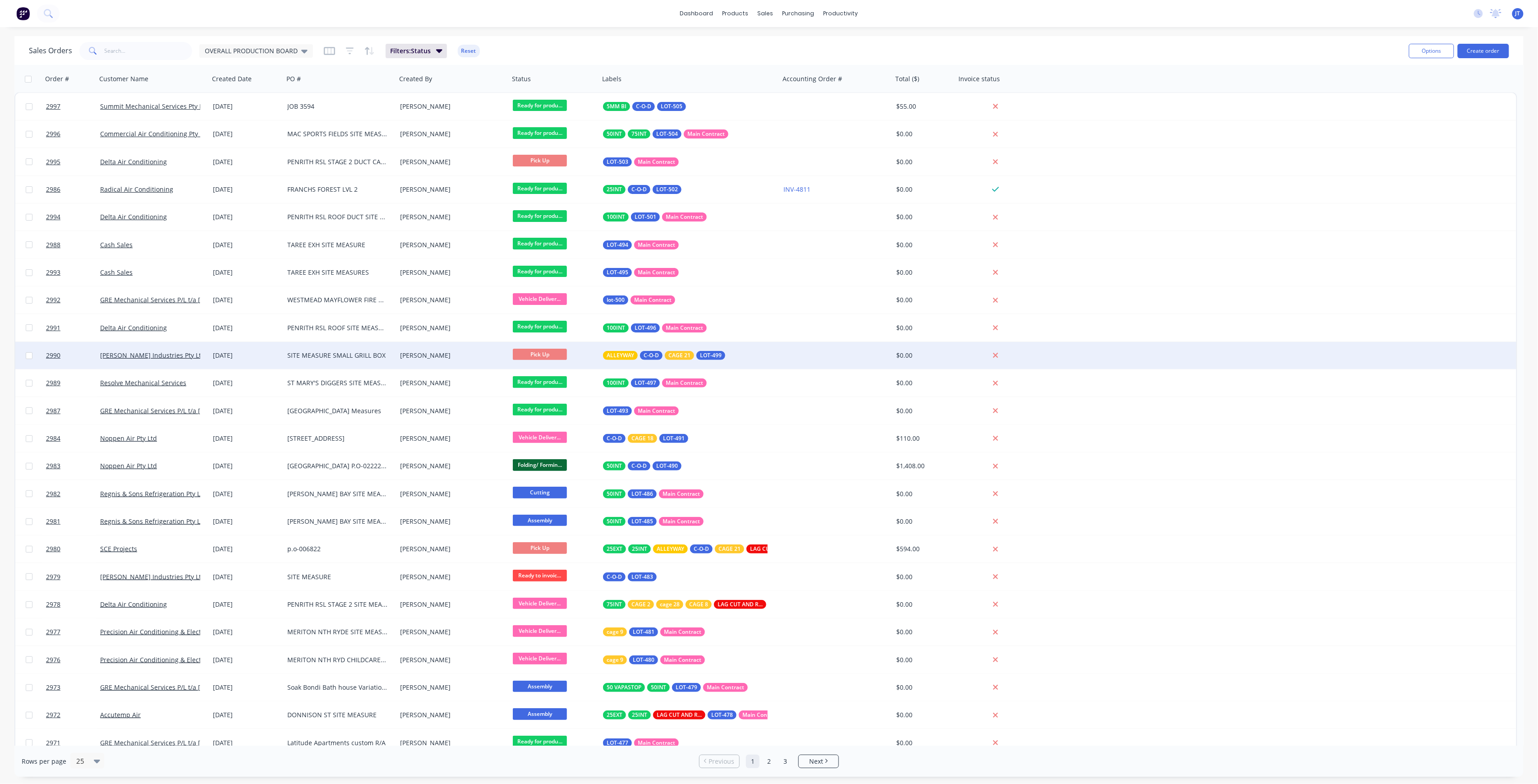
scroll to position [0, 0]
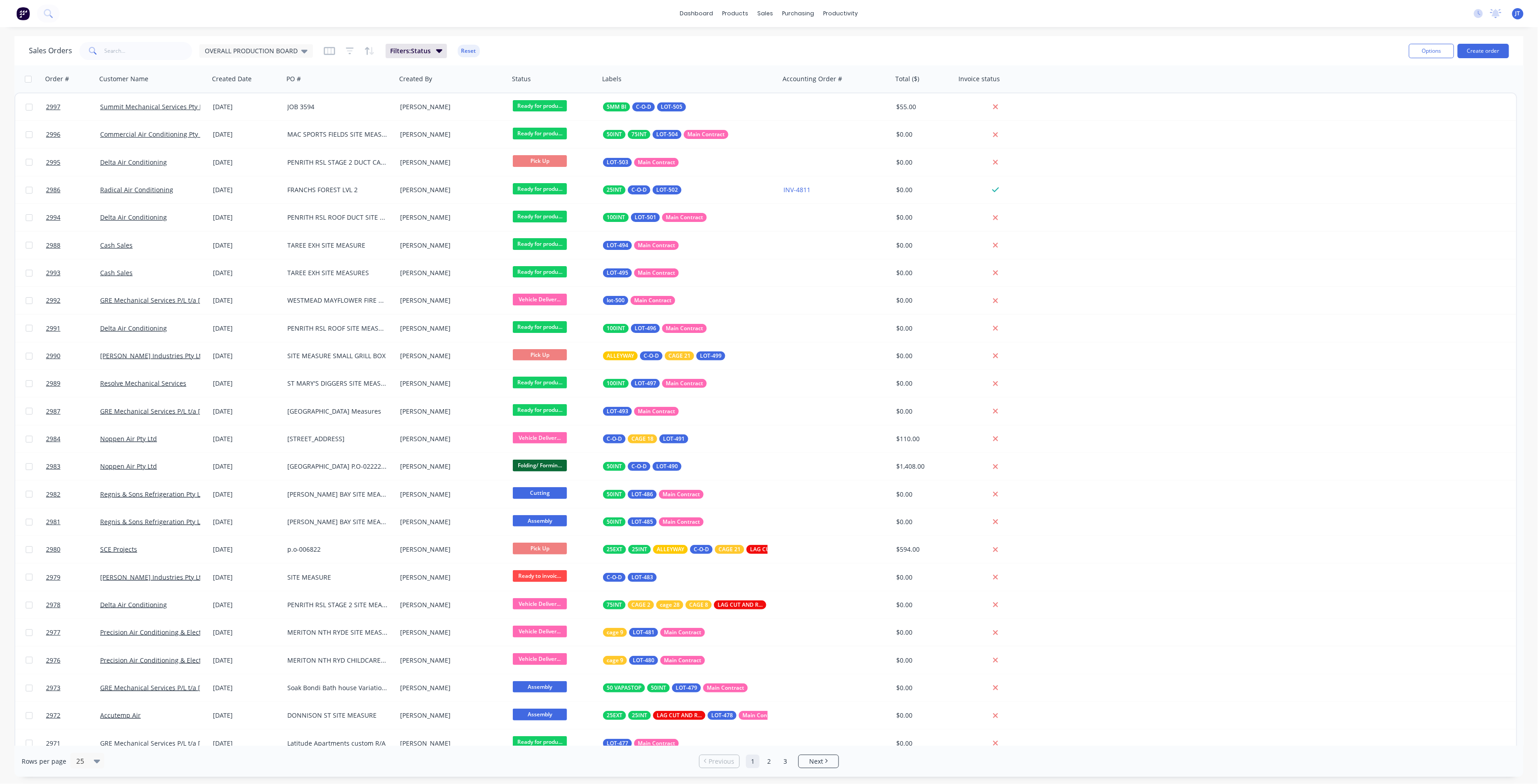
click at [1031, 52] on div "Sales Orders OVERALL PRODUCTION BOARD Filters: Status Reset" at bounding box center [715, 50] width 1373 height 22
click at [859, 48] on link "Workflow" at bounding box center [875, 43] width 119 height 18
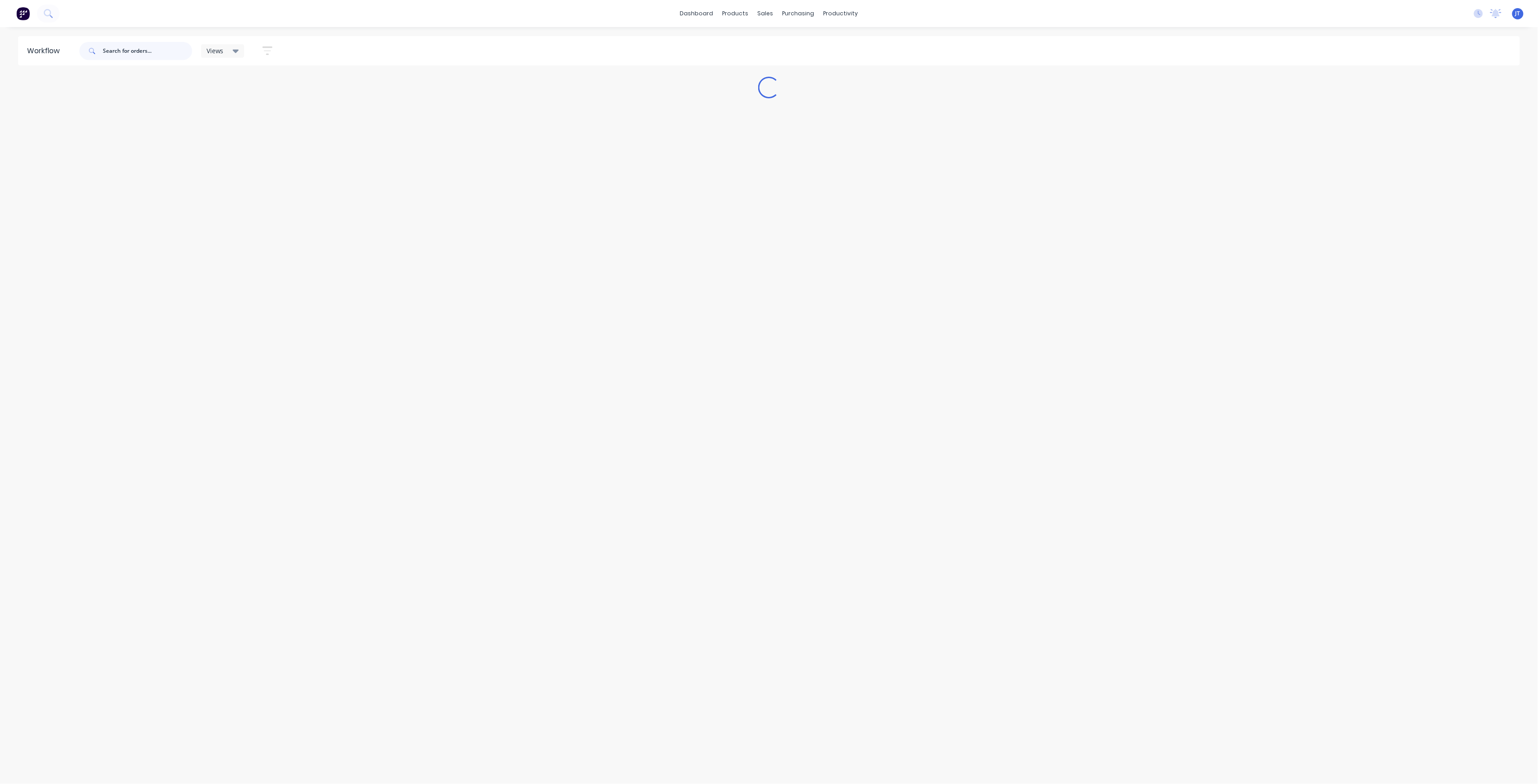
click at [134, 51] on input "text" at bounding box center [147, 51] width 89 height 18
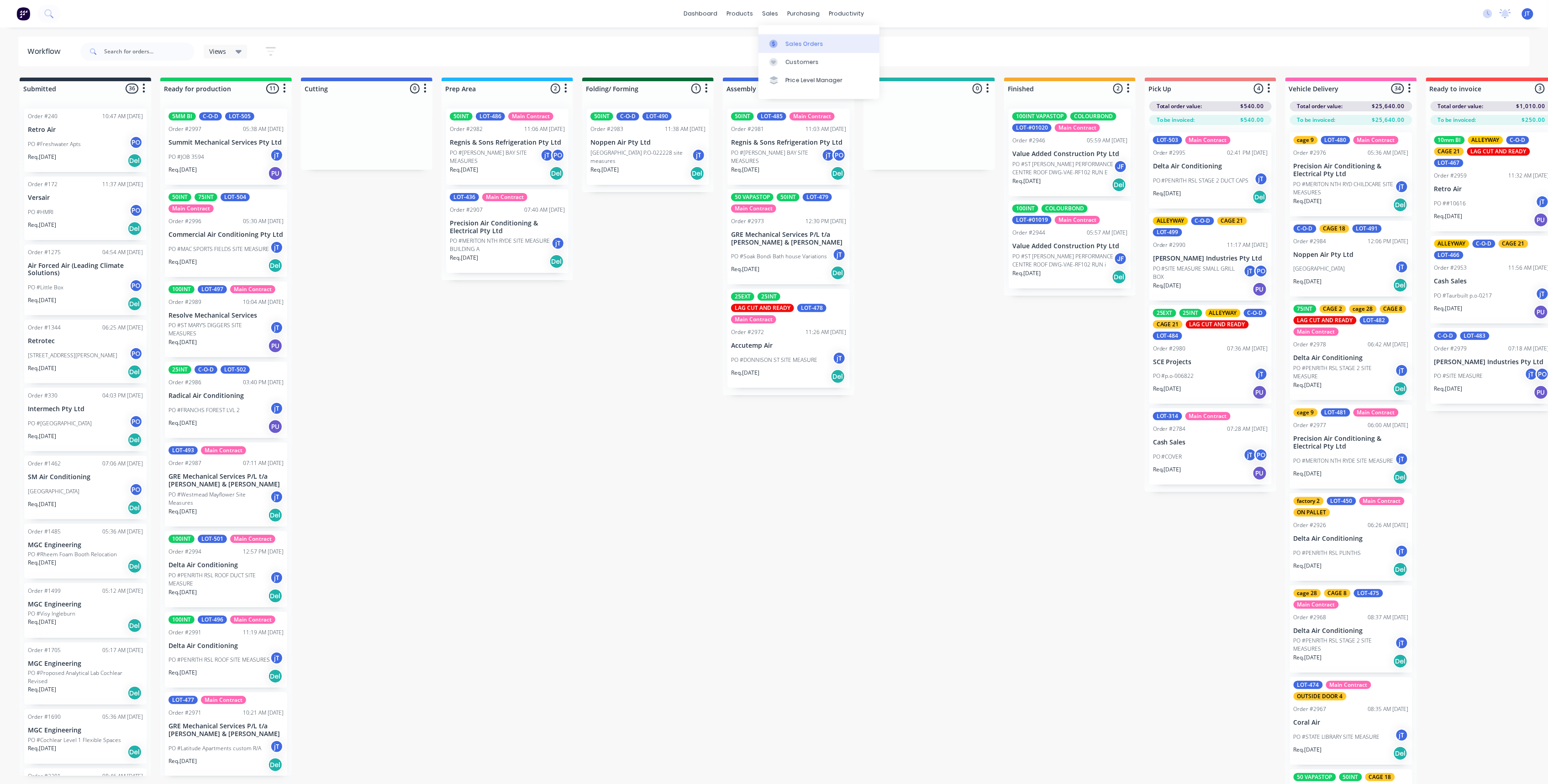
click at [798, 45] on div "Sales Orders" at bounding box center [805, 43] width 37 height 8
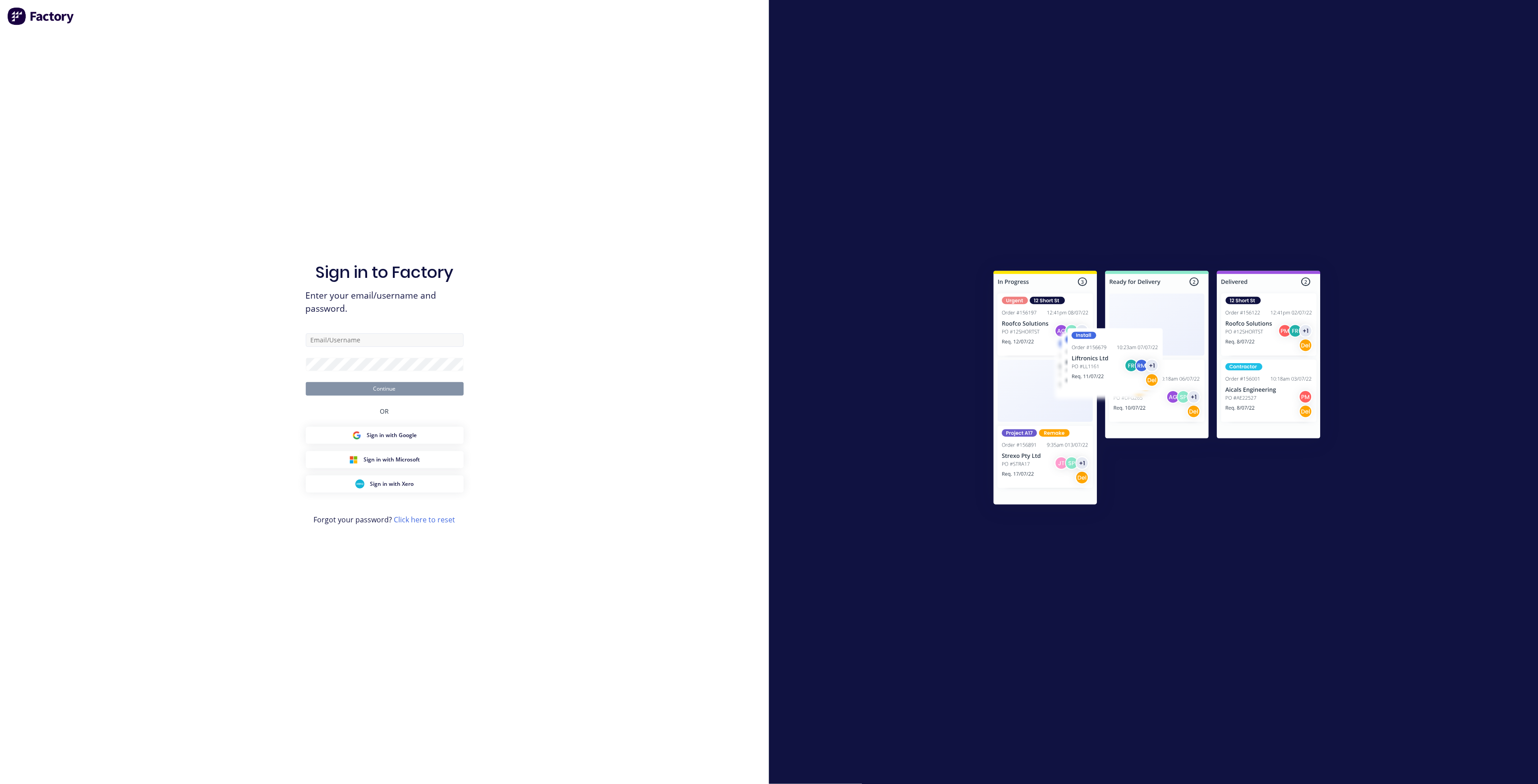
drag, startPoint x: 372, startPoint y: 347, endPoint x: 388, endPoint y: 335, distance: 20.0
click at [373, 347] on form "Continue" at bounding box center [385, 364] width 158 height 62
click at [395, 328] on div "Sign in to Factory Enter your email/username and password. Continue OR Sign in …" at bounding box center [385, 401] width 158 height 752
click at [398, 338] on input "text" at bounding box center [385, 339] width 158 height 13
click at [0, 783] on com-1password-button at bounding box center [0, 784] width 0 height 0
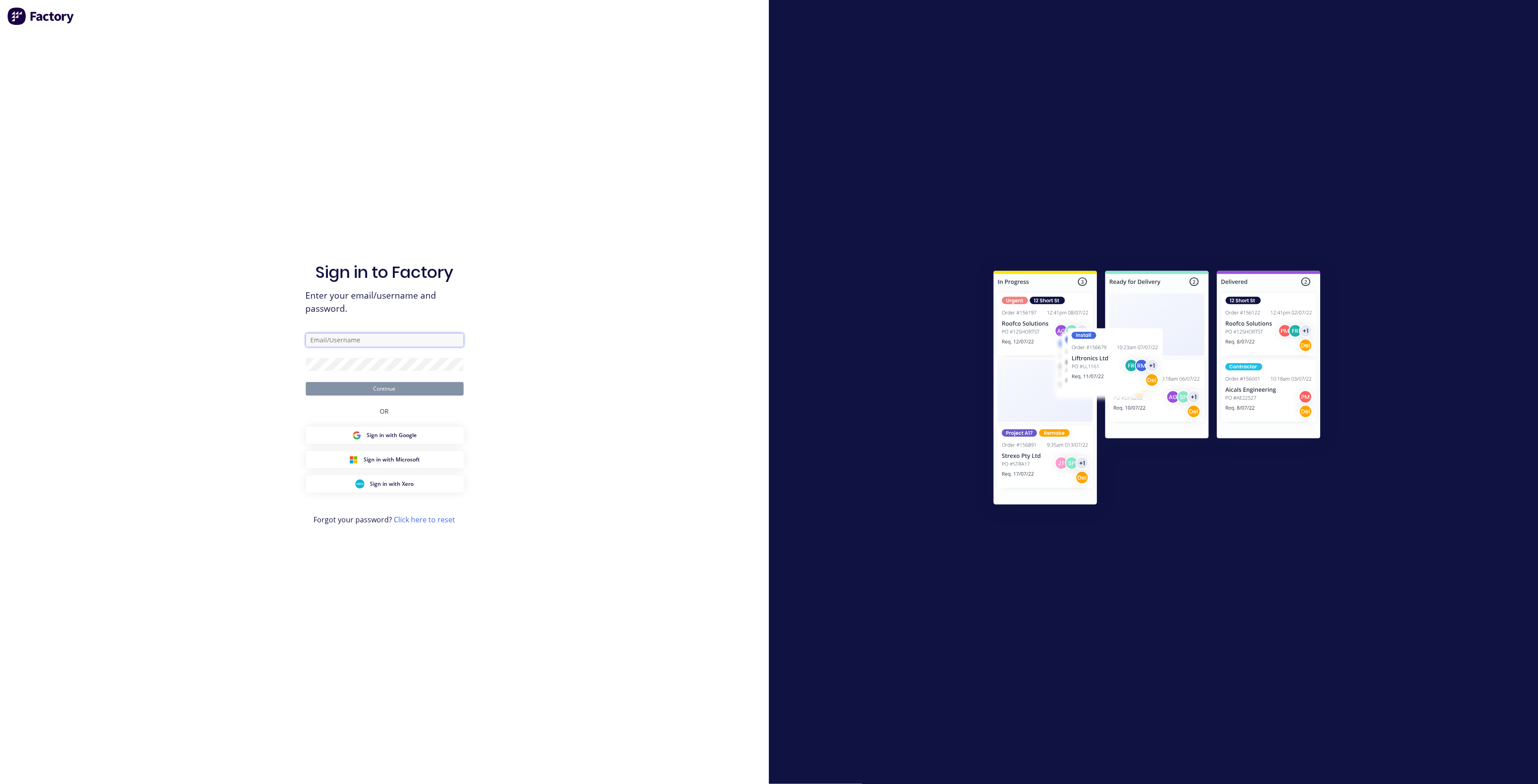
type input "[PERSON_NAME][EMAIL_ADDRESS][DOMAIN_NAME]"
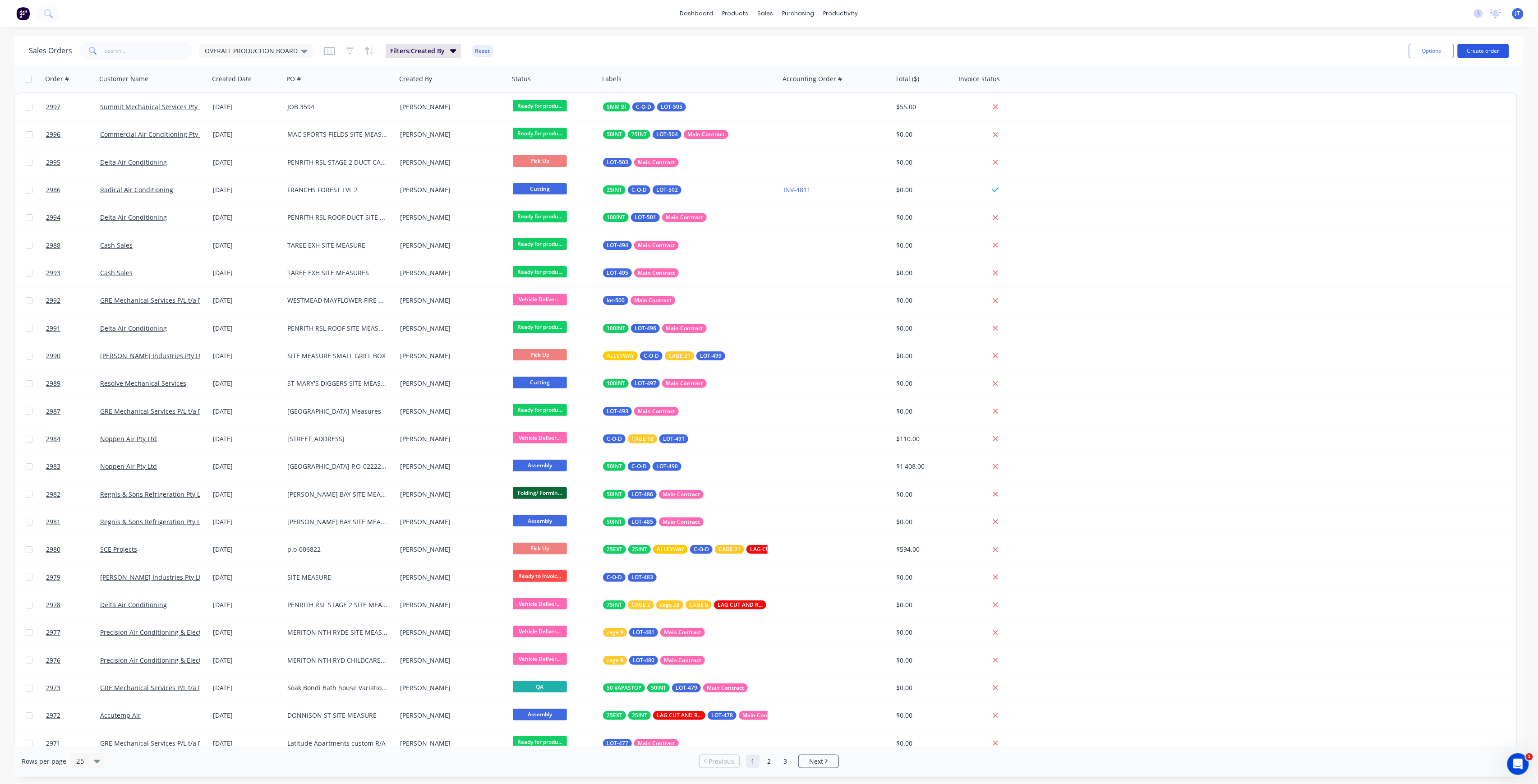
click at [1492, 46] on button "Create order" at bounding box center [1484, 51] width 52 height 14
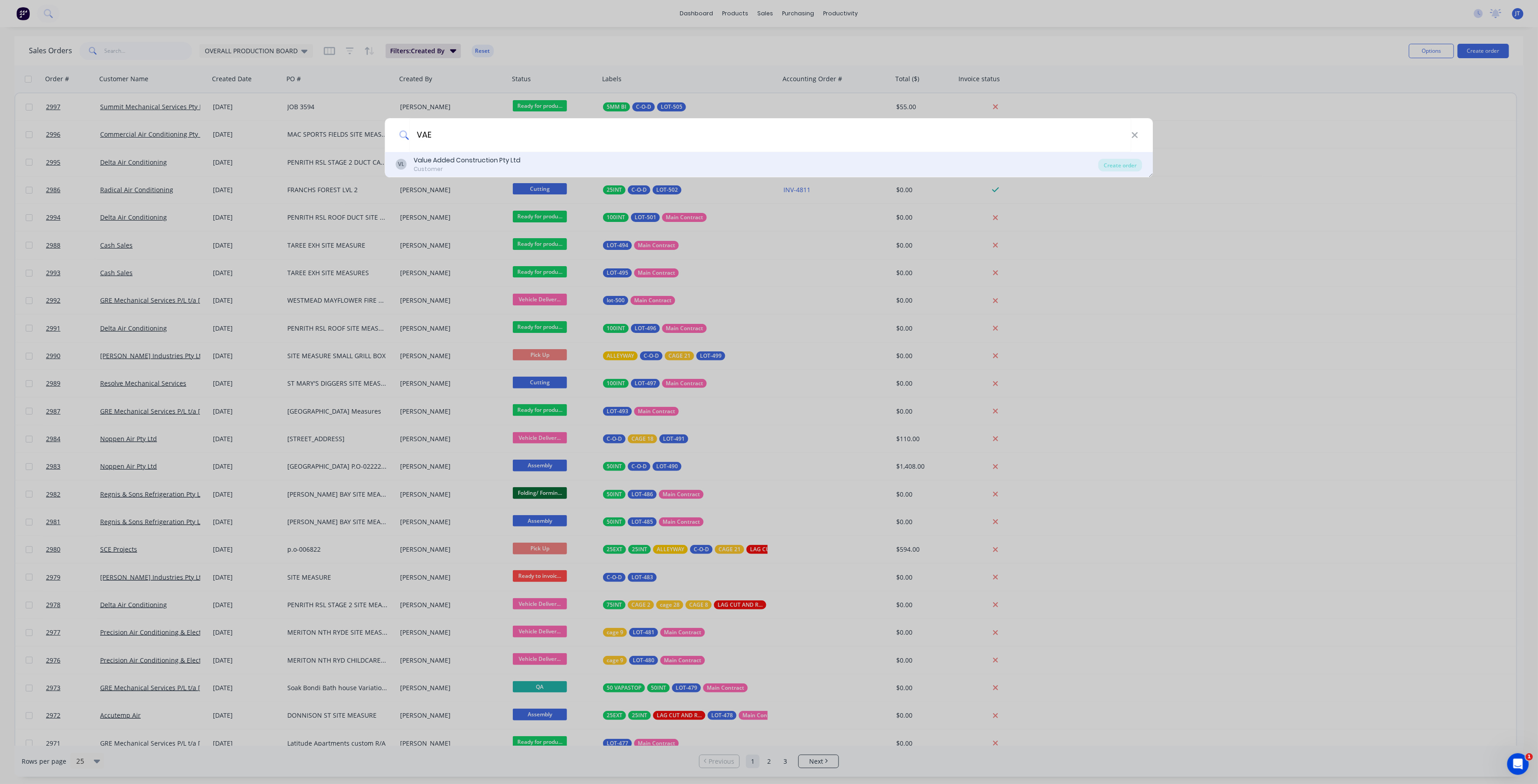
type input "VAE"
click at [726, 156] on div "VL Value Added Construction Pty Ltd Customer" at bounding box center [748, 165] width 703 height 18
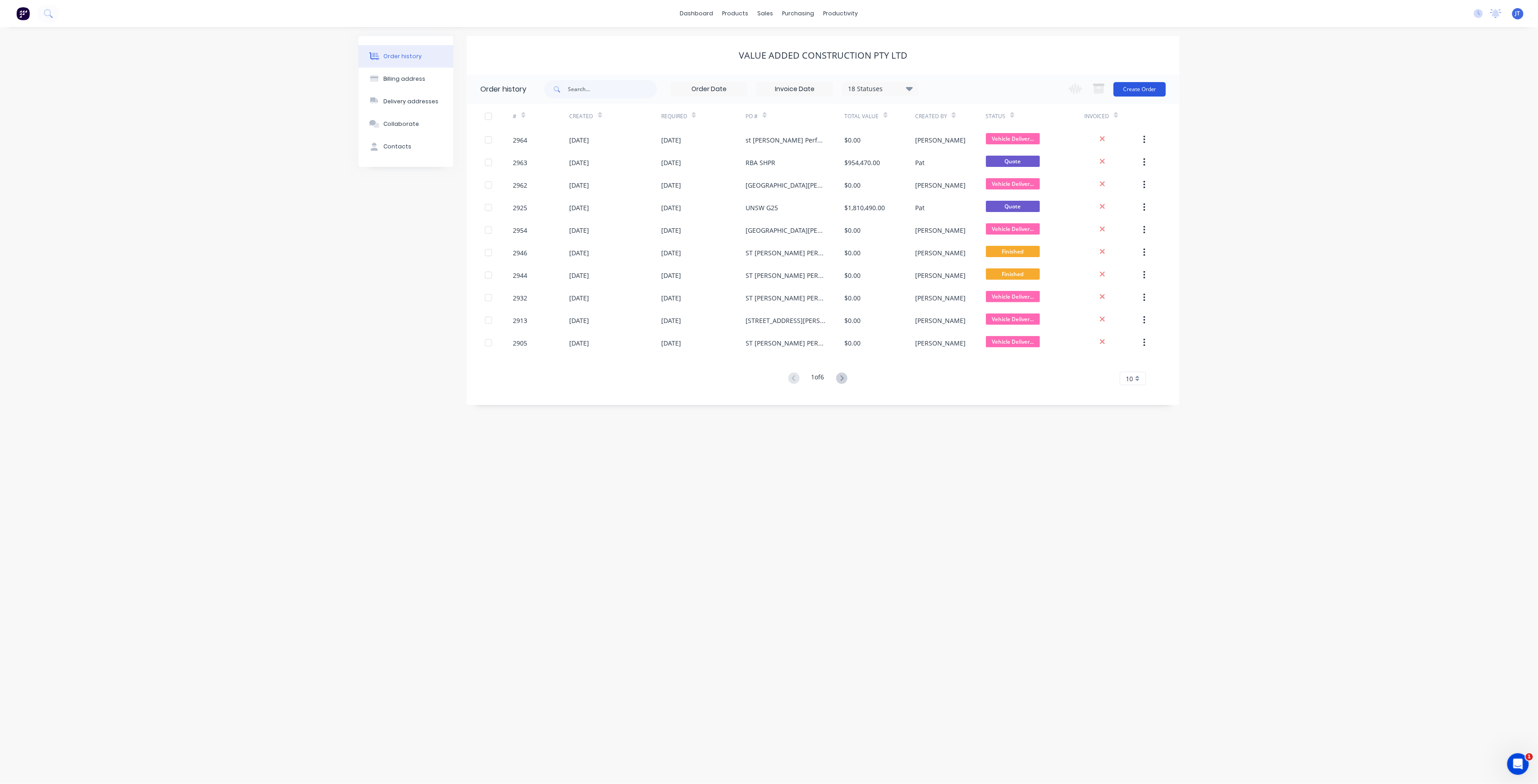
click at [1145, 95] on button "Create Order" at bounding box center [1140, 89] width 53 height 14
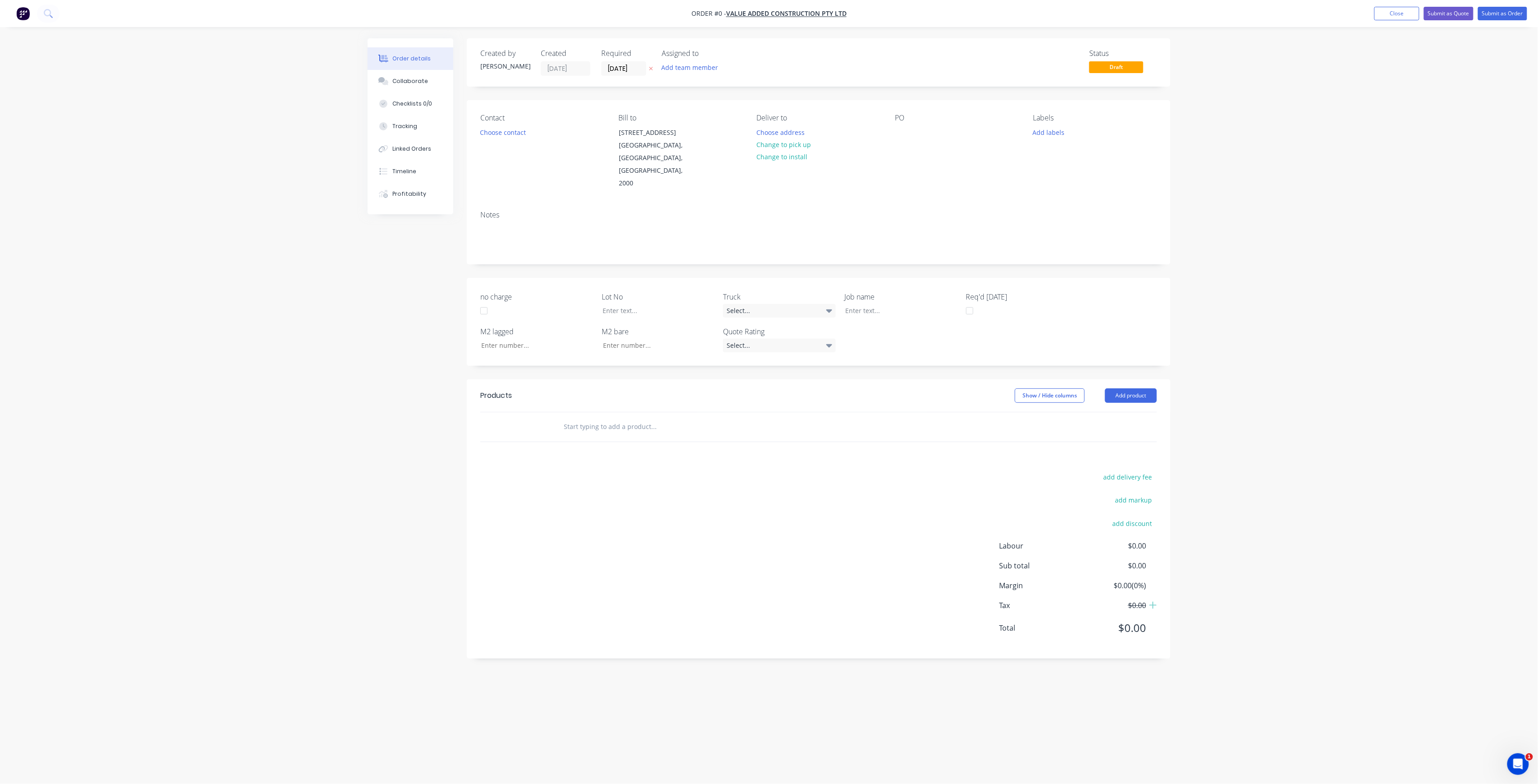
click at [683, 58] on div "Assigned to Add team member" at bounding box center [706, 62] width 90 height 26
click at [686, 66] on button "Add team member" at bounding box center [691, 67] width 67 height 12
click at [702, 124] on button "[PERSON_NAME] (You)" at bounding box center [730, 117] width 135 height 18
click at [641, 71] on div "Order details Collaborate Checklists 0/0 Tracking Linked Orders Timeline Profit…" at bounding box center [769, 375] width 821 height 673
click at [637, 67] on input "[DATE]" at bounding box center [624, 68] width 44 height 13
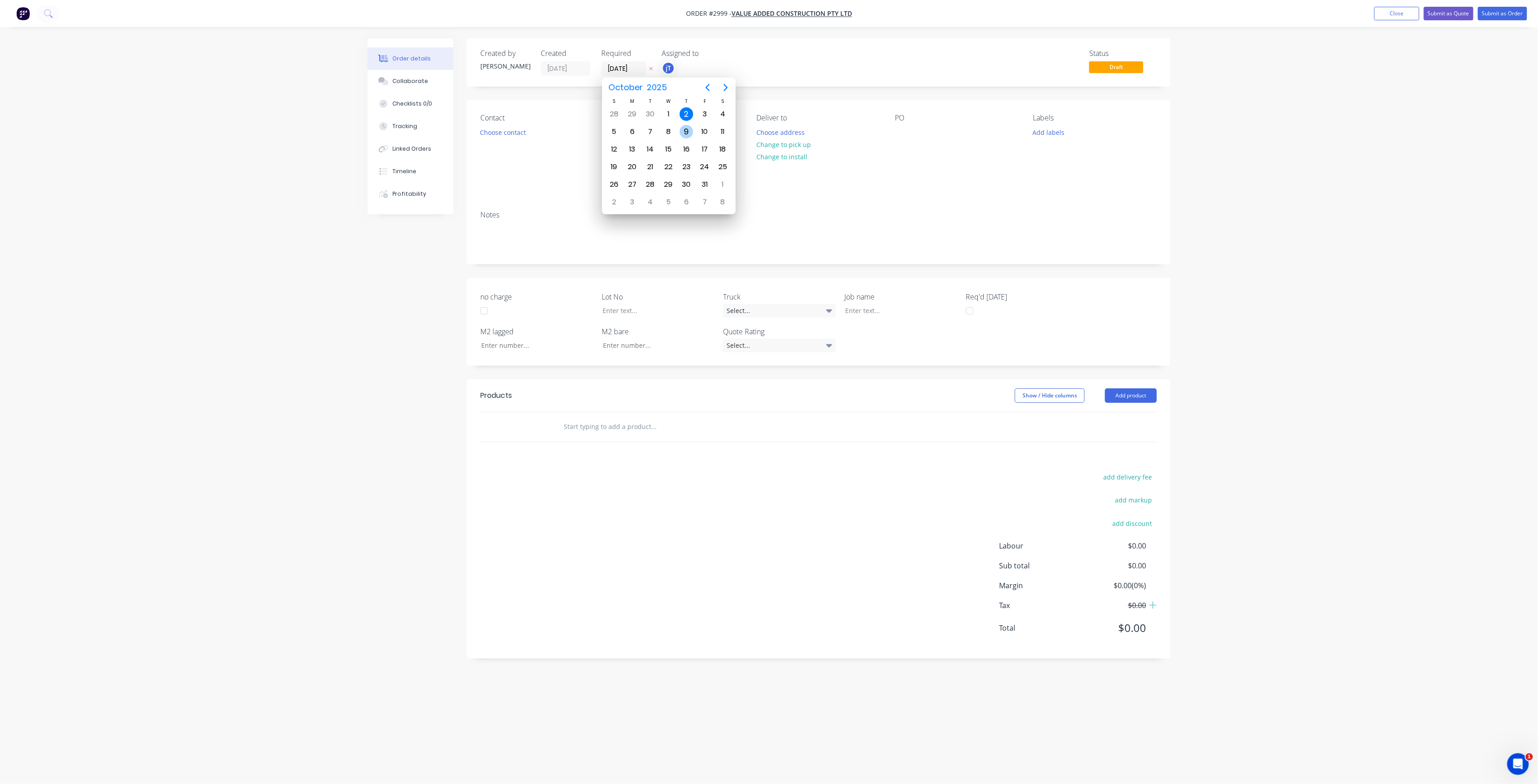
click at [686, 133] on div "9" at bounding box center [686, 131] width 13 height 13
type input "[DATE]"
click at [511, 136] on button "Choose contact" at bounding box center [503, 132] width 55 height 12
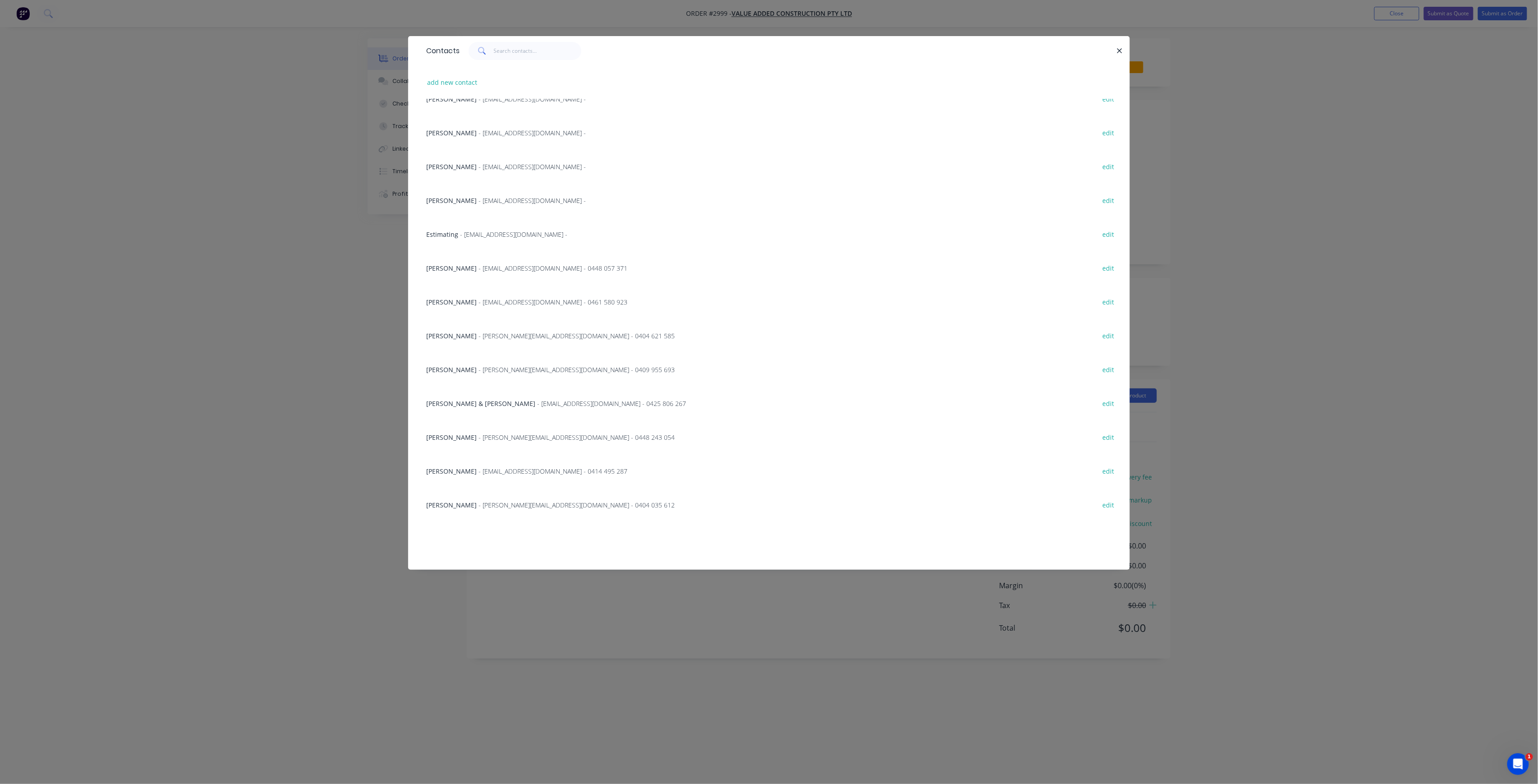
scroll to position [104, 0]
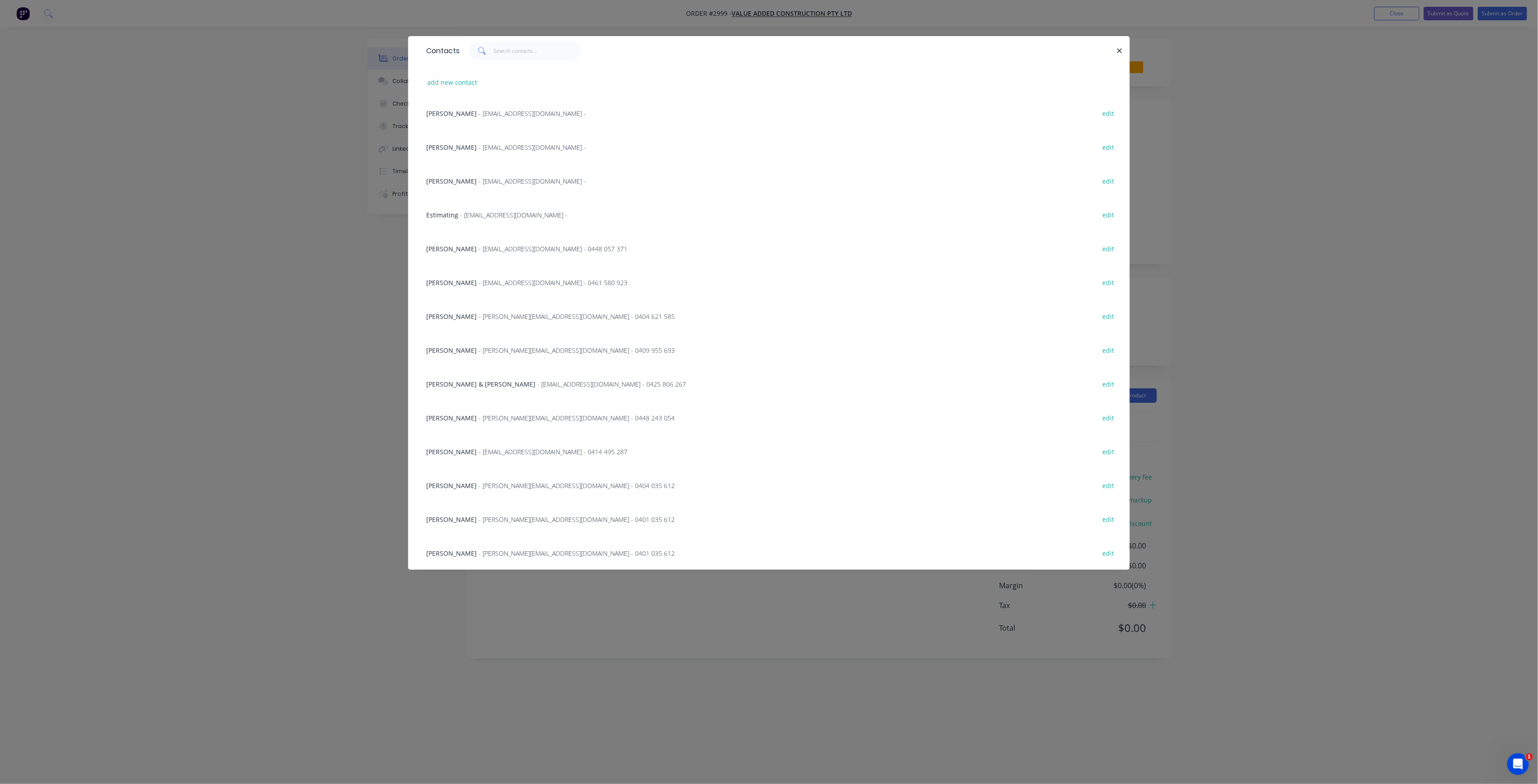
click at [497, 513] on div "Dillion Selby - [EMAIL_ADDRESS][DOMAIN_NAME] - 0401 035 612 edit" at bounding box center [769, 519] width 695 height 34
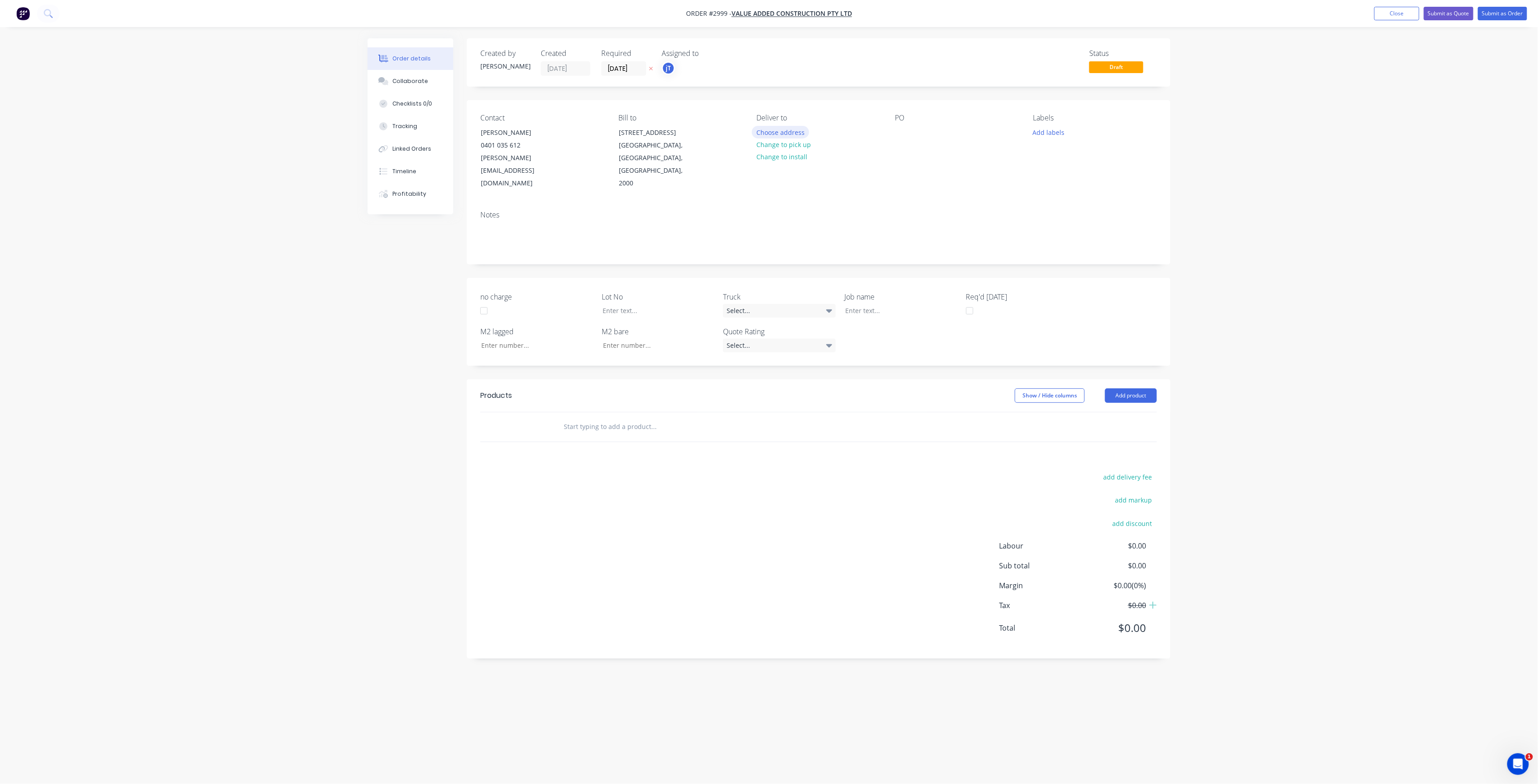
click at [804, 131] on button "Choose address" at bounding box center [781, 132] width 58 height 12
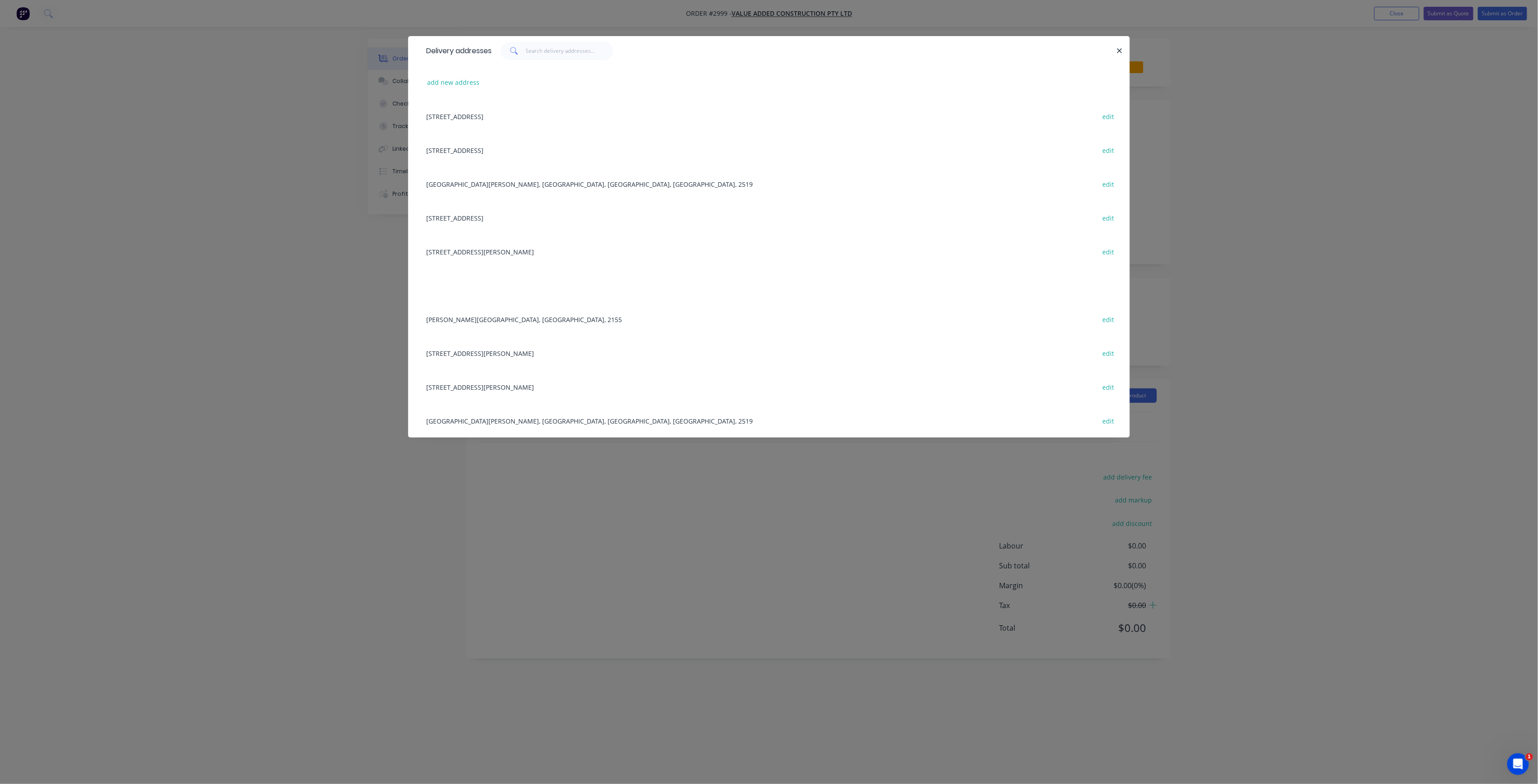
click at [571, 352] on div "[STREET_ADDRESS][PERSON_NAME] edit" at bounding box center [769, 353] width 695 height 34
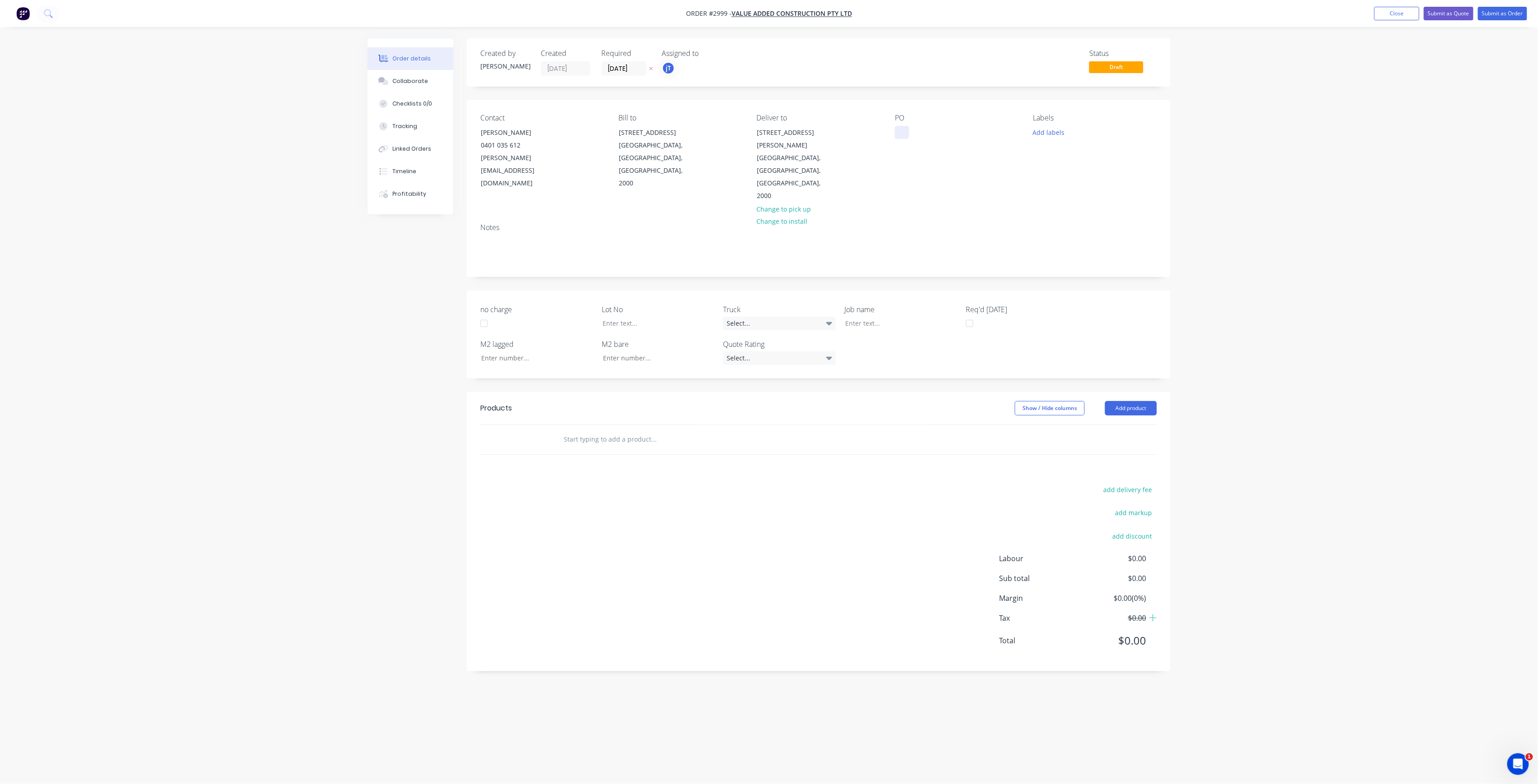
click at [905, 131] on div at bounding box center [902, 132] width 14 height 13
click at [1060, 136] on button "Add labels" at bounding box center [1048, 132] width 41 height 12
click at [1095, 159] on input "text" at bounding box center [1109, 159] width 95 height 18
click at [1078, 217] on div "LOT-506" at bounding box center [1072, 212] width 29 height 10
drag, startPoint x: 1106, startPoint y: 159, endPoint x: 1047, endPoint y: 173, distance: 60.6
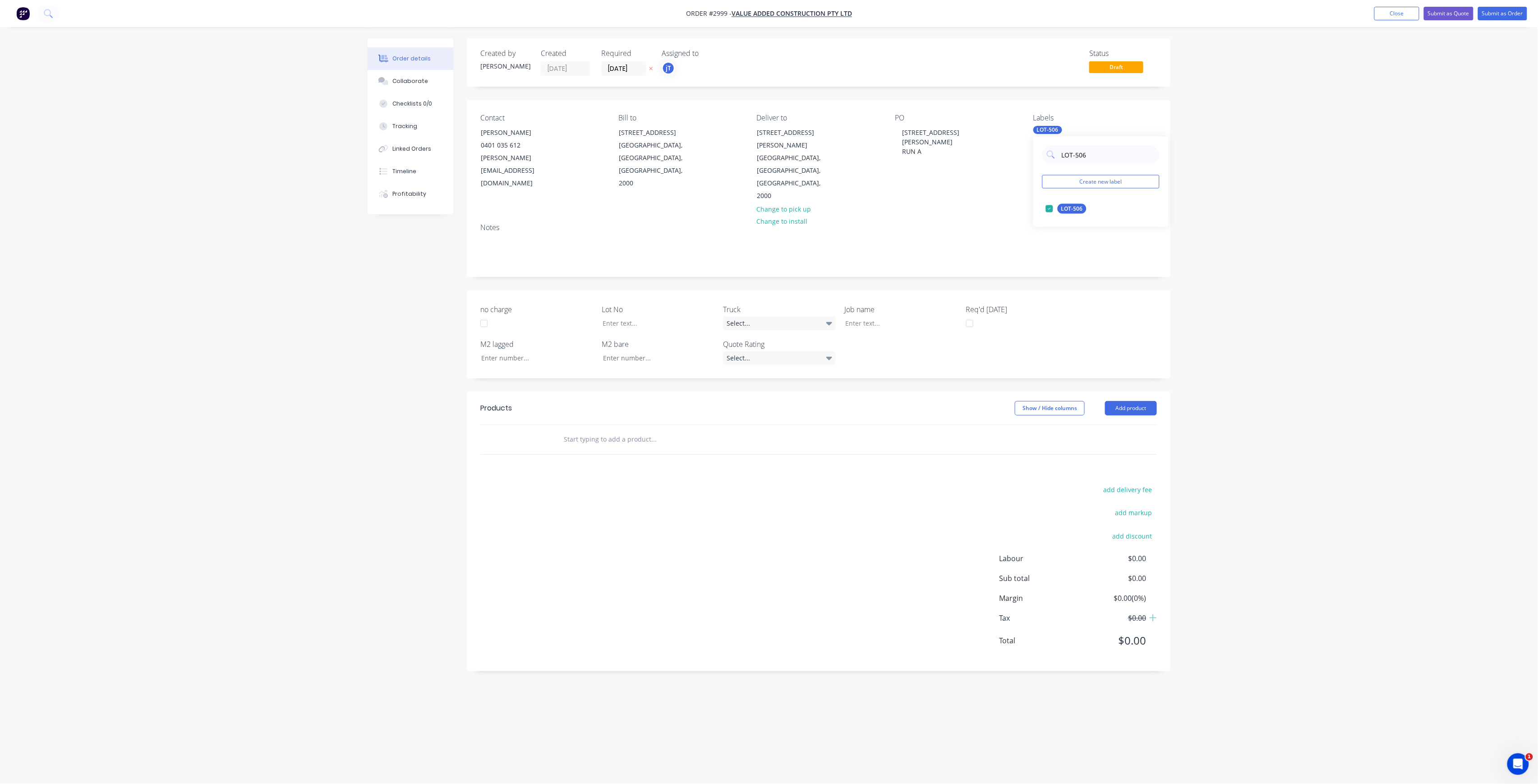
click at [1047, 173] on div "LOT-506 Create new label LOT-506 edit" at bounding box center [1101, 181] width 135 height 90
click at [1074, 264] on div "50INT" at bounding box center [1069, 262] width 23 height 10
drag, startPoint x: 1090, startPoint y: 155, endPoint x: 1053, endPoint y: 160, distance: 37.3
click at [1053, 160] on div "50" at bounding box center [1102, 154] width 117 height 18
type input "MAIN"
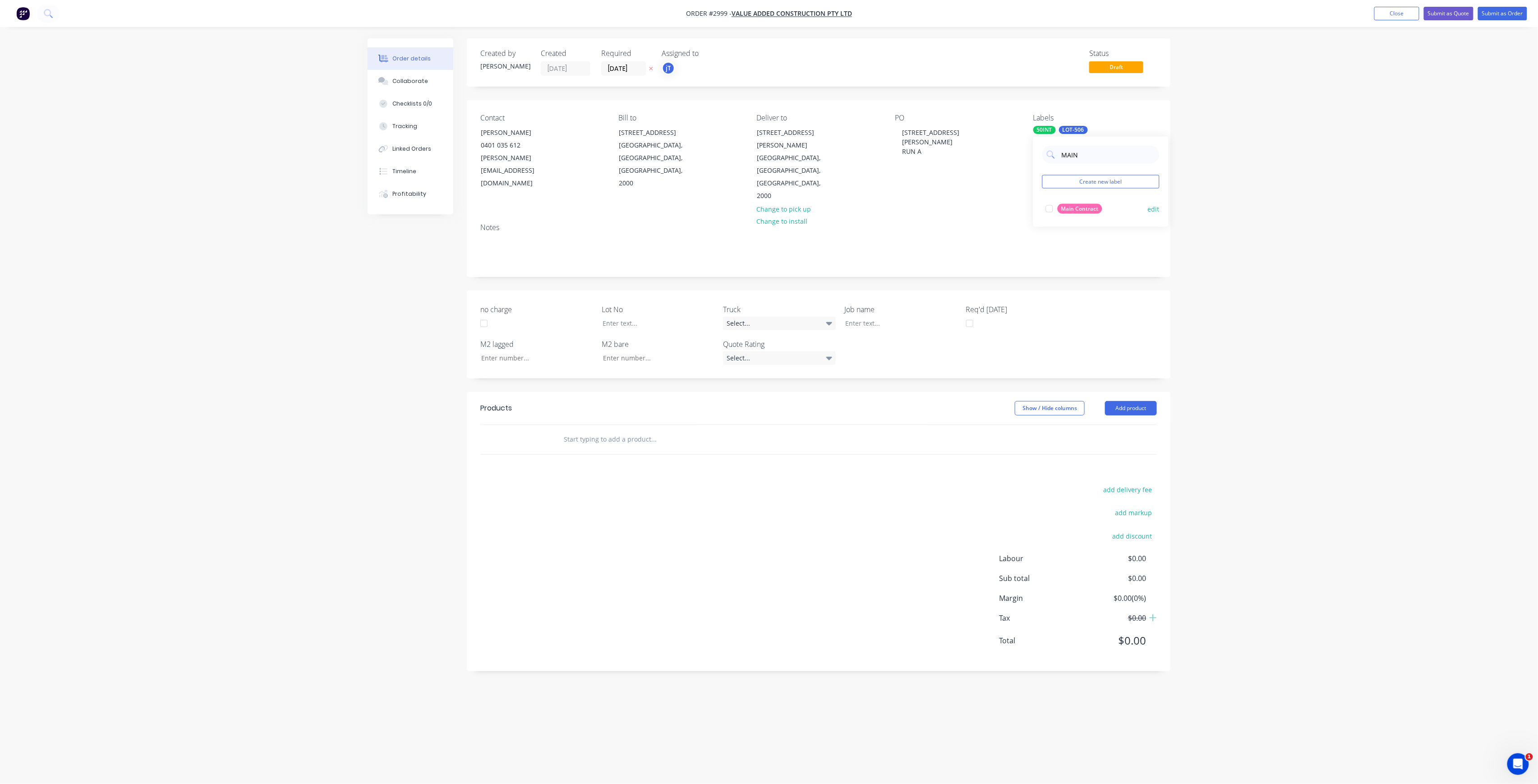
click at [1094, 213] on div "Main Contract" at bounding box center [1080, 208] width 45 height 10
click at [591, 430] on input "text" at bounding box center [654, 439] width 181 height 18
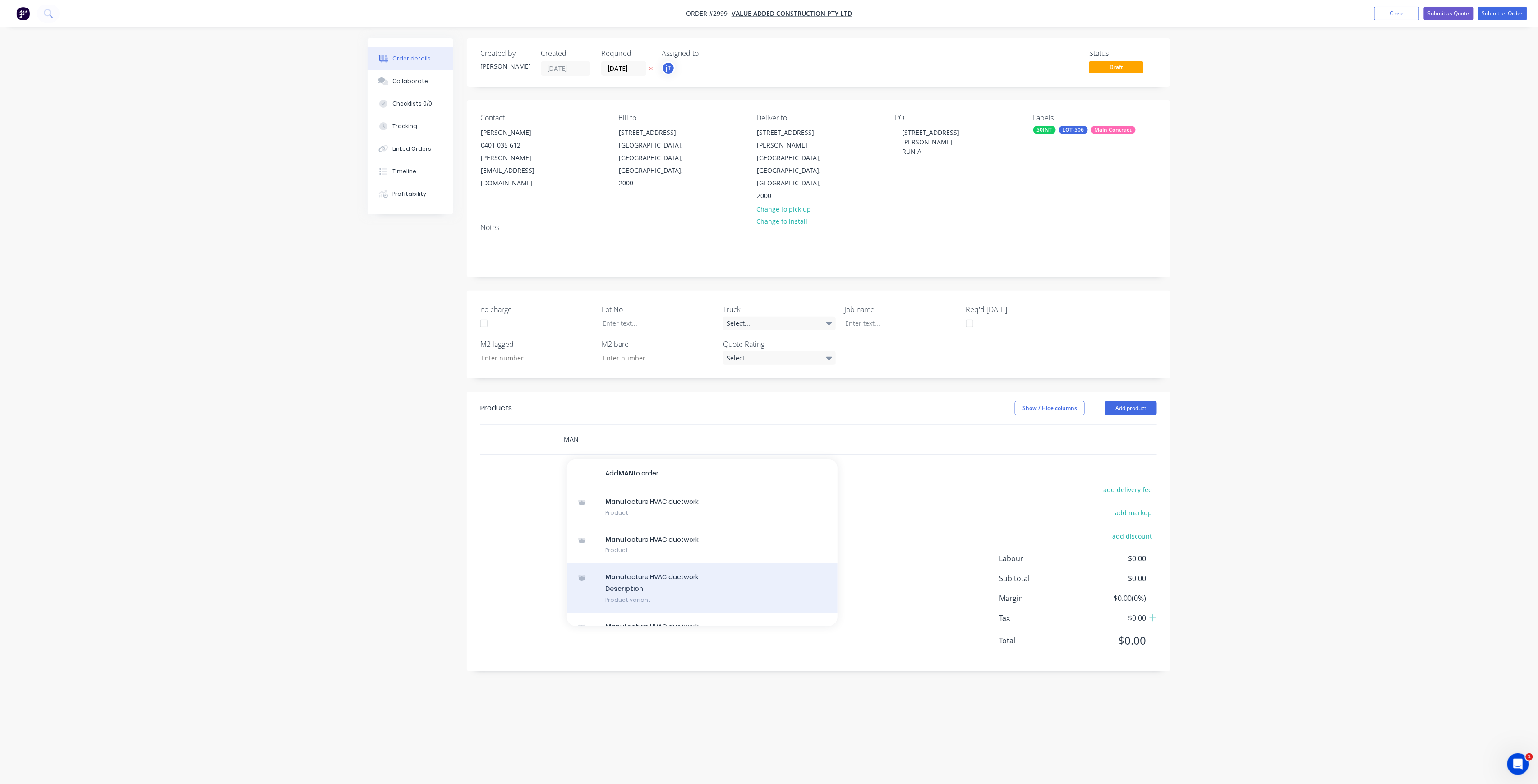
type input "MAN"
click at [632, 563] on div "Man ufacture HVAC ductwork Description Product variant" at bounding box center [702, 588] width 271 height 50
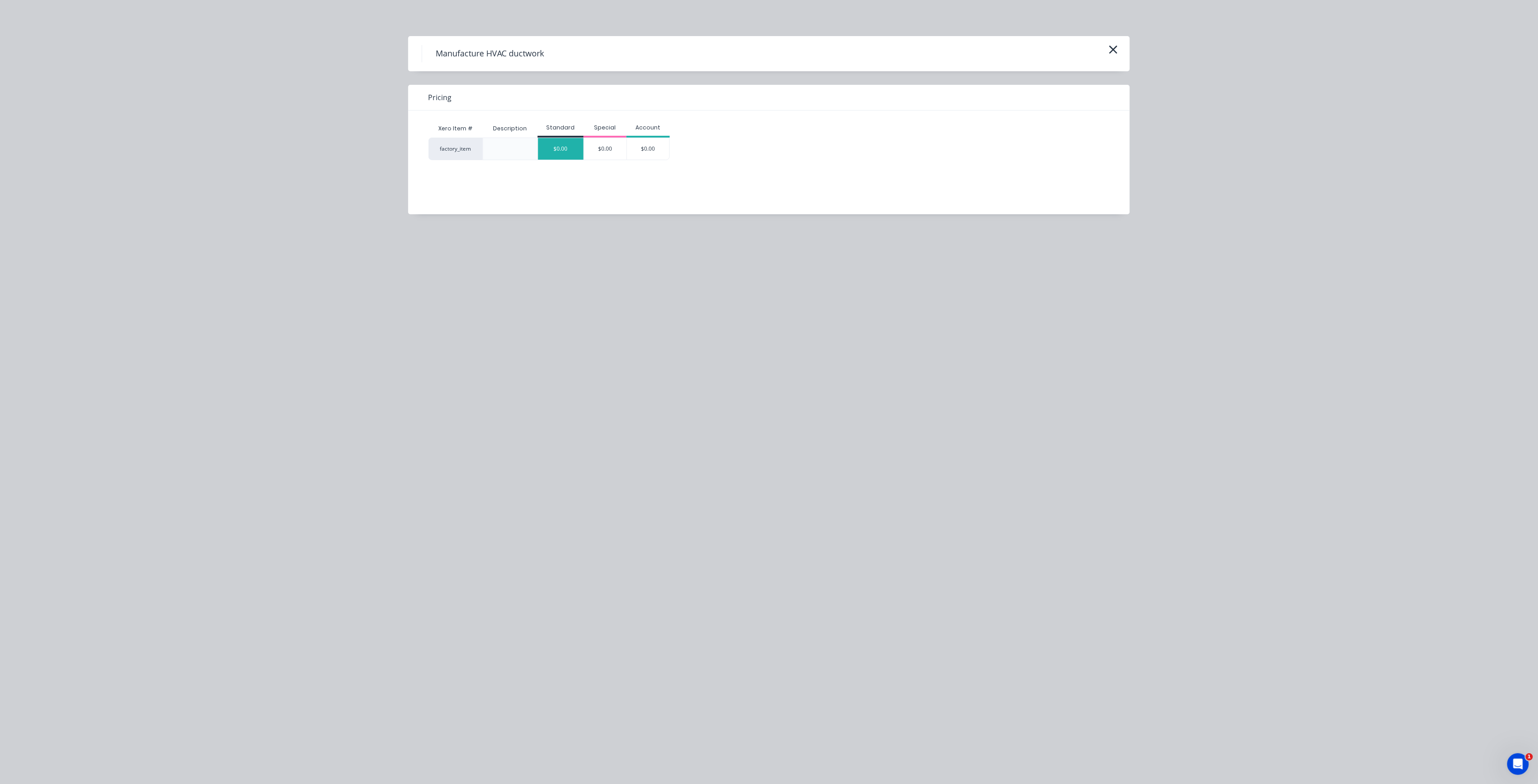
click at [563, 155] on div "$0.00" at bounding box center [561, 149] width 46 height 22
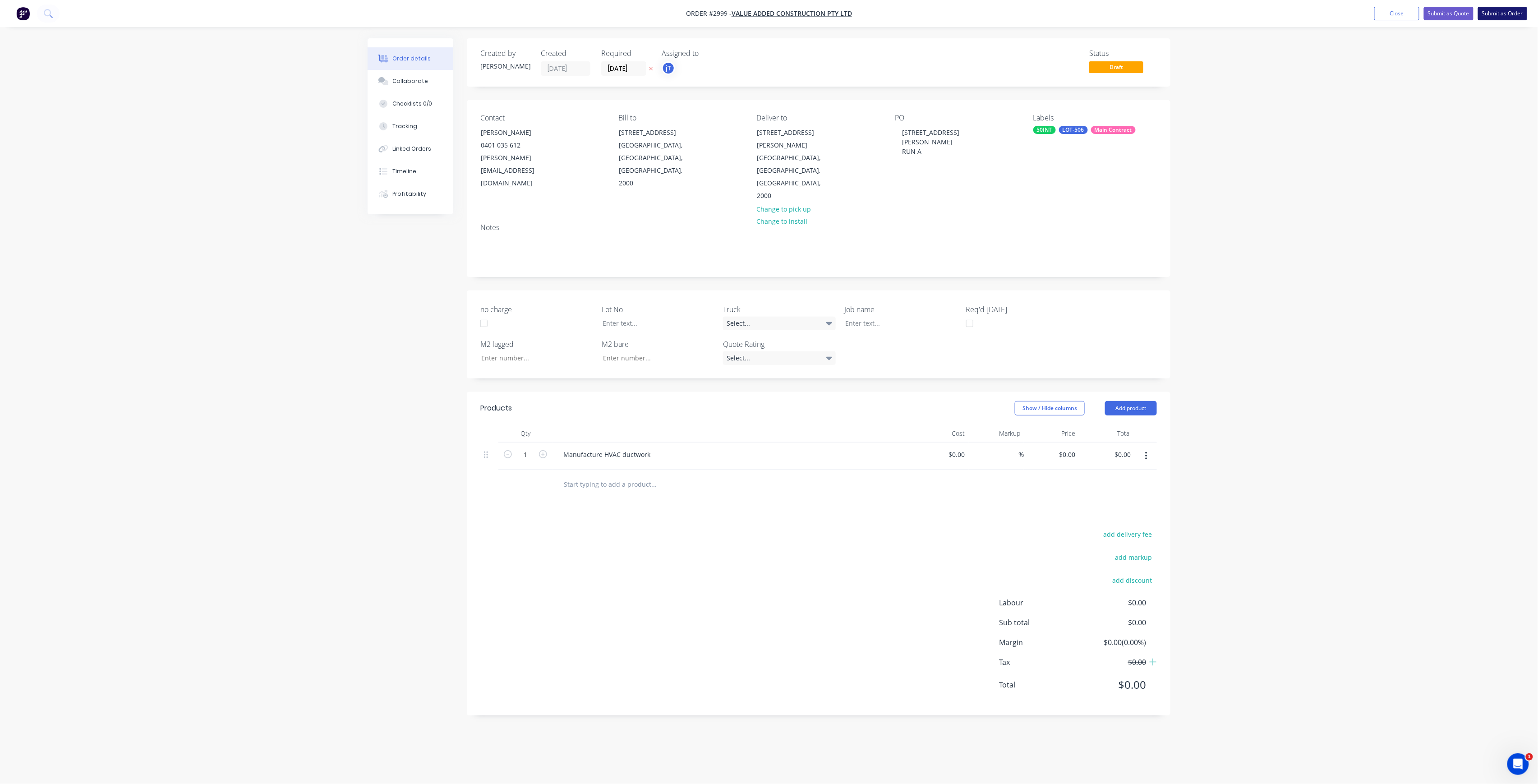
click at [1500, 11] on button "Submit as Order" at bounding box center [1503, 13] width 49 height 13
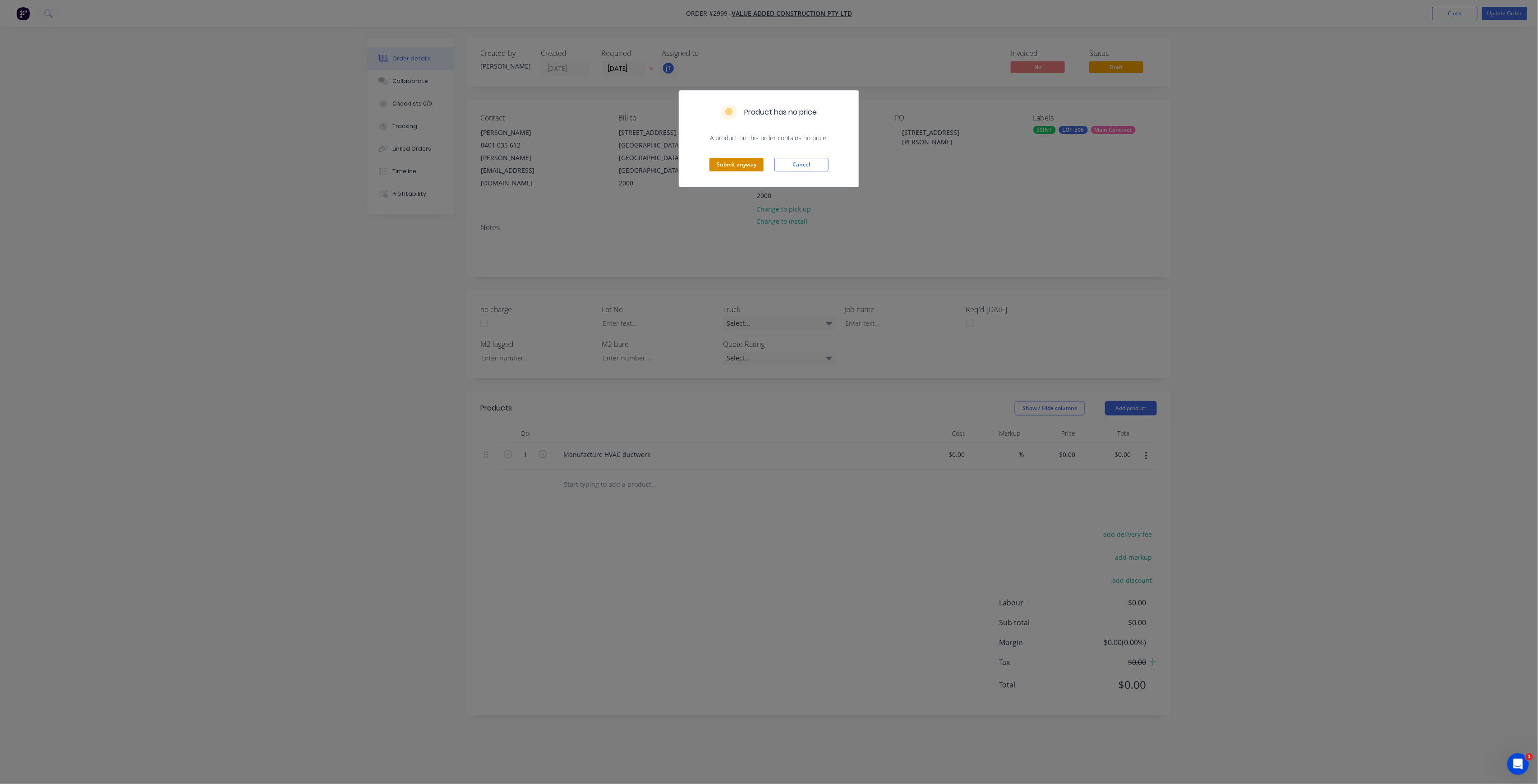
click at [756, 166] on button "Submit anyway" at bounding box center [737, 164] width 54 height 13
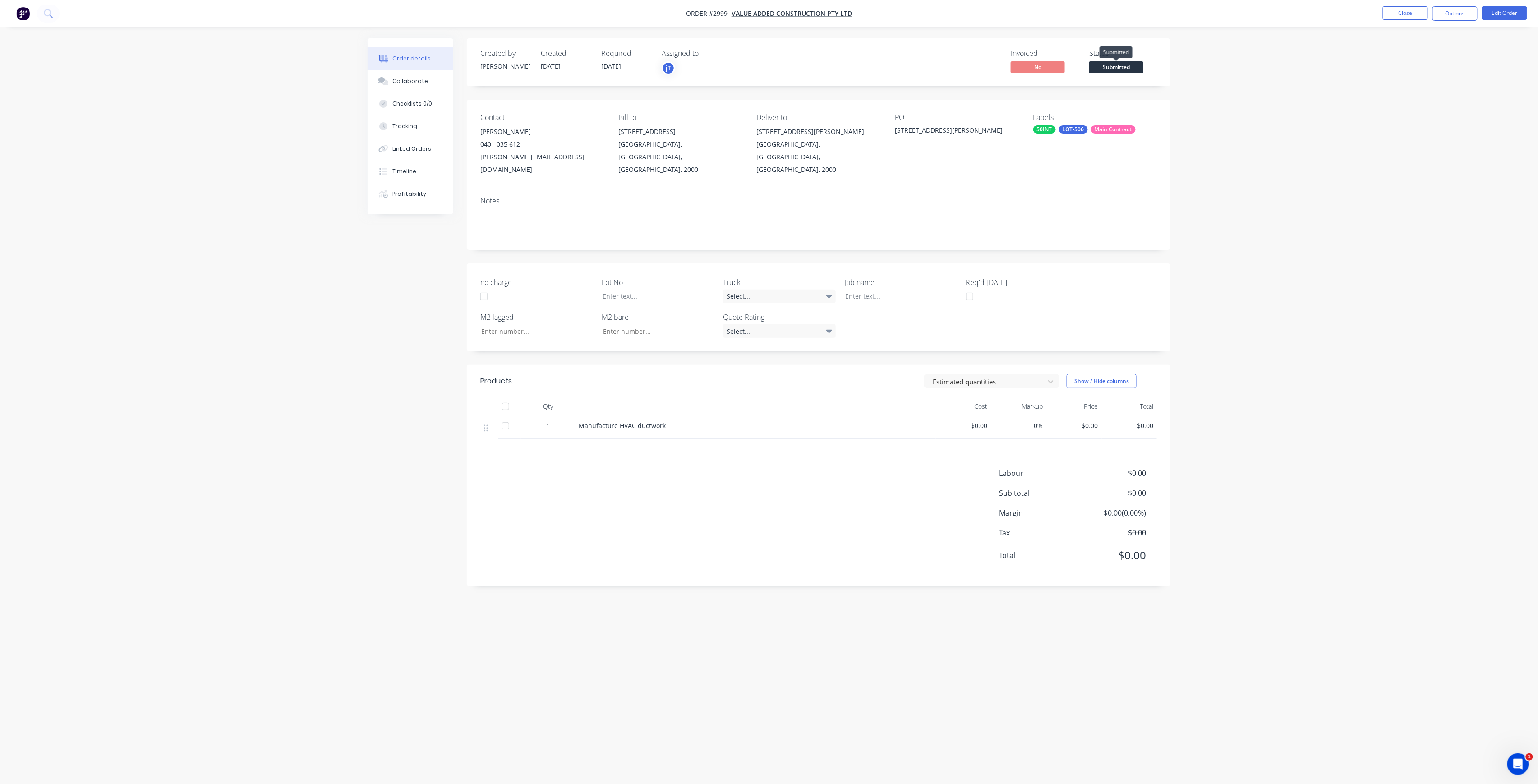
click at [1116, 66] on span "Submitted" at bounding box center [1116, 67] width 54 height 11
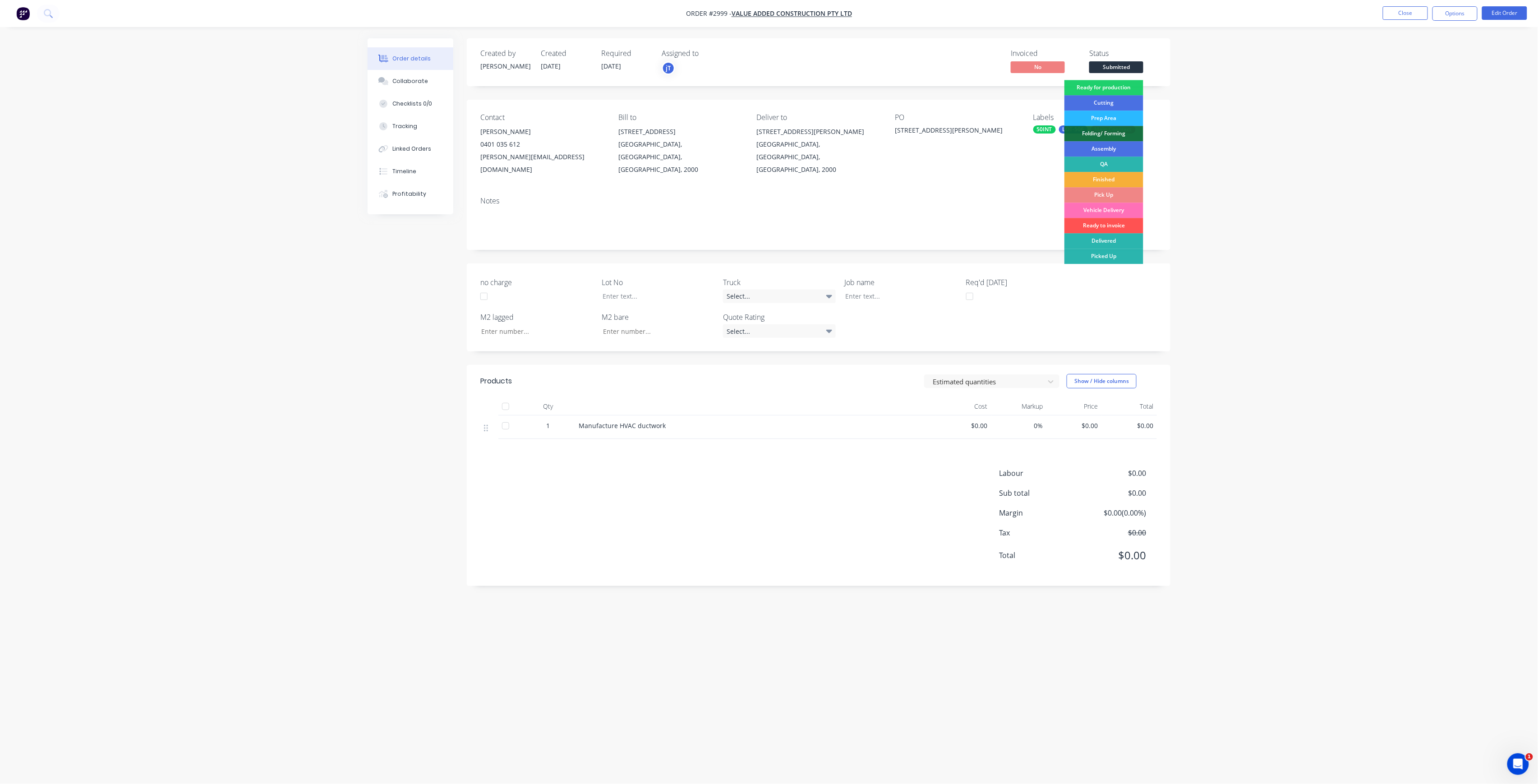
drag, startPoint x: 1121, startPoint y: 80, endPoint x: 1115, endPoint y: 93, distance: 14.3
click at [1120, 83] on div "Created by [PERSON_NAME] Created [DATE] Required [DATE] Assigned to jT Invoiced…" at bounding box center [819, 62] width 704 height 48
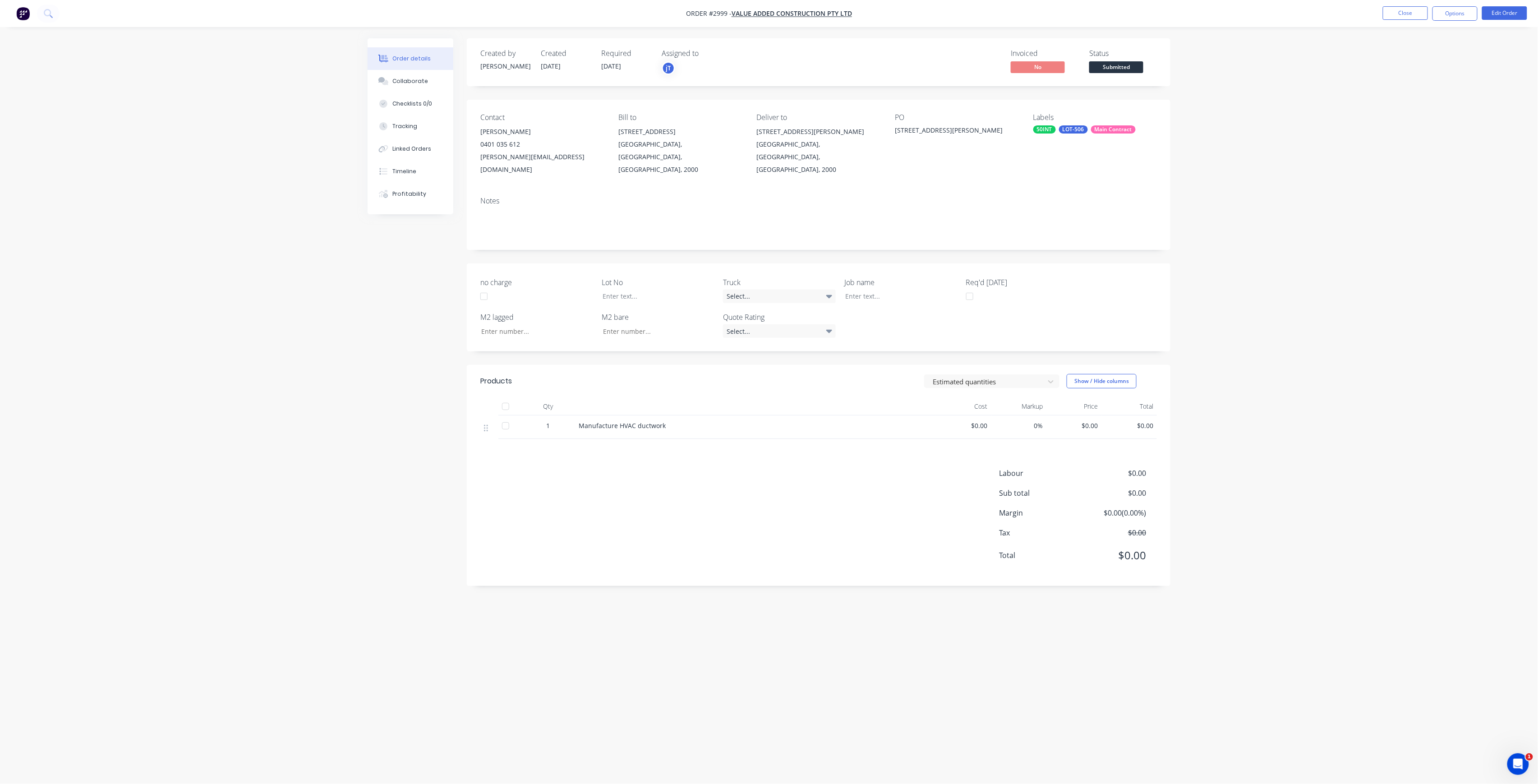
click at [1130, 64] on span "Submitted" at bounding box center [1116, 67] width 54 height 11
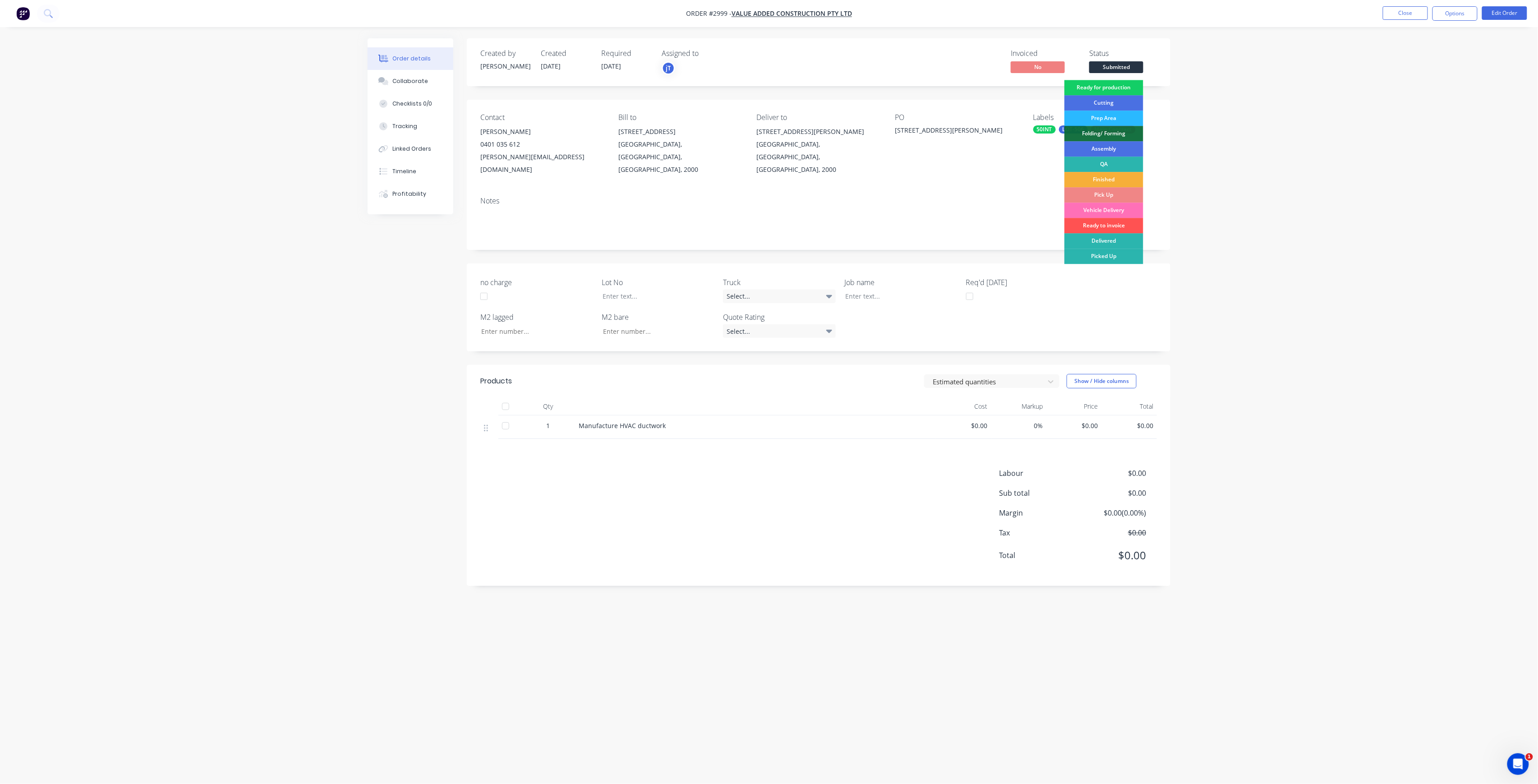
click at [1121, 84] on div "Ready for production" at bounding box center [1104, 88] width 79 height 16
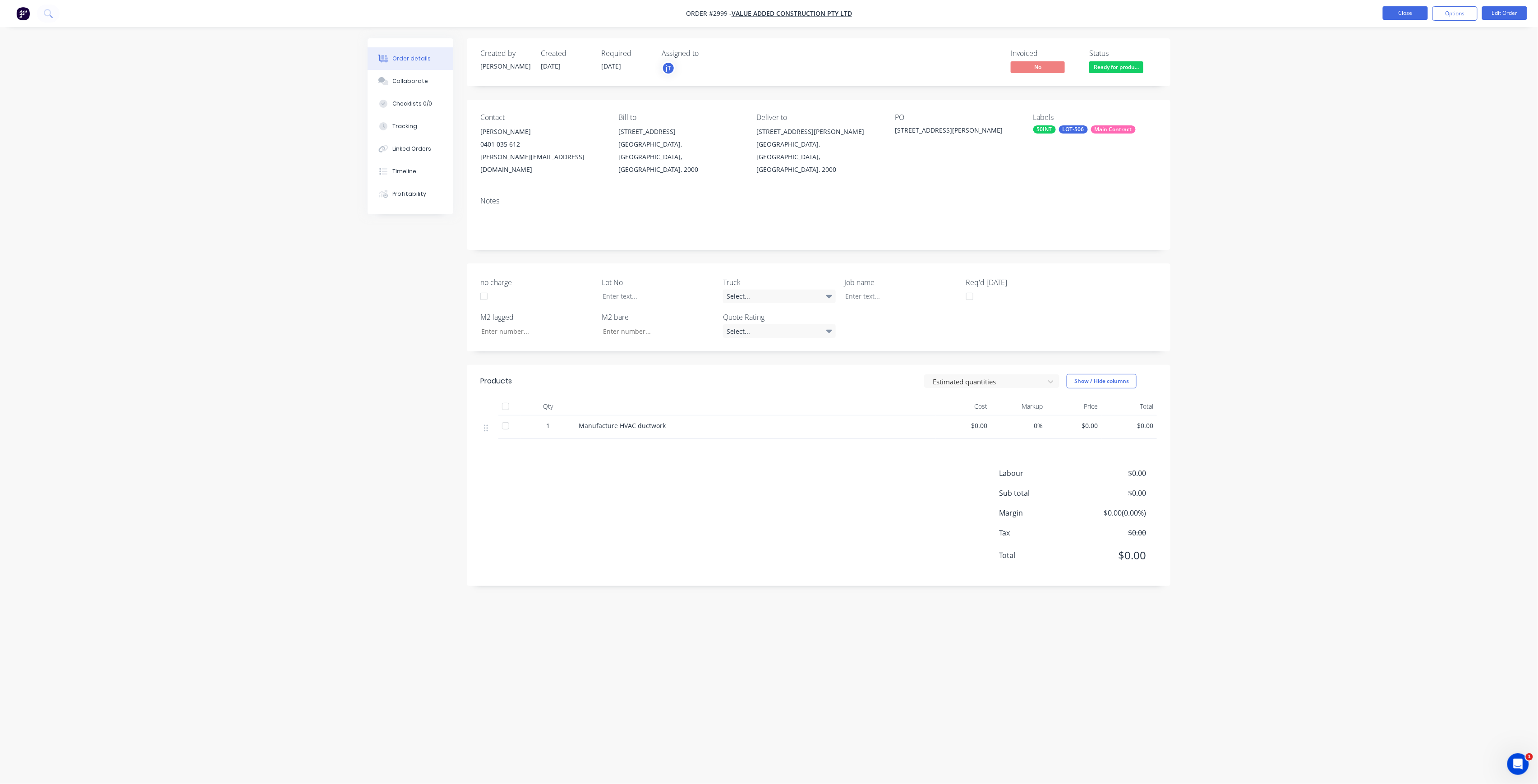
click at [1397, 15] on button "Close" at bounding box center [1405, 12] width 45 height 13
